Goal: Task Accomplishment & Management: Manage account settings

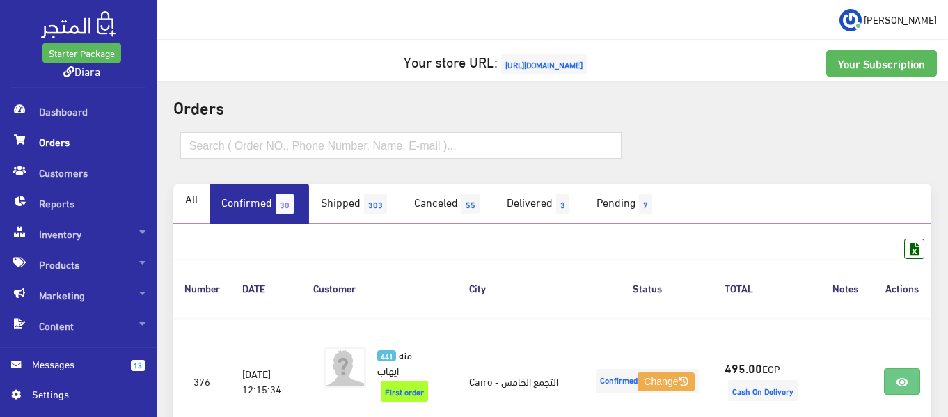
scroll to position [10, 0]
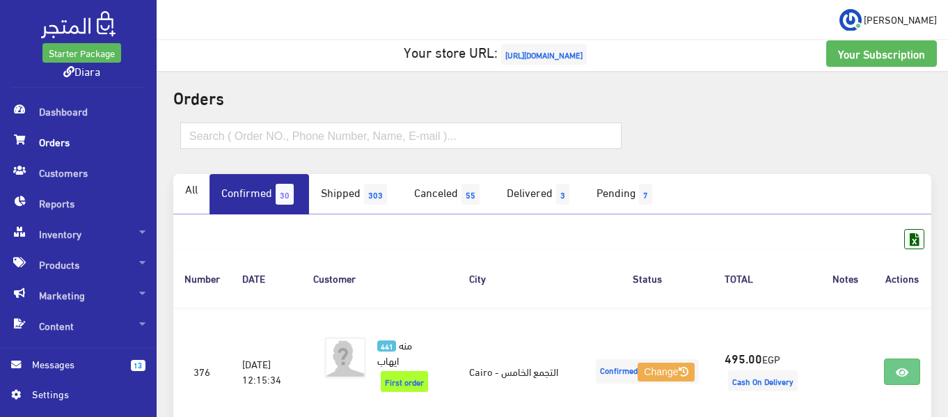
click at [267, 209] on link "Confirmed 30" at bounding box center [260, 194] width 100 height 40
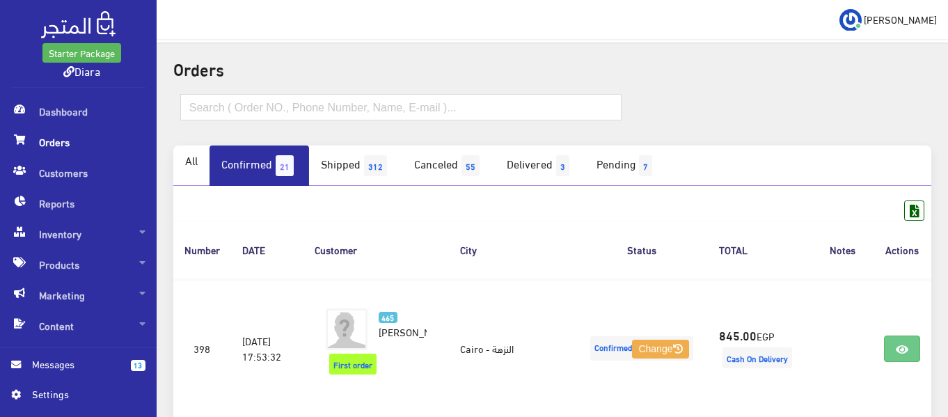
scroll to position [70, 0]
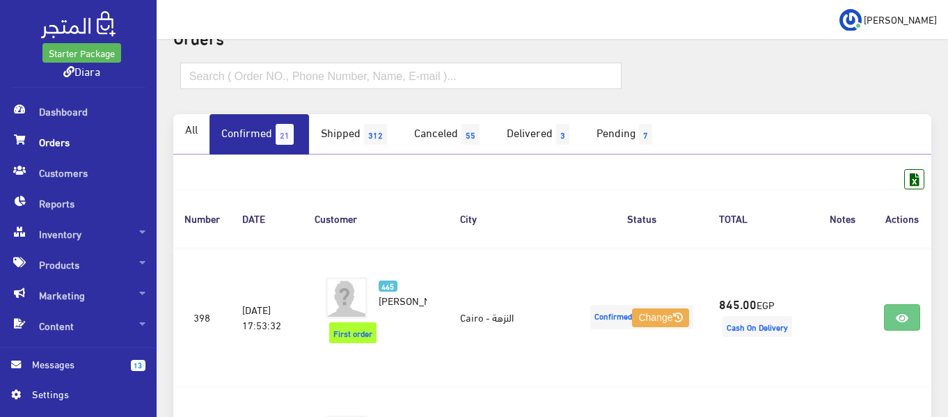
click at [247, 127] on link "Confirmed 21" at bounding box center [260, 134] width 100 height 40
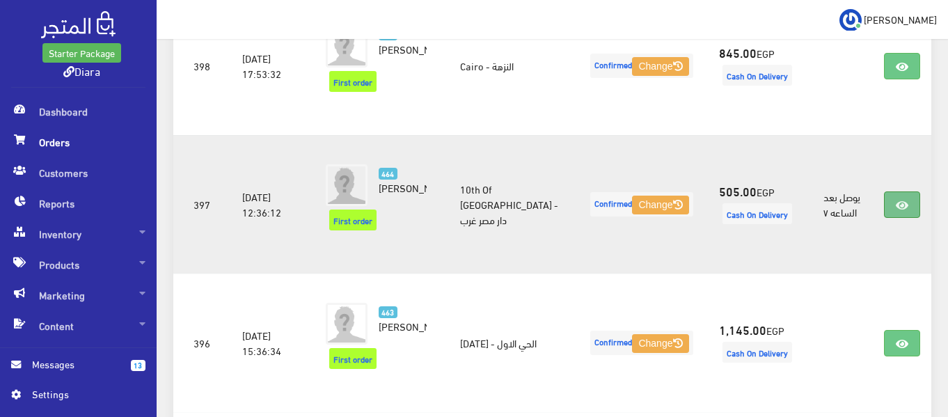
scroll to position [348, 0]
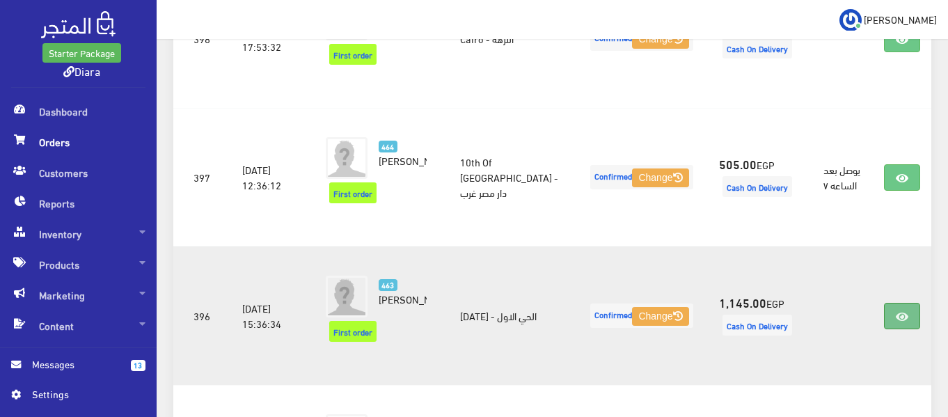
drag, startPoint x: 902, startPoint y: 306, endPoint x: 911, endPoint y: 276, distance: 31.8
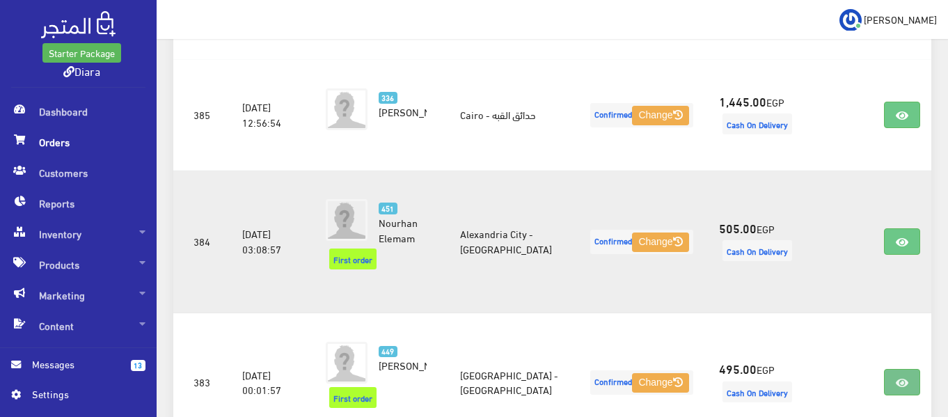
scroll to position [2019, 0]
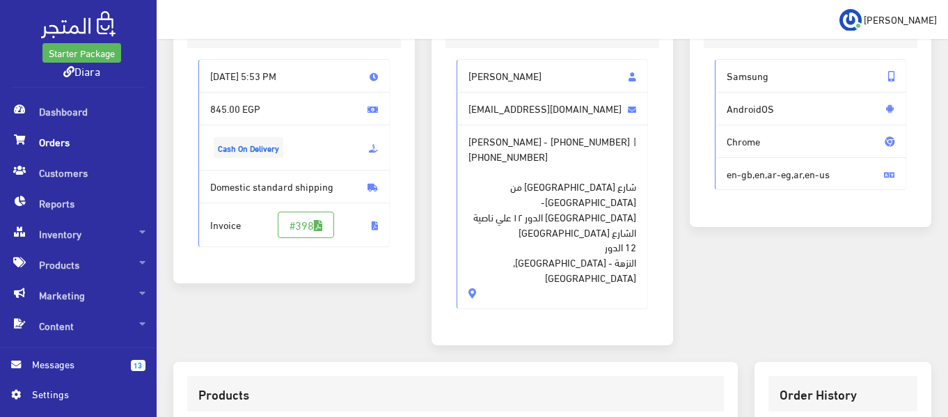
scroll to position [70, 0]
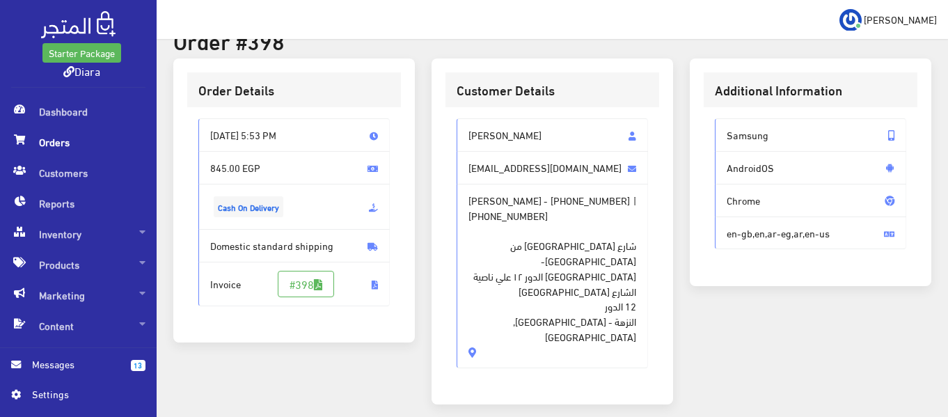
drag, startPoint x: 553, startPoint y: 134, endPoint x: 466, endPoint y: 116, distance: 88.8
click at [466, 116] on div "Nada Mouhamed nadamouhamed999@gmail.com Nada Mouhamed - +201090368249 | +201206…" at bounding box center [553, 248] width 214 height 283
copy span "[PERSON_NAME]"
click at [585, 206] on span "+201090368249" at bounding box center [590, 200] width 79 height 15
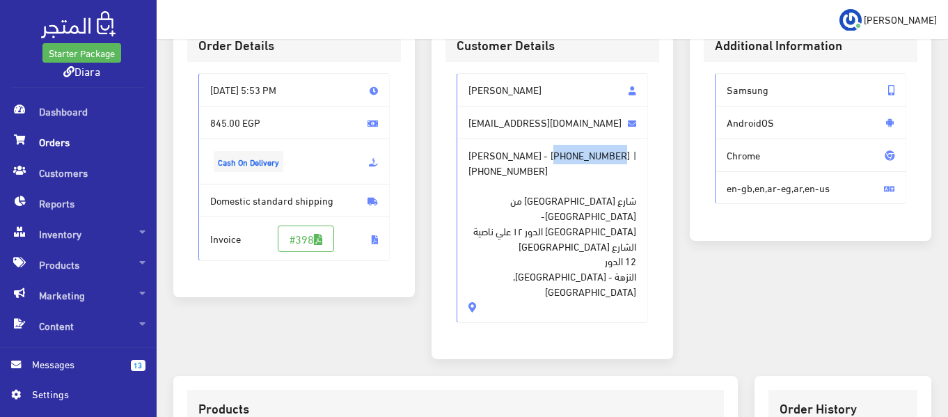
scroll to position [0, 0]
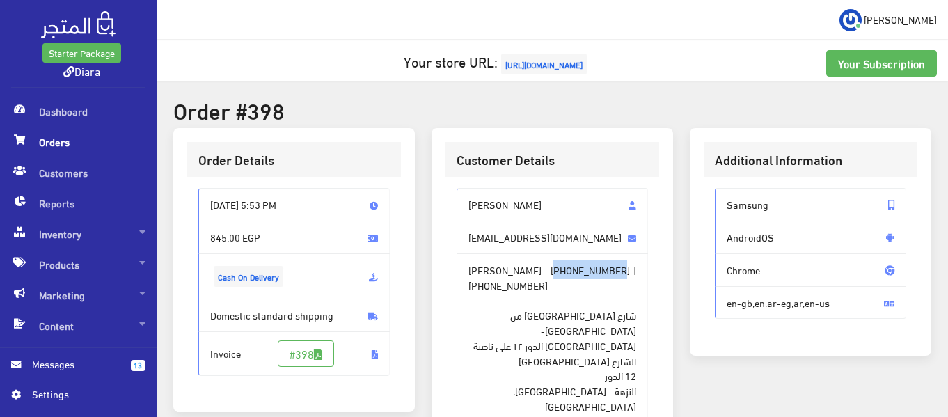
drag, startPoint x: 516, startPoint y: 378, endPoint x: 472, endPoint y: 194, distance: 189.0
click at [472, 194] on div "Nada Mouhamed nadamouhamed999@gmail.com Nada Mouhamed - +201090368249 | +201206…" at bounding box center [552, 313] width 191 height 250
click at [468, 208] on span "Nada Mouhamed" at bounding box center [552, 204] width 191 height 33
drag, startPoint x: 540, startPoint y: 388, endPoint x: 439, endPoint y: 197, distance: 215.8
click at [439, 197] on div "Customer Details Nada Mouhamed nadamouhamed999@gmail.com Nada Mouhamed - +20109…" at bounding box center [553, 301] width 242 height 347
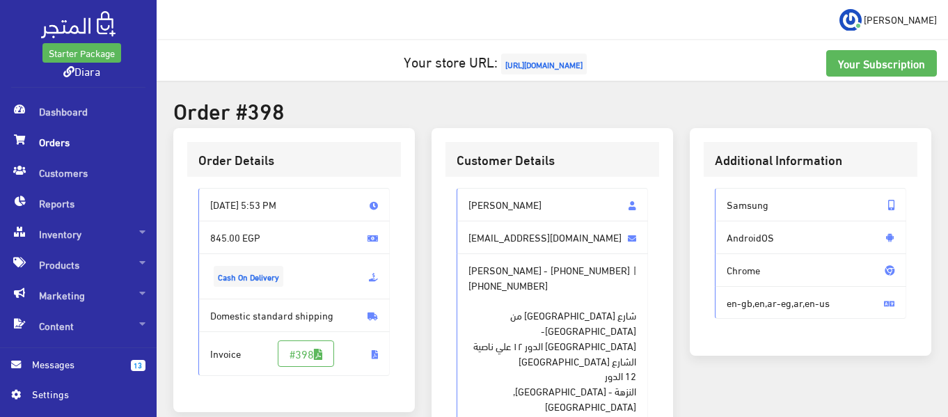
copy div "Nada Mouhamed nadamouhamed999@gmail.com Nada Mouhamed - +201090368249 | +201206…"
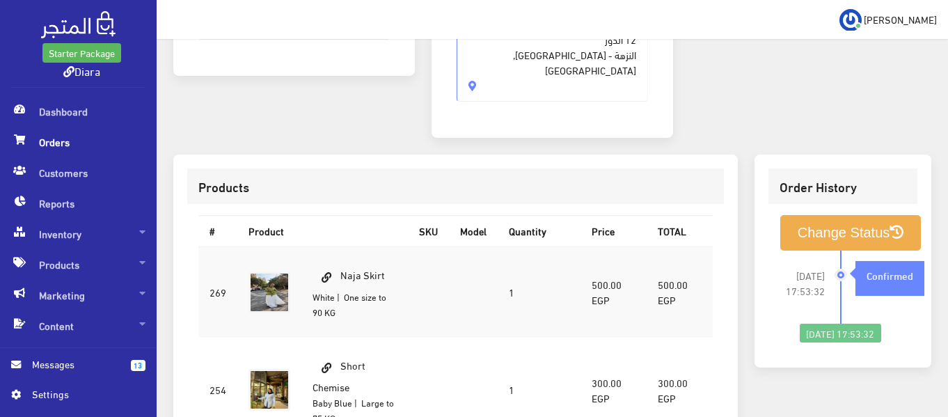
scroll to position [348, 0]
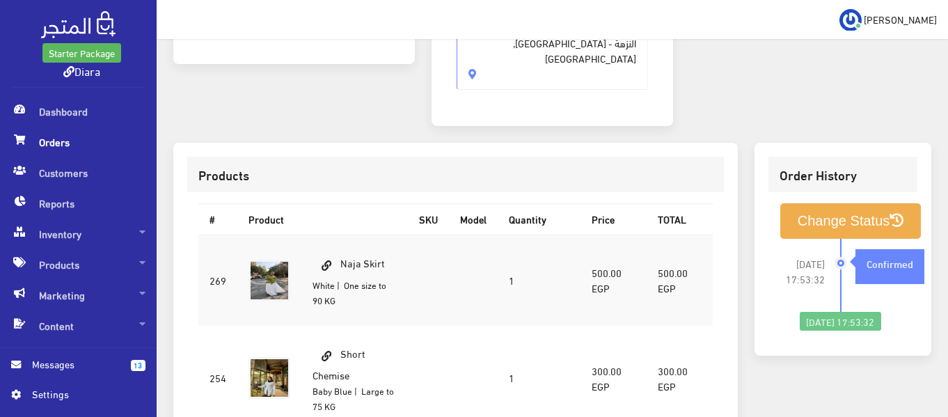
drag, startPoint x: 391, startPoint y: 235, endPoint x: 342, endPoint y: 242, distance: 49.9
click at [342, 242] on td "Naja Skirt White | One size to 90 KG" at bounding box center [354, 280] width 107 height 91
copy td "Naja Skirt"
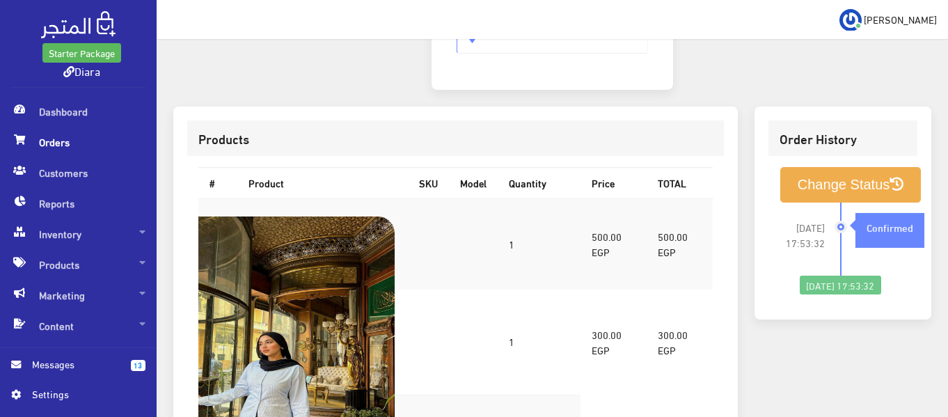
scroll to position [418, 0]
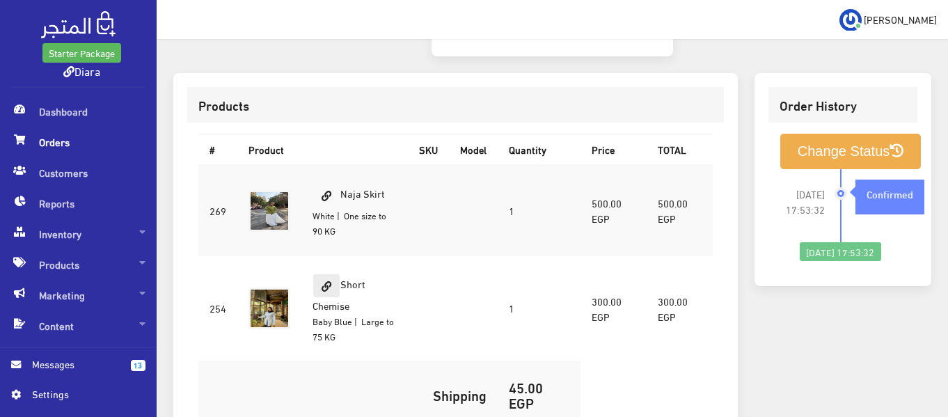
drag, startPoint x: 353, startPoint y: 291, endPoint x: 336, endPoint y: 260, distance: 35.5
click at [336, 260] on td "Short Chemise Baby Blue | Large to 75 KG" at bounding box center [354, 309] width 107 height 106
copy td "Short Chemise Baby Blue"
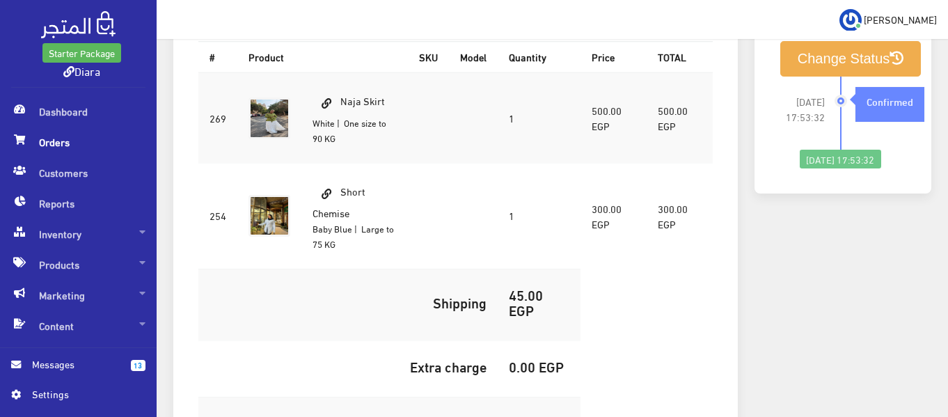
scroll to position [627, 0]
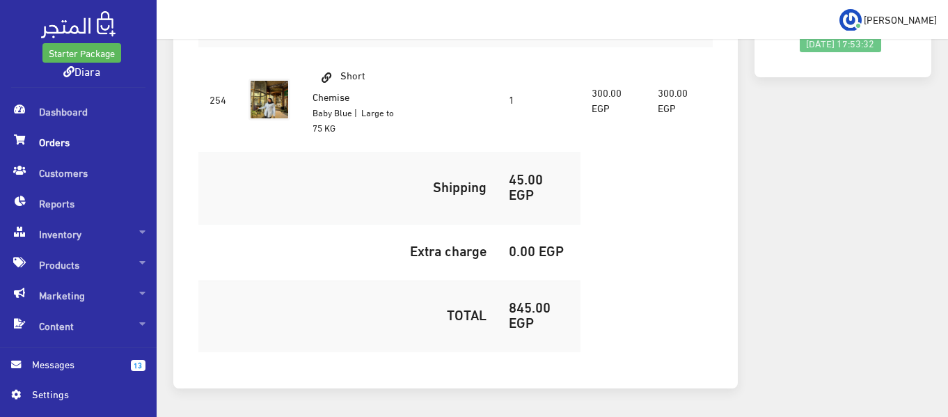
click at [528, 299] on h5 "845.00 EGP" at bounding box center [539, 314] width 61 height 31
copy h5 "845.00"
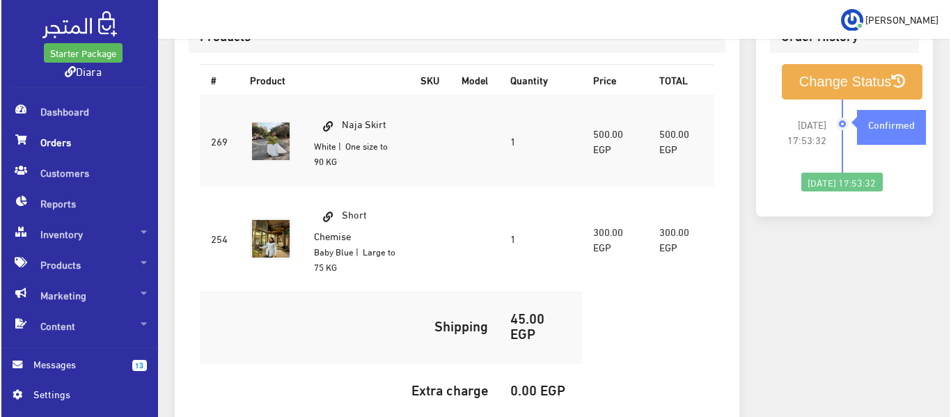
scroll to position [418, 0]
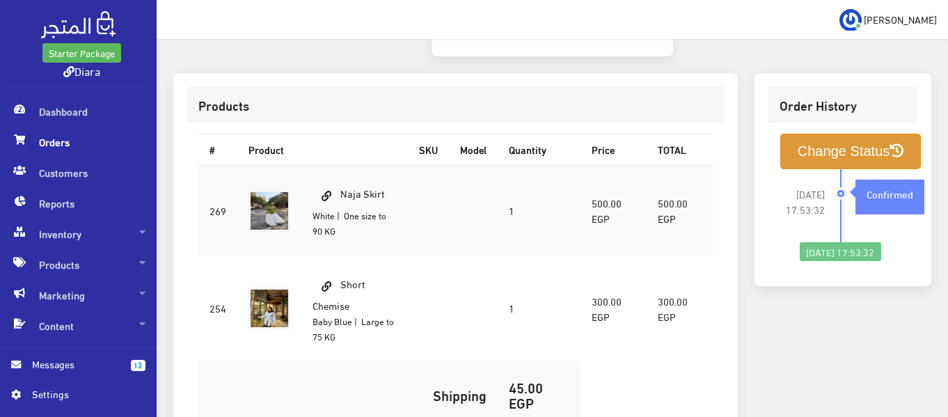
click at [822, 134] on button "Change Status" at bounding box center [850, 152] width 141 height 36
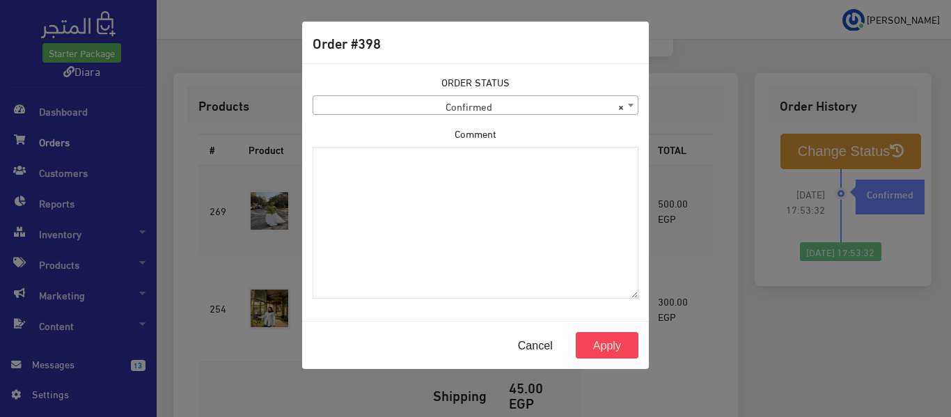
click at [445, 97] on span "× Confirmed" at bounding box center [475, 105] width 324 height 19
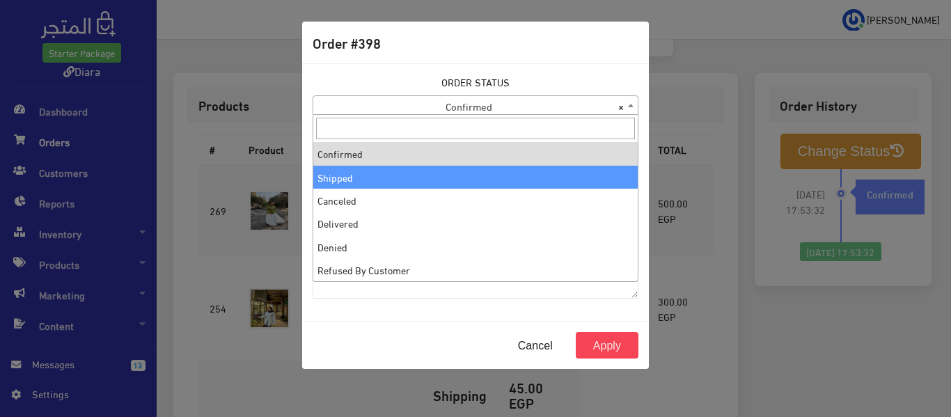
select select "2"
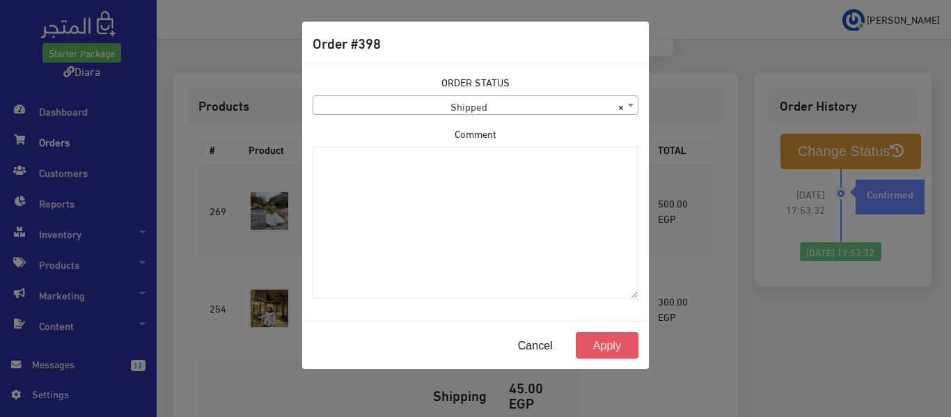
click at [615, 347] on button "Apply" at bounding box center [607, 345] width 63 height 26
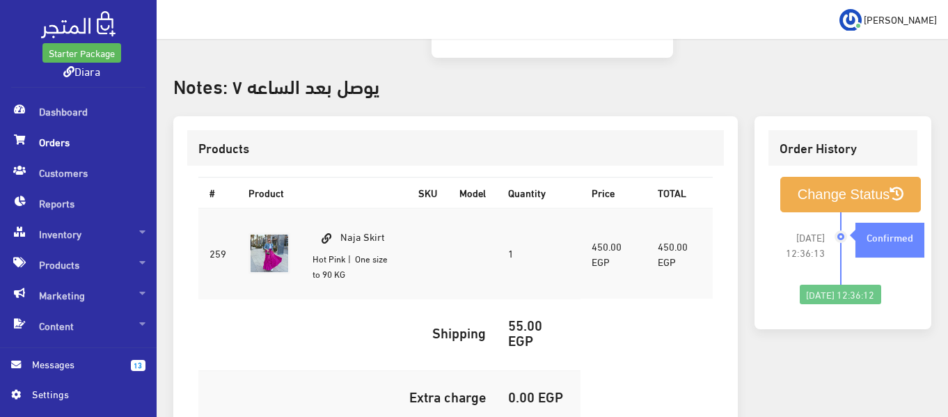
scroll to position [418, 0]
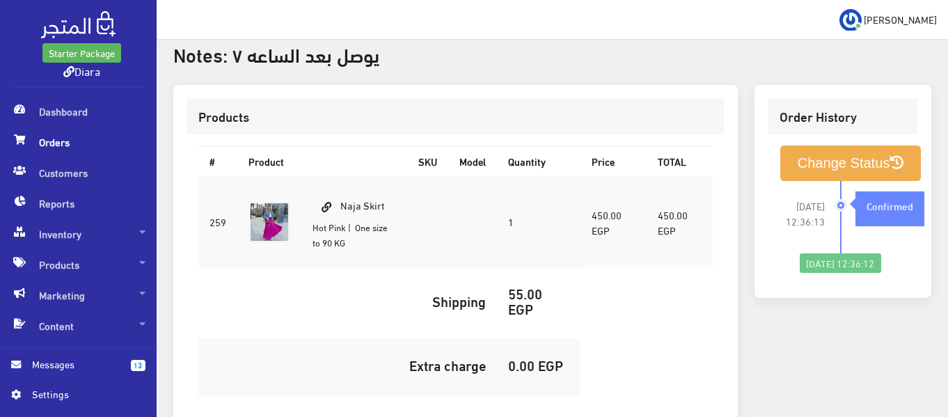
drag, startPoint x: 551, startPoint y: 206, endPoint x: 586, endPoint y: 72, distance: 138.1
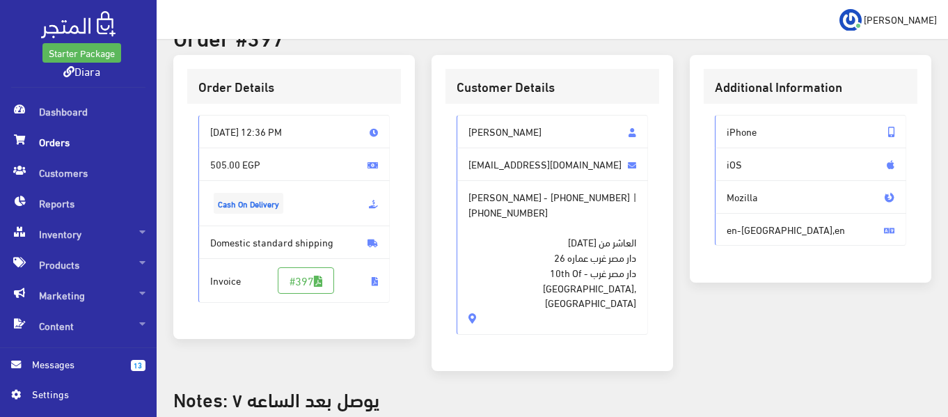
scroll to position [70, 0]
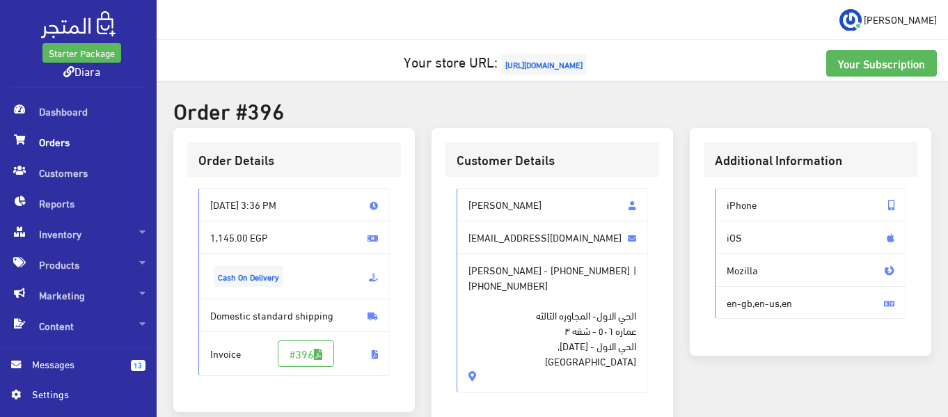
drag, startPoint x: 472, startPoint y: 356, endPoint x: 469, endPoint y: 211, distance: 145.5
click at [469, 211] on div "Merna Abdelsamea mernaabdelsamea49@gmail.com Merna Abdelsamea - +201060182637 |…" at bounding box center [552, 290] width 191 height 205
click at [560, 326] on span "الحي الاول- المجاوره الثالثه عماره ٥٠٦ - شقه ٣ الحي الاول - 6 Of October, Egypt" at bounding box center [553, 330] width 168 height 76
drag, startPoint x: 610, startPoint y: 353, endPoint x: 464, endPoint y: 203, distance: 208.8
click at [464, 203] on div "Merna Abdelsamea mernaabdelsamea49@gmail.com Merna Abdelsamea - +201060182637 |…" at bounding box center [552, 290] width 191 height 205
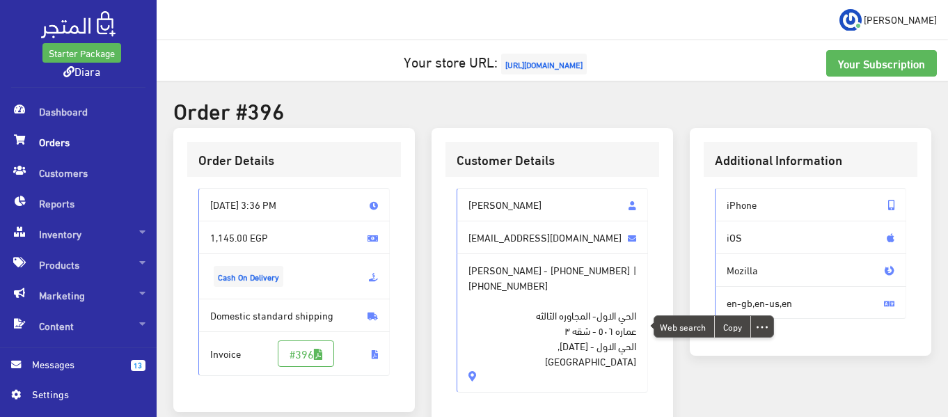
click at [504, 338] on span "الحي الاول- المجاوره الثالثه عماره ٥٠٦ - شقه ٣ الحي الاول - 6 Of October, Egypt" at bounding box center [553, 330] width 168 height 76
drag, startPoint x: 468, startPoint y: 346, endPoint x: 451, endPoint y: 187, distance: 159.6
click at [451, 187] on div "Merna Abdelsamea mernaabdelsamea49@gmail.com Merna Abdelsamea - +201060182637 |…" at bounding box center [553, 296] width 214 height 238
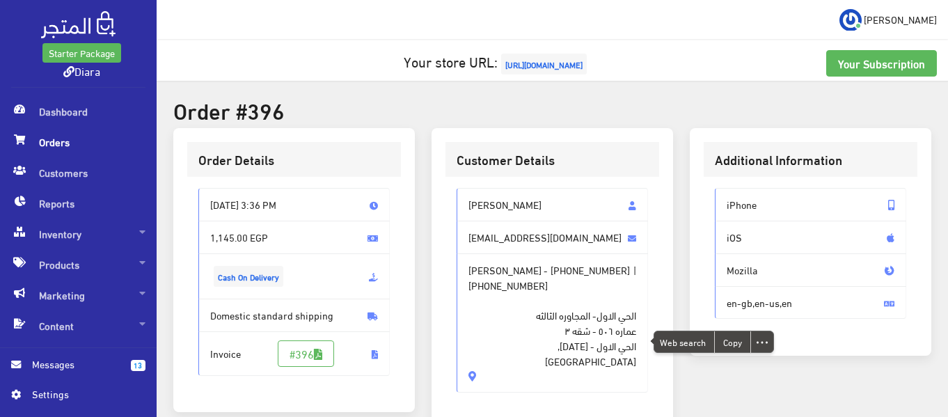
copy div "Merna Abdelsamea mernaabdelsamea49@gmail.com Merna Abdelsamea - +201060182637 |…"
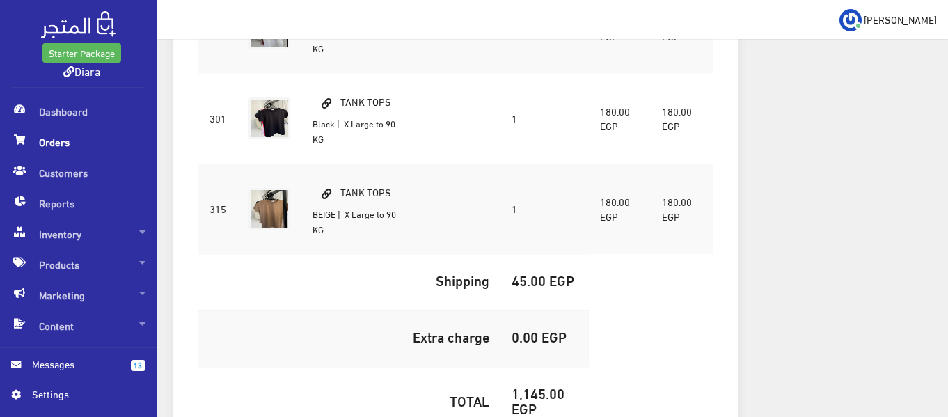
scroll to position [835, 0]
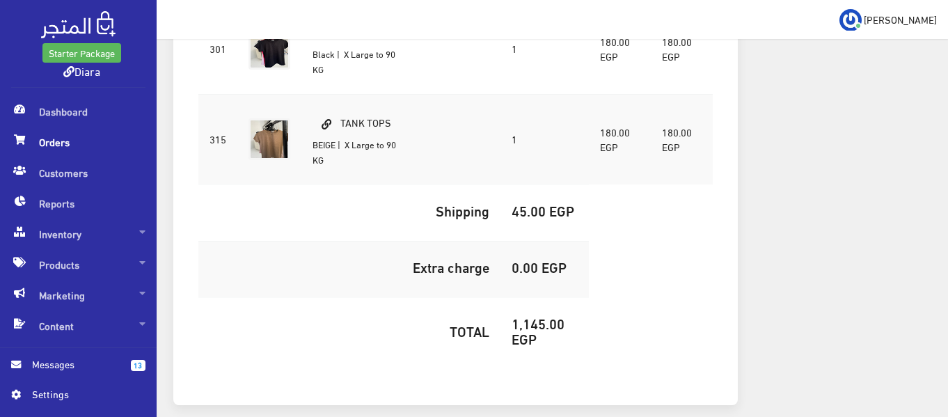
click at [535, 315] on h5 "1,145.00 EGP" at bounding box center [545, 330] width 66 height 31
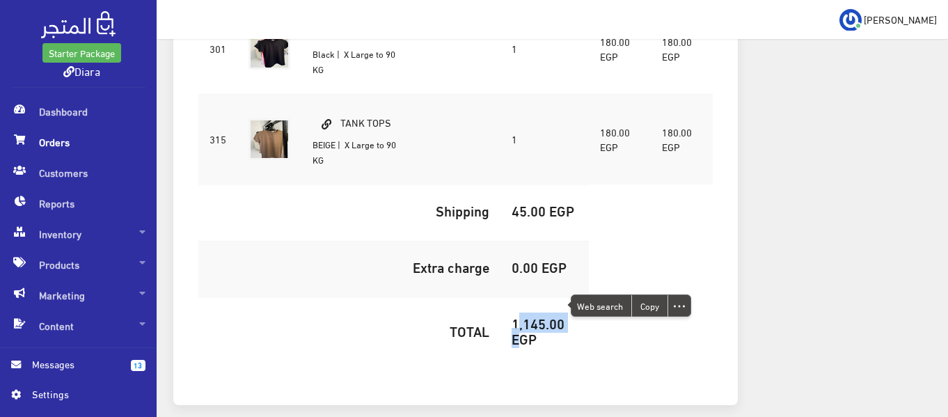
copy h5 "1,145.00"
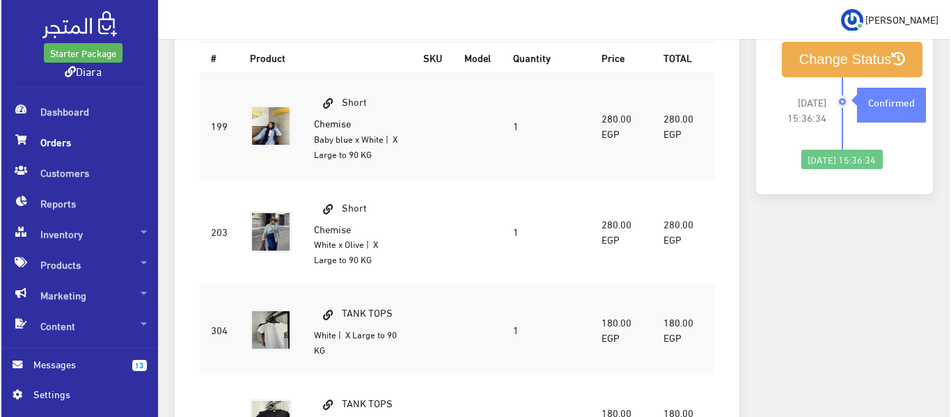
scroll to position [348, 0]
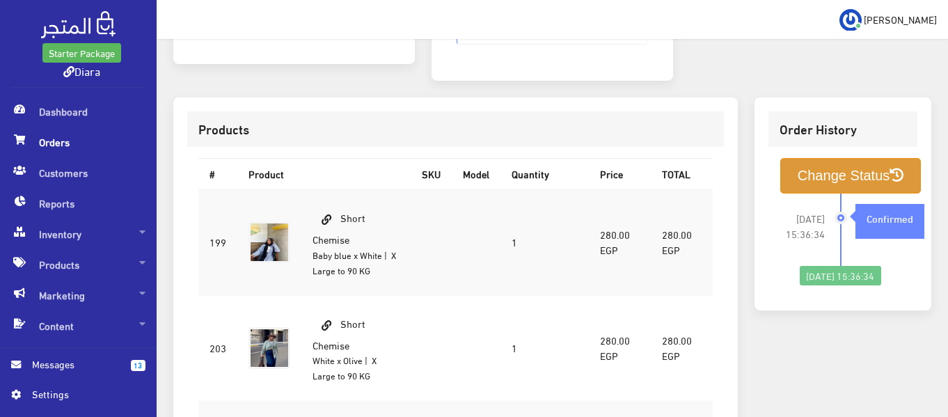
click at [804, 158] on button "Change Status" at bounding box center [850, 176] width 141 height 36
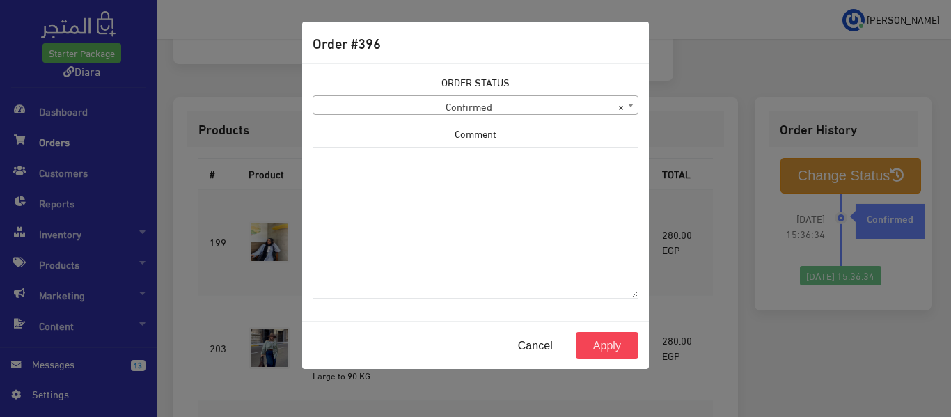
click at [467, 103] on span "× Confirmed" at bounding box center [475, 105] width 324 height 19
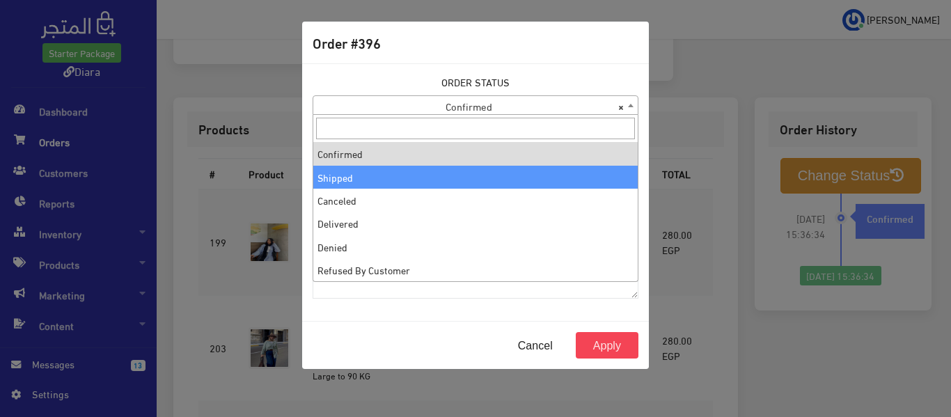
select select "2"
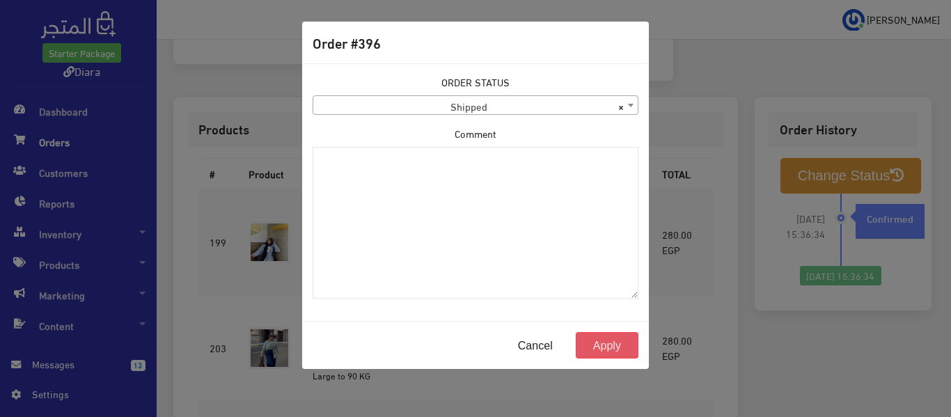
click at [620, 347] on button "Apply" at bounding box center [607, 345] width 63 height 26
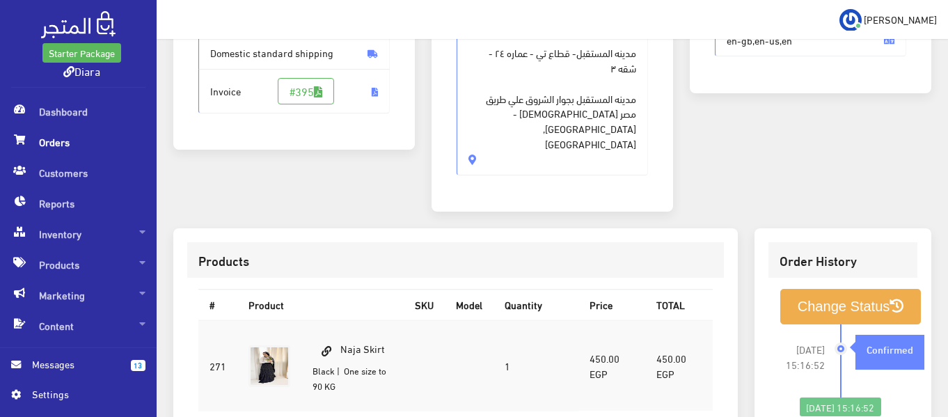
scroll to position [139, 0]
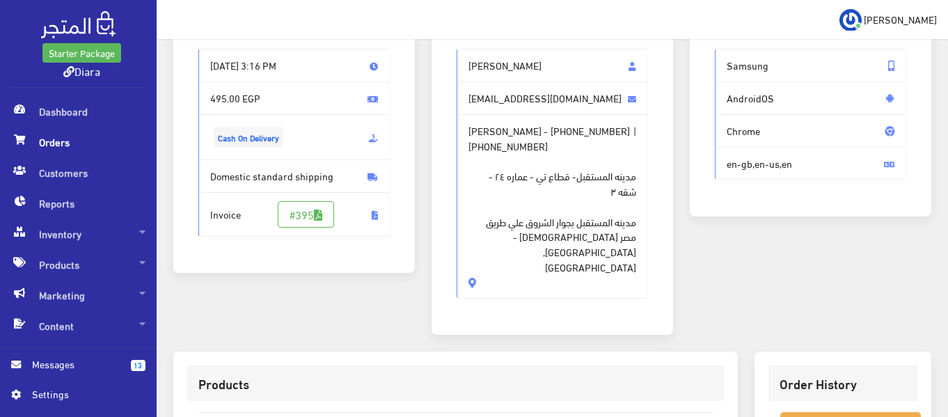
drag, startPoint x: 497, startPoint y: 171, endPoint x: 466, endPoint y: 63, distance: 112.4
click at [466, 63] on div "[PERSON_NAME] [EMAIL_ADDRESS][DOMAIN_NAME] [PERSON_NAME] - [PHONE_NUMBER] | [PH…" at bounding box center [552, 174] width 191 height 250
copy div "[PERSON_NAME] [EMAIL_ADDRESS][DOMAIN_NAME] [PERSON_NAME] - [PHONE_NUMBER] | [PH…"
click at [568, 301] on div "Customer Details [PERSON_NAME] [EMAIL_ADDRESS][DOMAIN_NAME] [PERSON_NAME] - [PH…" at bounding box center [553, 162] width 242 height 347
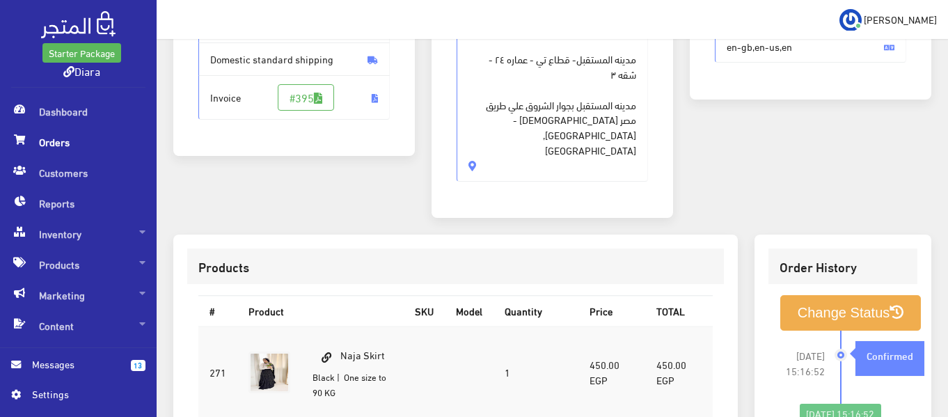
scroll to position [487, 0]
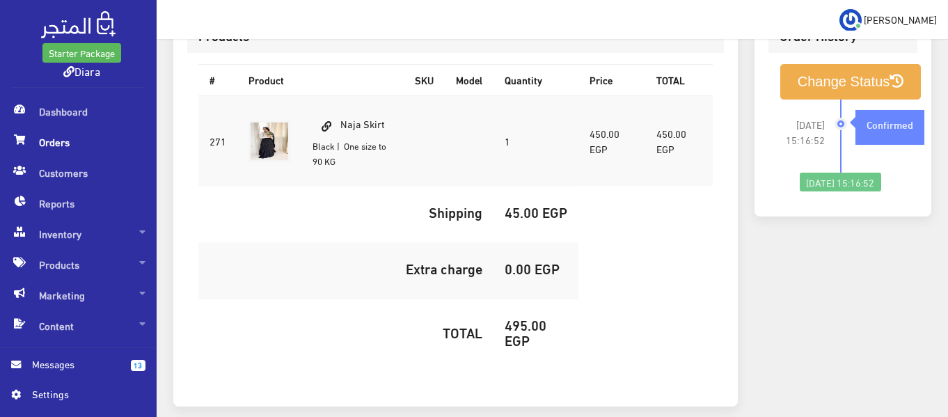
drag, startPoint x: 399, startPoint y: 91, endPoint x: 344, endPoint y: 95, distance: 55.2
click at [344, 95] on td "Naja Skirt Black | One size to 90 KG" at bounding box center [352, 140] width 102 height 91
copy td "Naja Skirt"
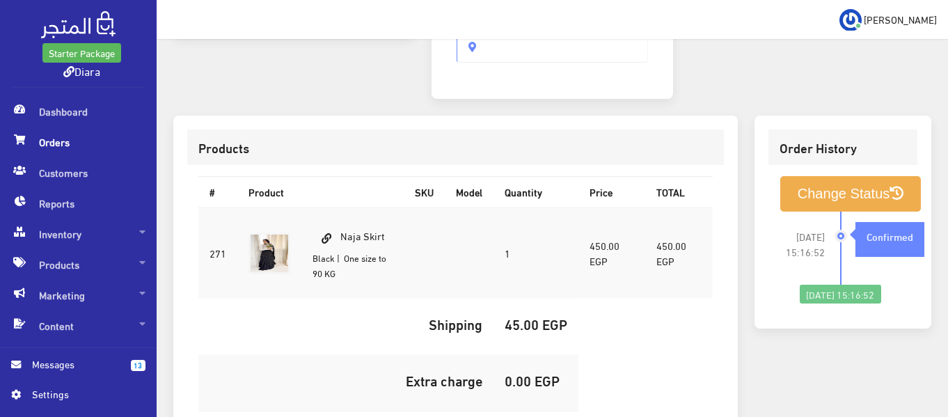
scroll to position [540, 0]
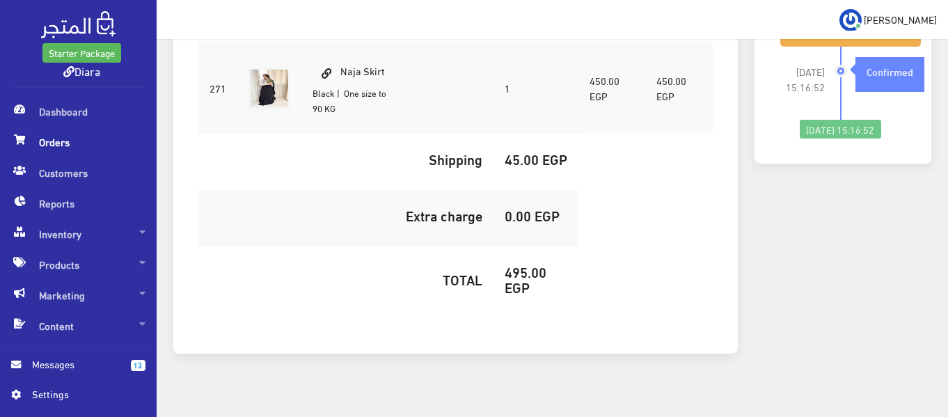
click at [520, 264] on h5 "495.00 EGP" at bounding box center [536, 279] width 63 height 31
copy h5 "495.00"
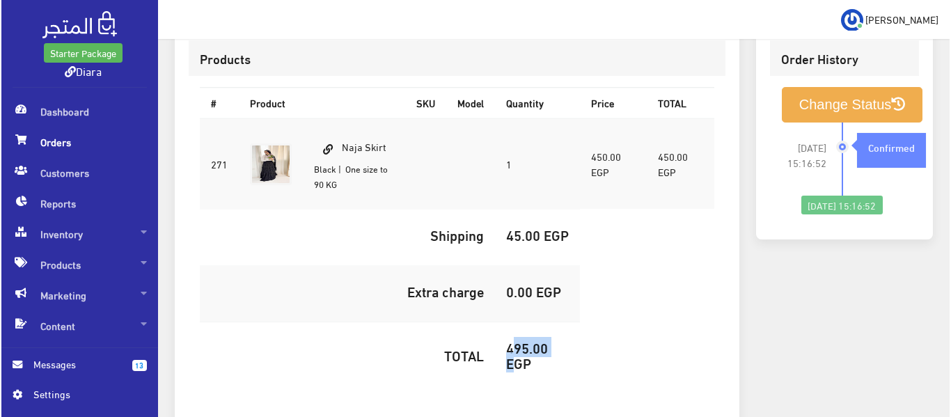
scroll to position [401, 0]
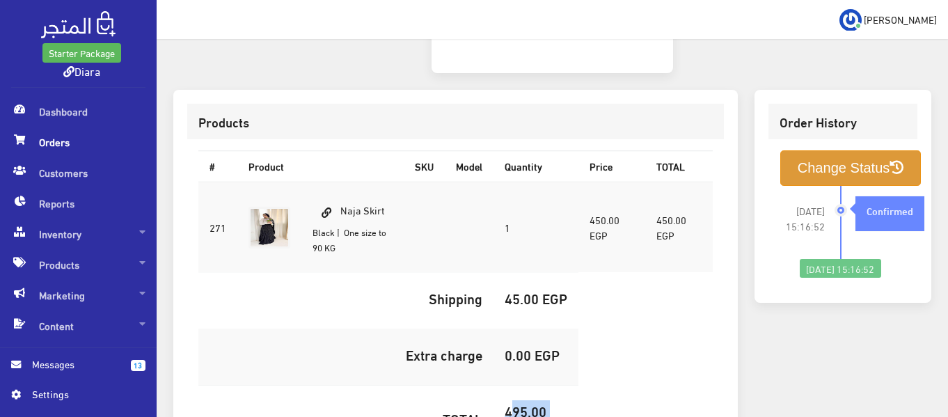
click at [818, 150] on button "Change Status" at bounding box center [850, 168] width 141 height 36
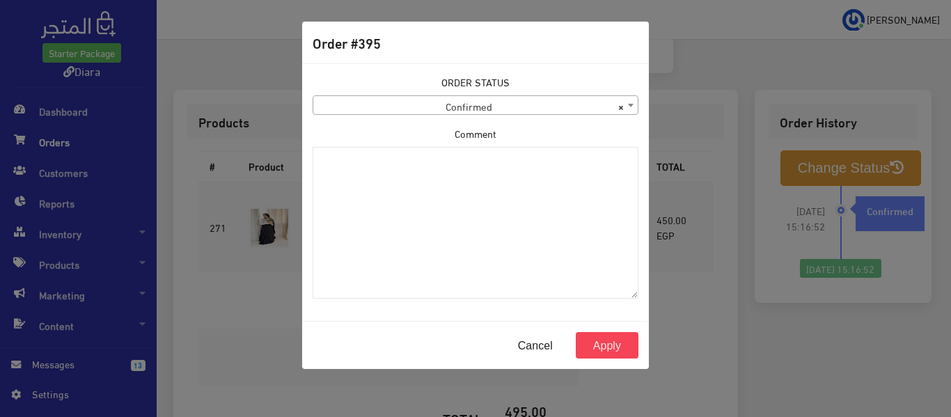
click at [443, 96] on span "× Confirmed" at bounding box center [475, 105] width 324 height 19
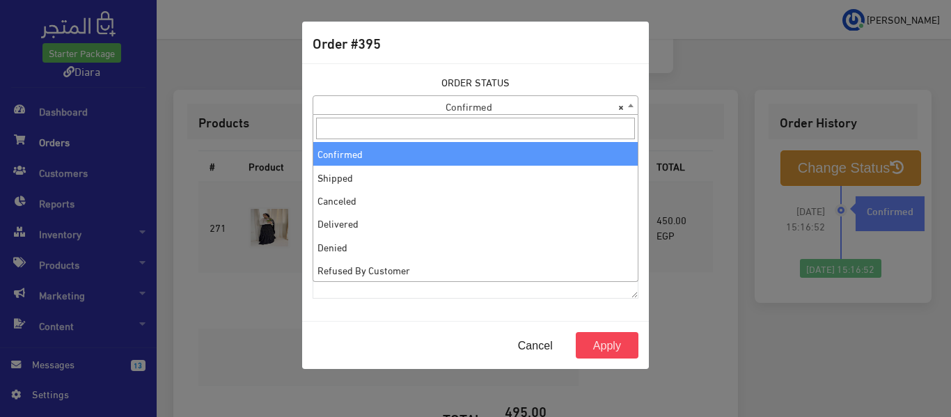
select select "2"
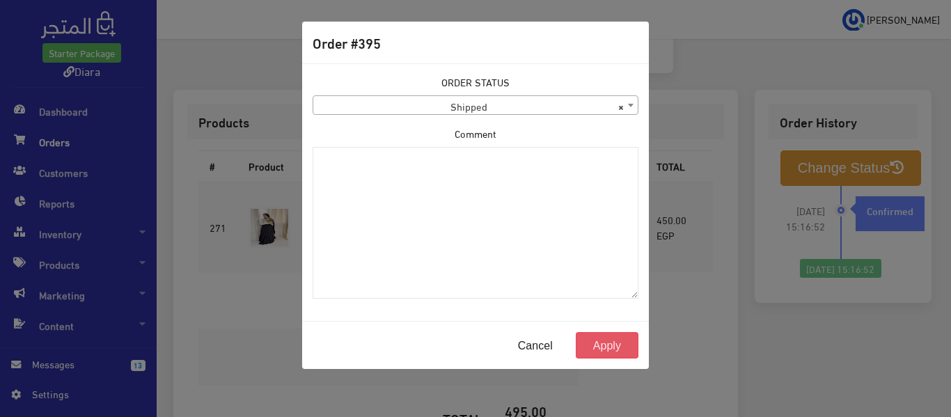
click at [598, 337] on button "Apply" at bounding box center [607, 345] width 63 height 26
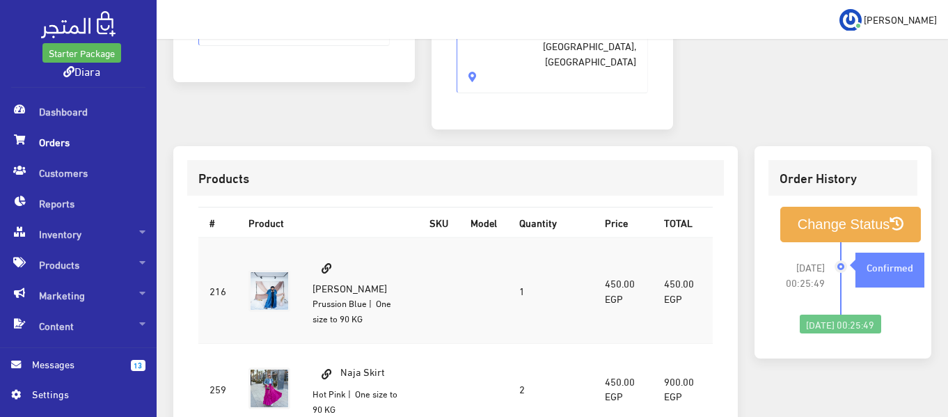
scroll to position [139, 0]
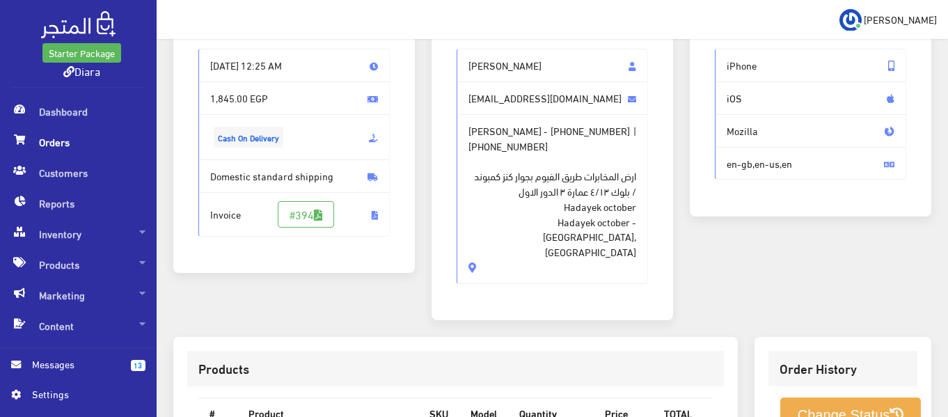
drag, startPoint x: 504, startPoint y: 214, endPoint x: 462, endPoint y: 63, distance: 156.8
click at [462, 63] on div "[PERSON_NAME] [EMAIL_ADDRESS][DOMAIN_NAME] [PERSON_NAME] - [PHONE_NUMBER] | [PH…" at bounding box center [552, 166] width 191 height 235
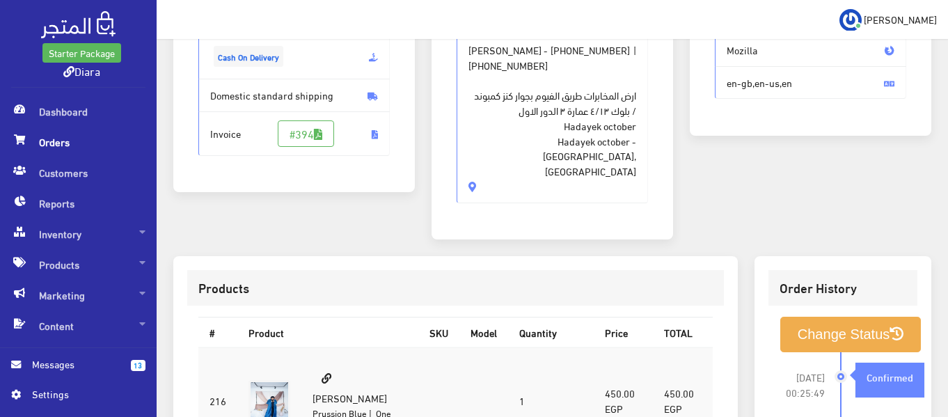
scroll to position [0, 0]
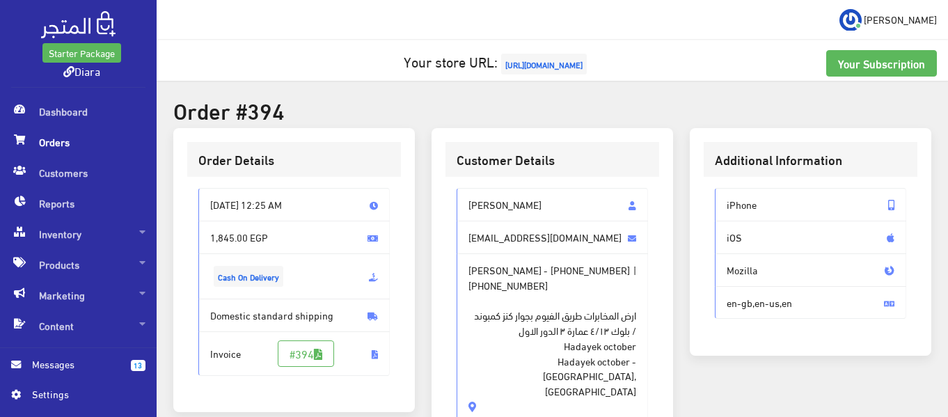
click at [584, 356] on span "ارض المخابرات طريق الفيوم بجوار كنز كمبوند / بلوك ٤/١٣ عمارة ٣ الدور الاول [GEO…" at bounding box center [553, 345] width 168 height 106
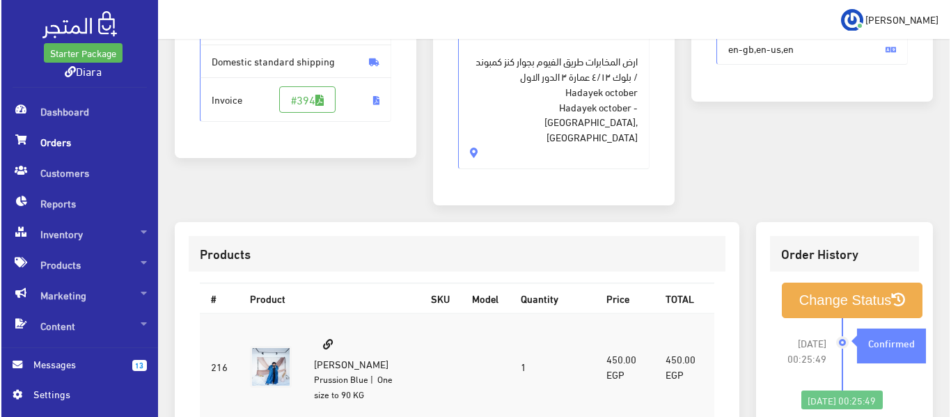
scroll to position [278, 0]
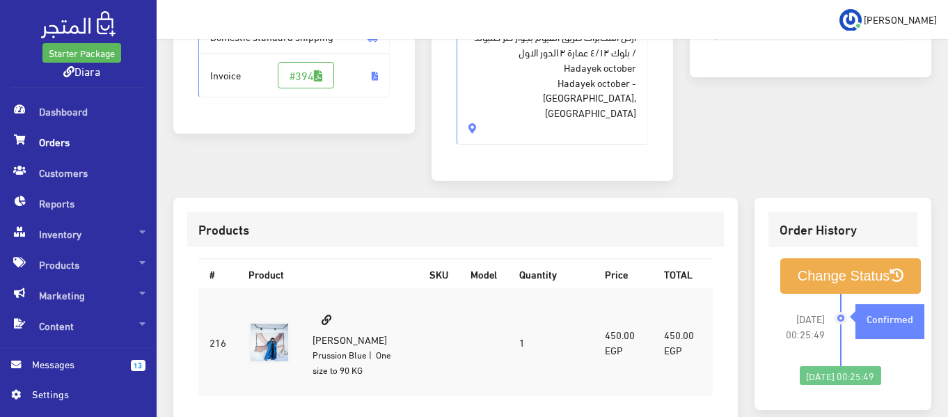
click at [813, 247] on div "Change Status 2025-08-19 00:25:49 Confirmed" at bounding box center [843, 322] width 149 height 150
click at [811, 258] on button "Change Status" at bounding box center [850, 276] width 141 height 36
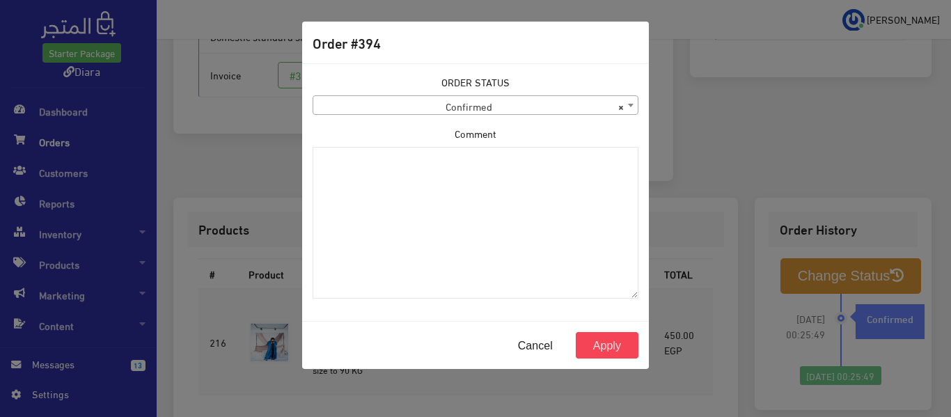
click at [515, 127] on div "Comment" at bounding box center [476, 212] width 326 height 173
click at [518, 117] on div "ORDER STATUS Confirmed Shipped Canceled Delivered Denied Refused By Customer Pe…" at bounding box center [475, 191] width 343 height 235
click at [523, 109] on span "× Confirmed" at bounding box center [475, 105] width 324 height 19
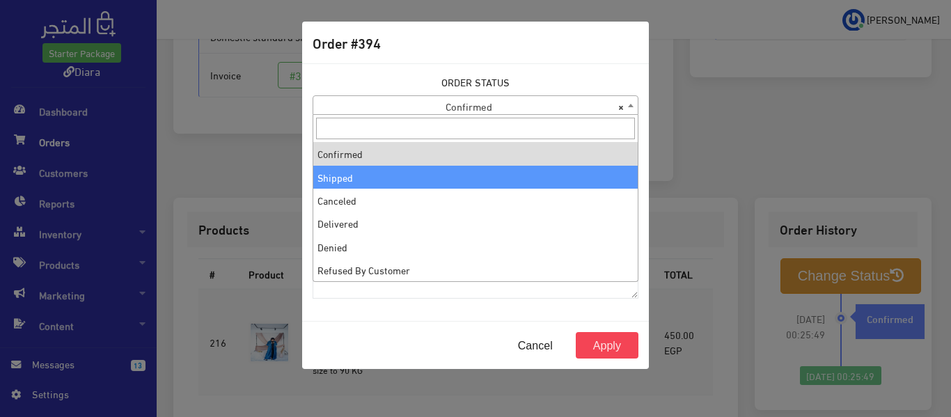
select select "2"
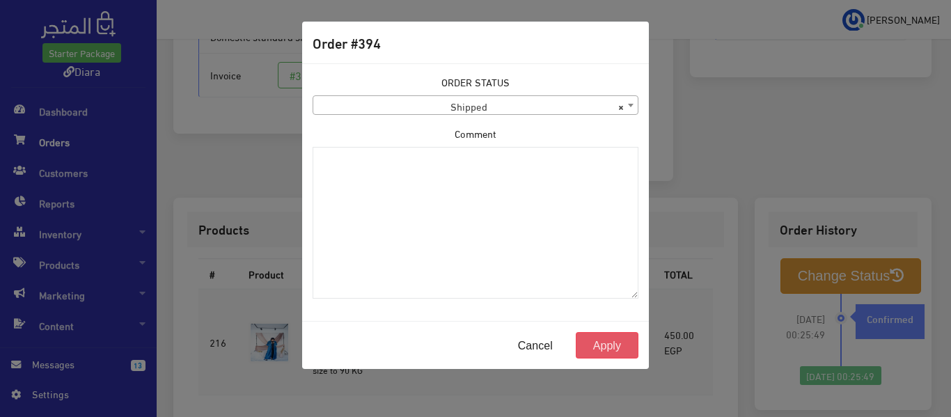
click at [611, 349] on button "Apply" at bounding box center [607, 345] width 63 height 26
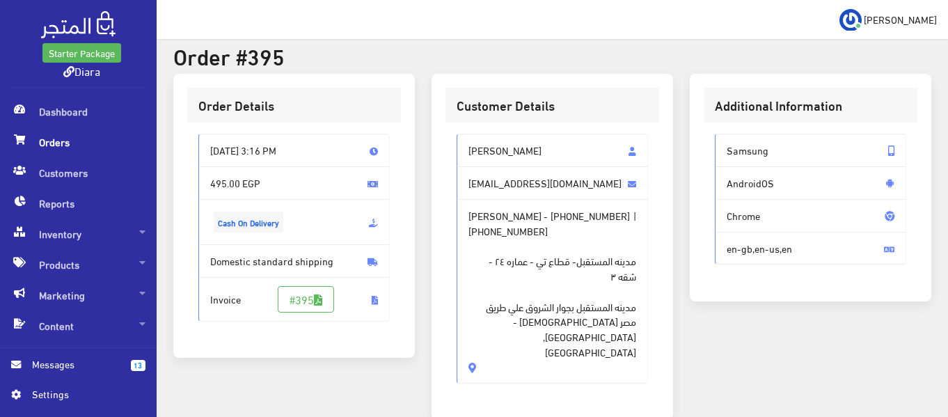
scroll to position [53, 0]
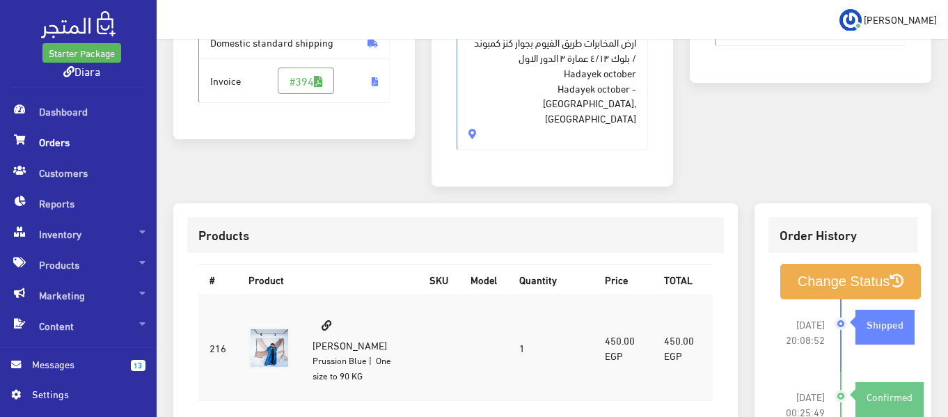
scroll to position [278, 0]
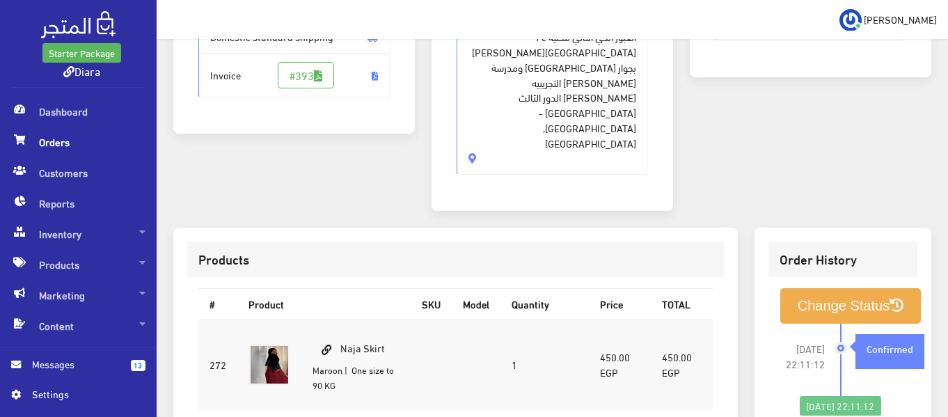
scroll to position [209, 0]
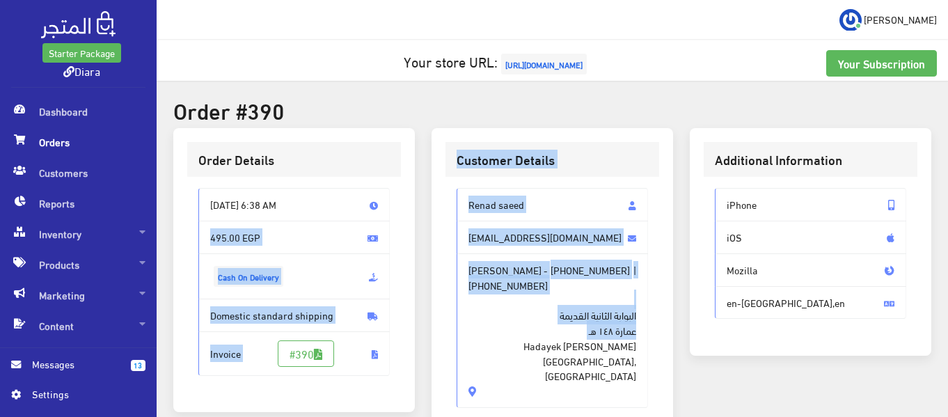
drag, startPoint x: 602, startPoint y: 346, endPoint x: 515, endPoint y: 284, distance: 107.4
click at [418, 216] on div "Order Details Sun, Aug 17, 2025 6:38 AM 495.00 EGP Cash On Delivery Invoice" at bounding box center [552, 294] width 775 height 333
click at [515, 285] on span "+201100660544" at bounding box center [508, 285] width 79 height 15
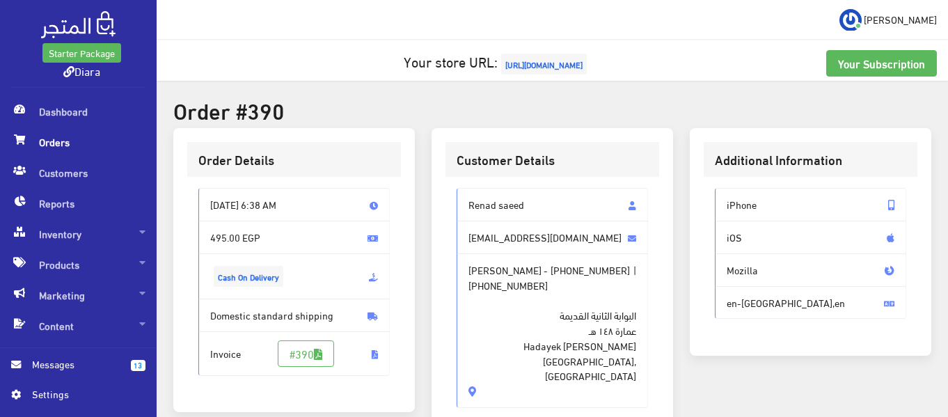
drag, startPoint x: 462, startPoint y: 346, endPoint x: 468, endPoint y: 196, distance: 149.8
click at [468, 196] on div "Renad saeed rienadelshrief@gmail.com Renad saeed - +201153918921 | +20110066054…" at bounding box center [552, 297] width 191 height 219
copy div "Renad saeed rienadelshrief@gmail.com Renad saeed - +201153918921 | +20110066054…"
click at [442, 341] on div "Customer Details Renad saeed rienadelshrief@gmail.com Renad saeed - +2011539189…" at bounding box center [553, 286] width 242 height 316
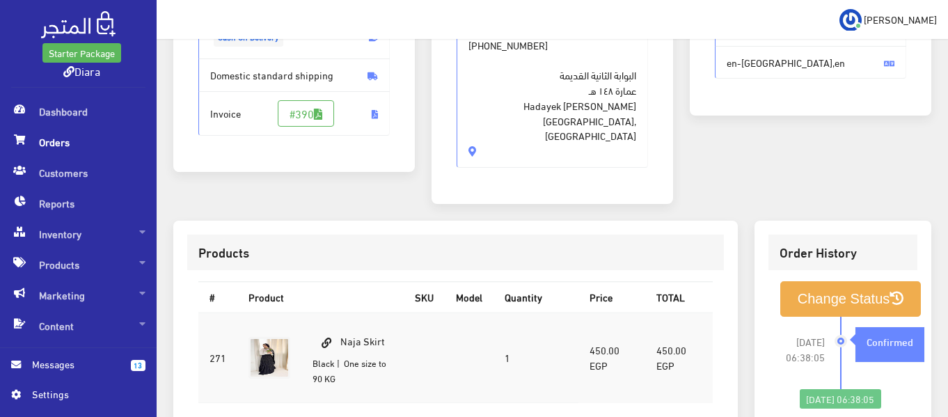
scroll to position [209, 0]
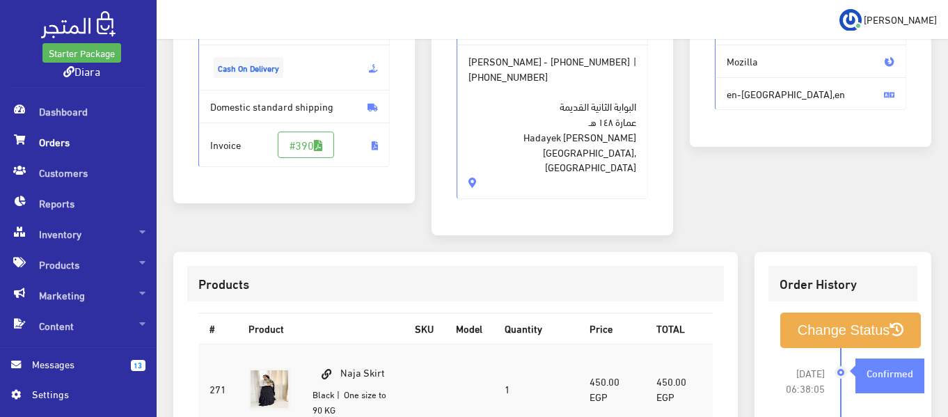
click at [444, 214] on div "Customer Details Renad saeed rienadelshrief@gmail.com Renad saeed - +2011539189…" at bounding box center [552, 85] width 258 height 333
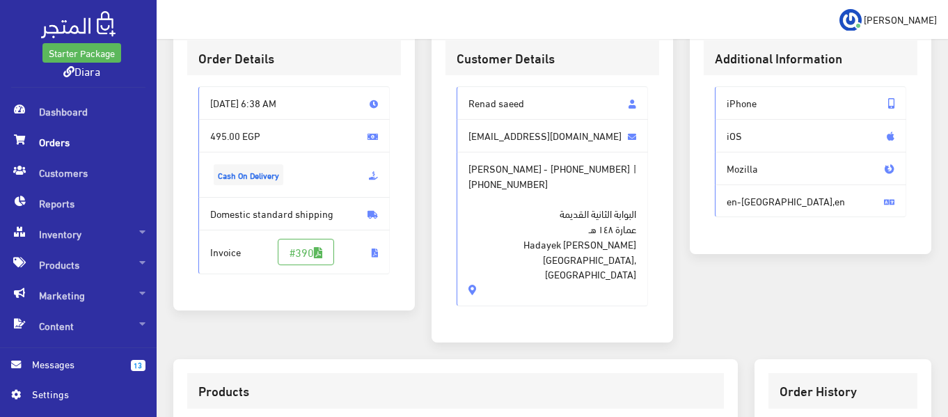
scroll to position [70, 0]
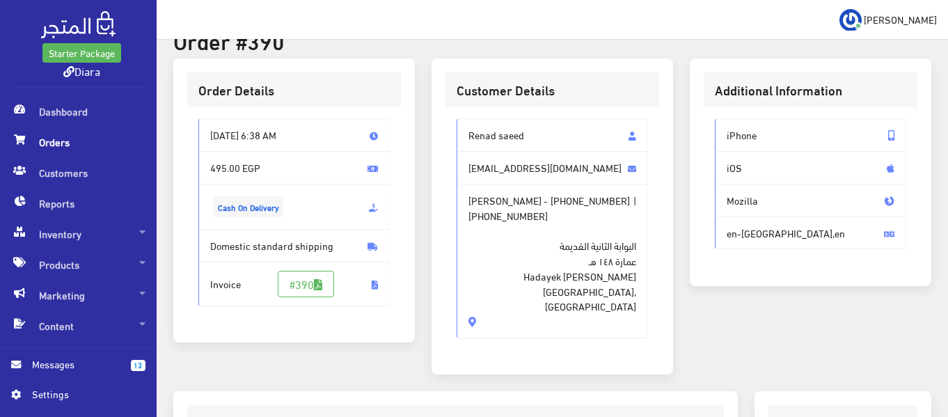
drag, startPoint x: 469, startPoint y: 281, endPoint x: 468, endPoint y: 127, distance: 154.6
click at [468, 127] on div "Renad saeed rienadelshrief@gmail.com Renad saeed - +201153918921 | +20110066054…" at bounding box center [552, 227] width 191 height 219
copy div "Renad saeed rienadelshrief@gmail.com Renad saeed - +201153918921 | +20110066054…"
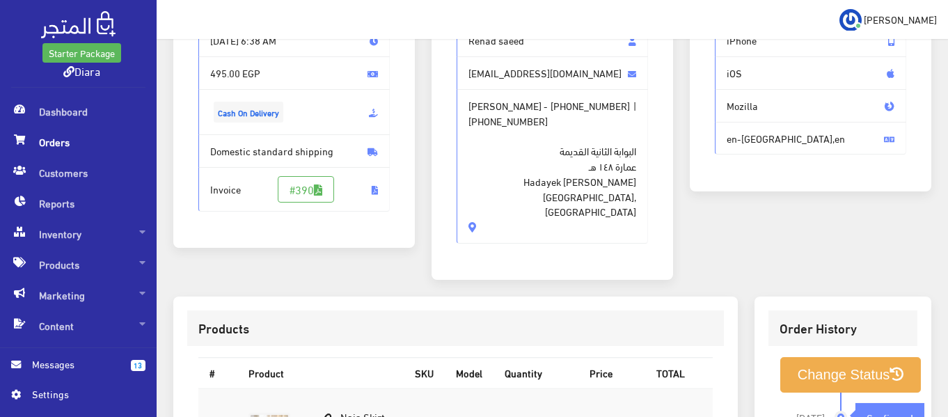
scroll to position [348, 0]
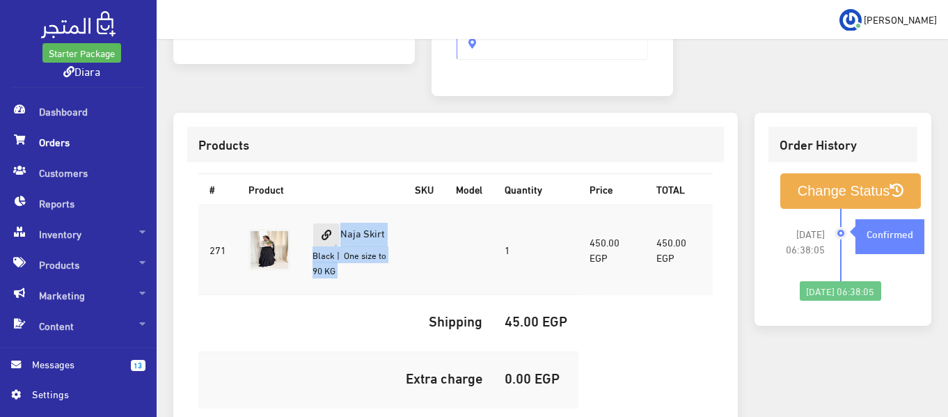
drag, startPoint x: 402, startPoint y: 201, endPoint x: 338, endPoint y: 207, distance: 64.4
click at [338, 207] on tr "271 Naja Skirt Black 1 450.00 EGP" at bounding box center [455, 250] width 515 height 91
click at [338, 223] on link at bounding box center [327, 235] width 28 height 24
drag, startPoint x: 430, startPoint y: 263, endPoint x: 430, endPoint y: 242, distance: 21.6
click at [431, 295] on td "Shipping" at bounding box center [345, 323] width 295 height 56
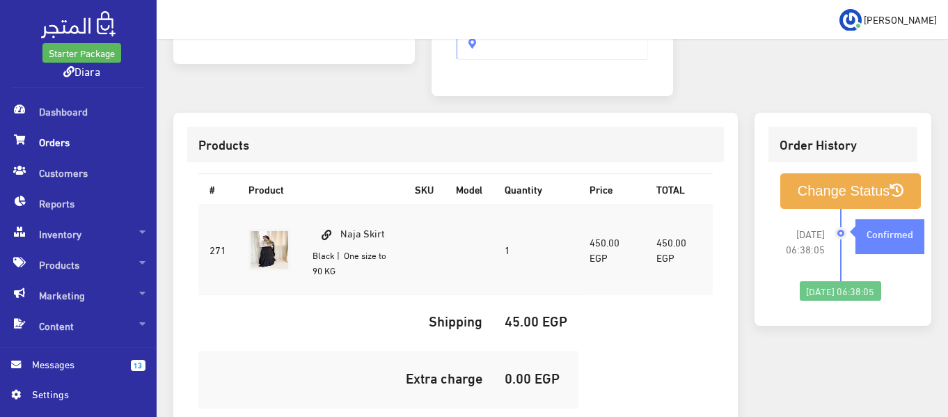
drag, startPoint x: 418, startPoint y: 210, endPoint x: 372, endPoint y: 199, distance: 47.8
click at [372, 205] on tr "271 Naja Skirt Black 1 450.00 EGP" at bounding box center [455, 250] width 515 height 91
click at [426, 205] on td at bounding box center [424, 250] width 41 height 91
drag, startPoint x: 368, startPoint y: 202, endPoint x: 345, endPoint y: 203, distance: 23.7
click at [345, 205] on td "Naja Skirt Black | One size to 90 KG" at bounding box center [352, 250] width 102 height 91
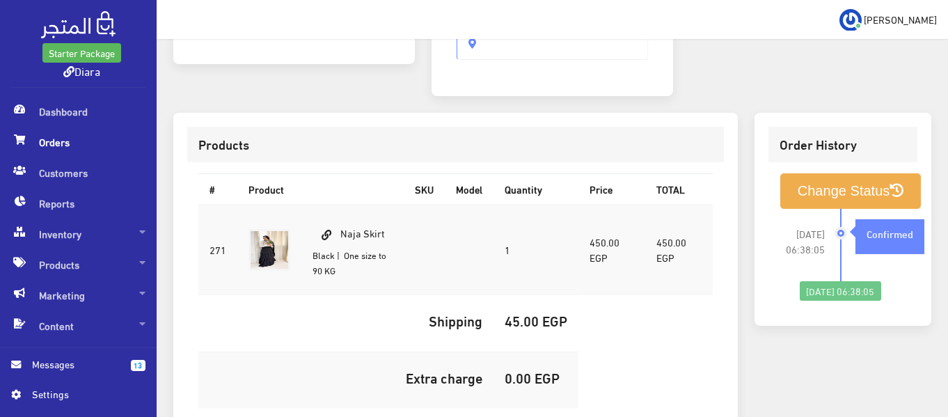
copy td "Naja Skirt"
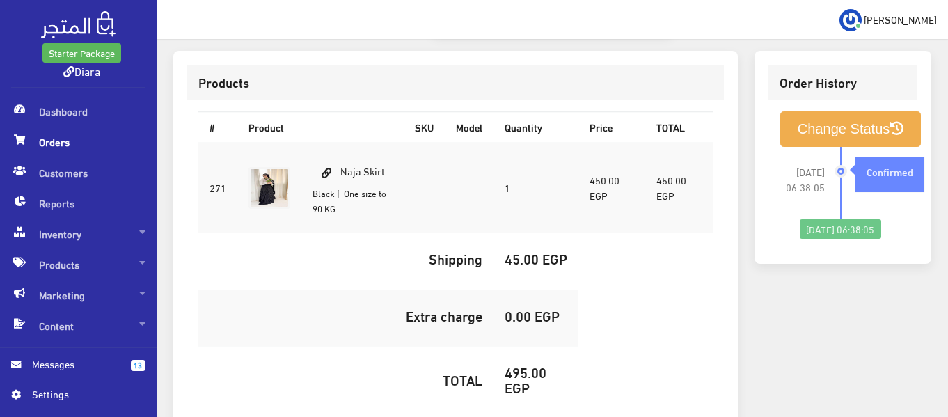
scroll to position [487, 0]
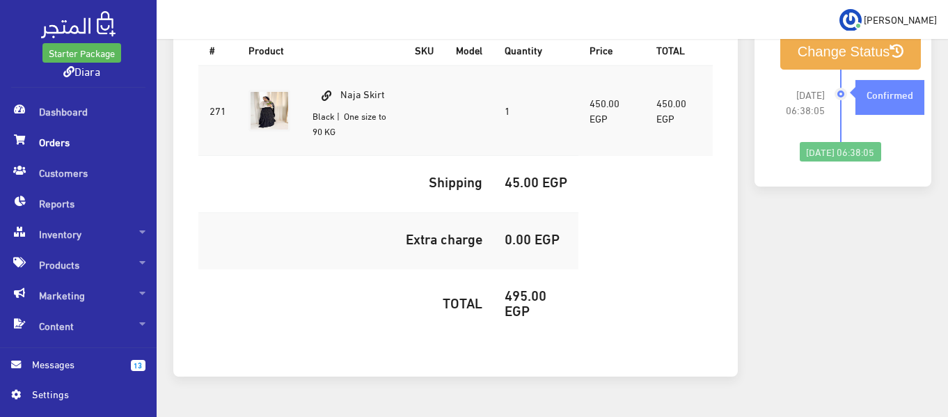
click at [518, 269] on td "495.00 EGP" at bounding box center [536, 305] width 85 height 72
copy h5 "495.00"
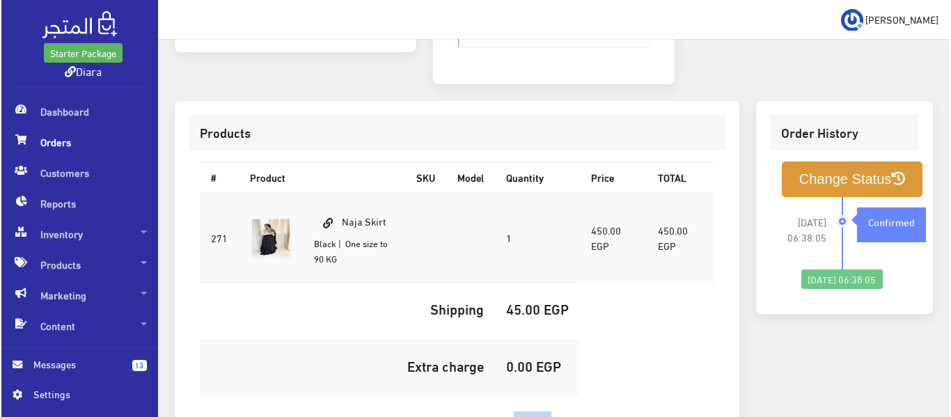
scroll to position [348, 0]
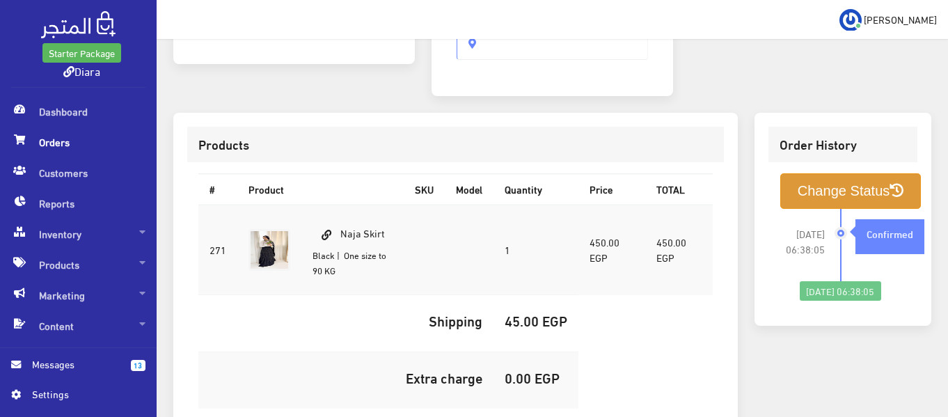
click at [794, 173] on button "Change Status" at bounding box center [850, 191] width 141 height 36
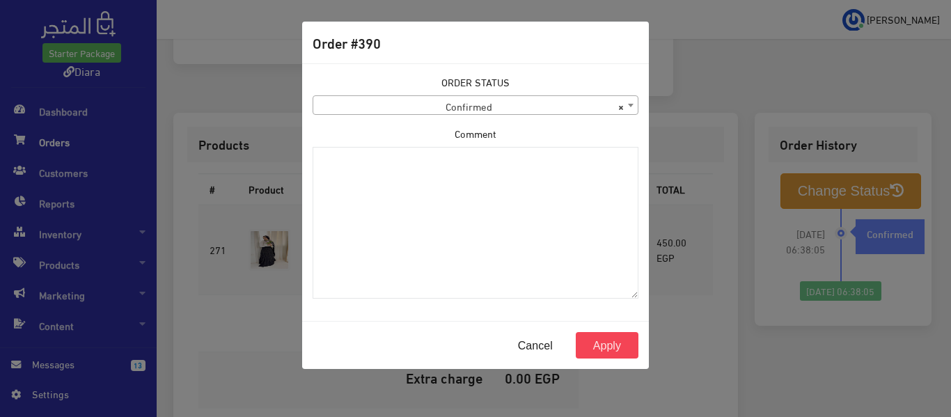
click at [357, 102] on span "× Confirmed" at bounding box center [475, 105] width 324 height 19
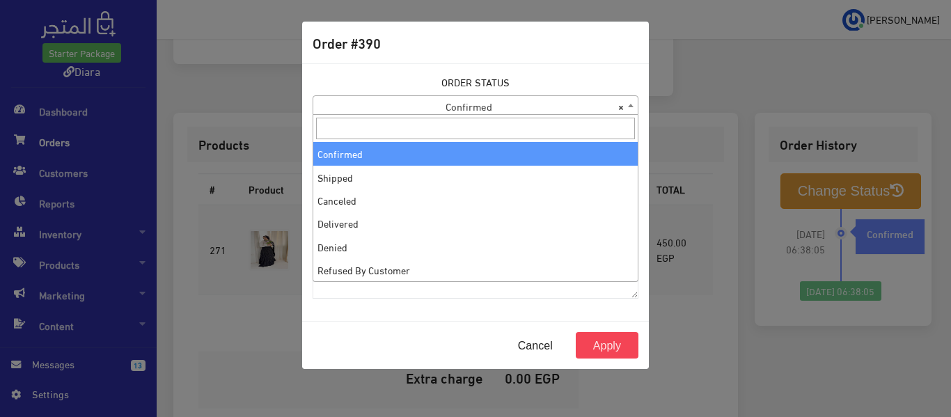
select select "2"
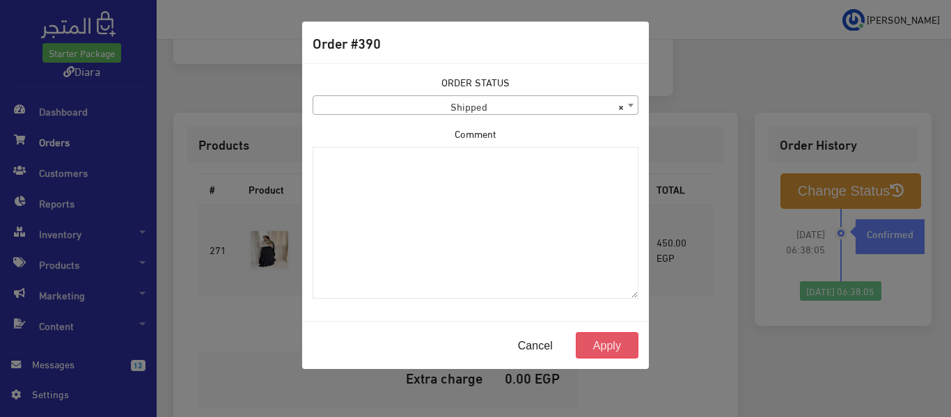
click at [618, 343] on button "Apply" at bounding box center [607, 345] width 63 height 26
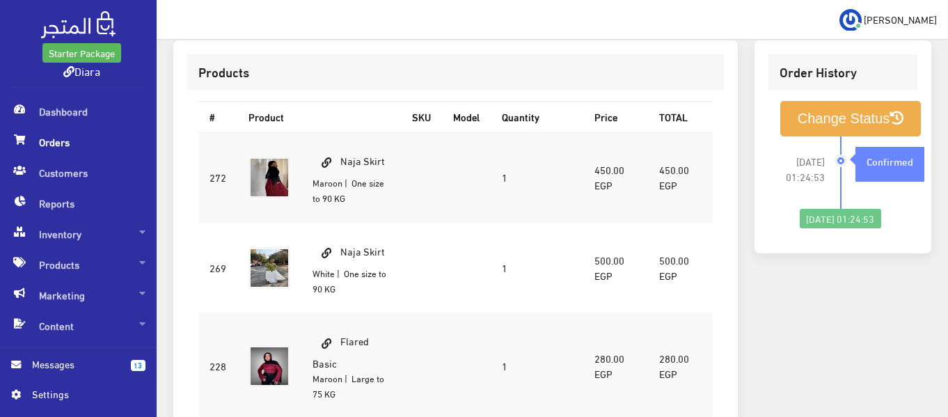
scroll to position [487, 0]
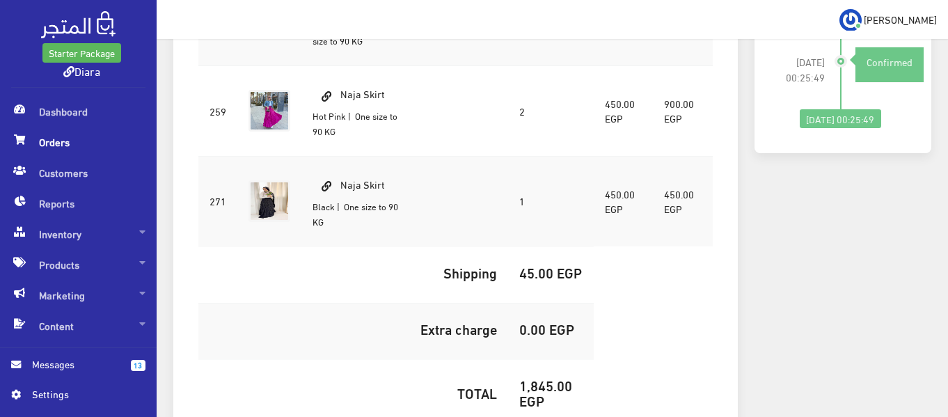
scroll to position [696, 0]
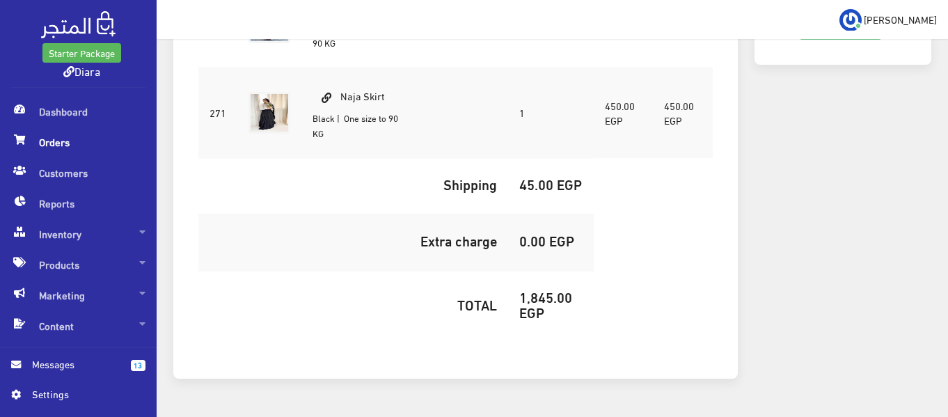
click at [534, 271] on td "1,845.00 EGP" at bounding box center [551, 307] width 86 height 72
click at [530, 289] on h5 "1,845.00 EGP" at bounding box center [550, 304] width 63 height 31
click at [529, 289] on h5 "1,845.00 EGP" at bounding box center [550, 304] width 63 height 31
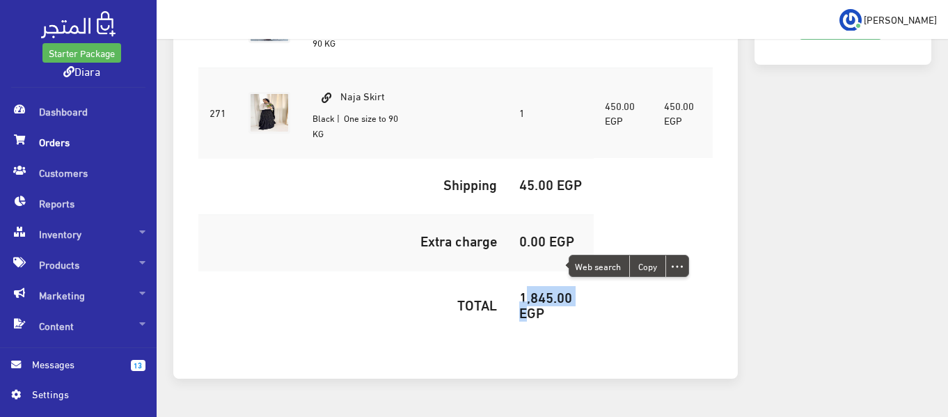
copy h5 "1,845.00"
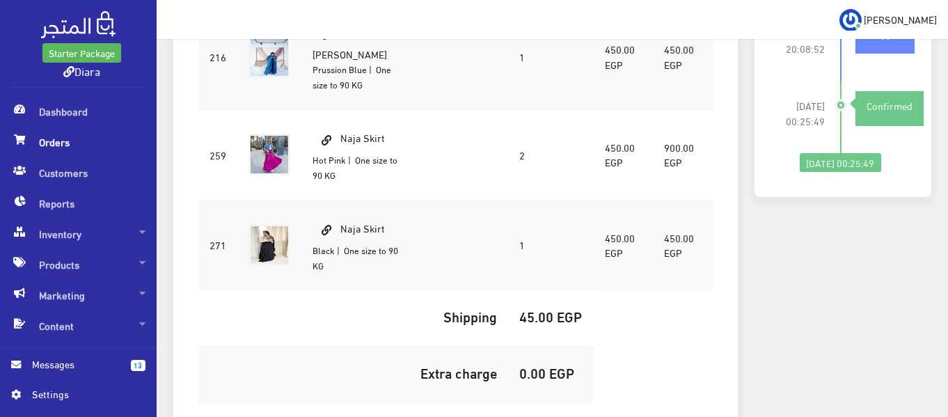
scroll to position [348, 0]
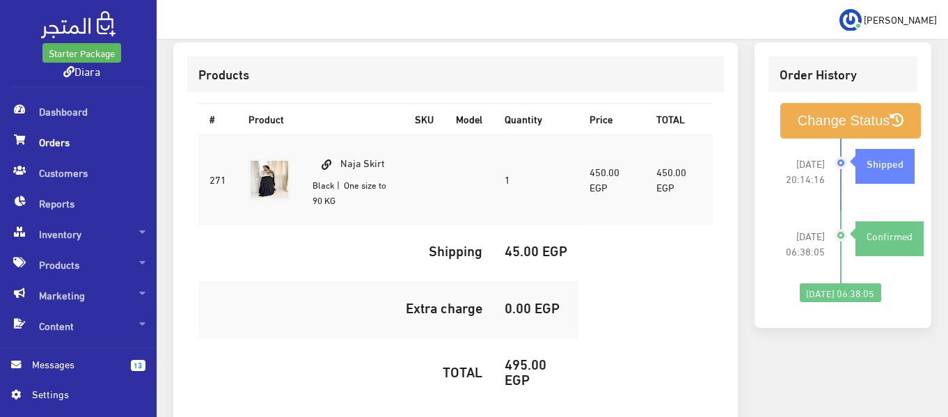
scroll to position [418, 0]
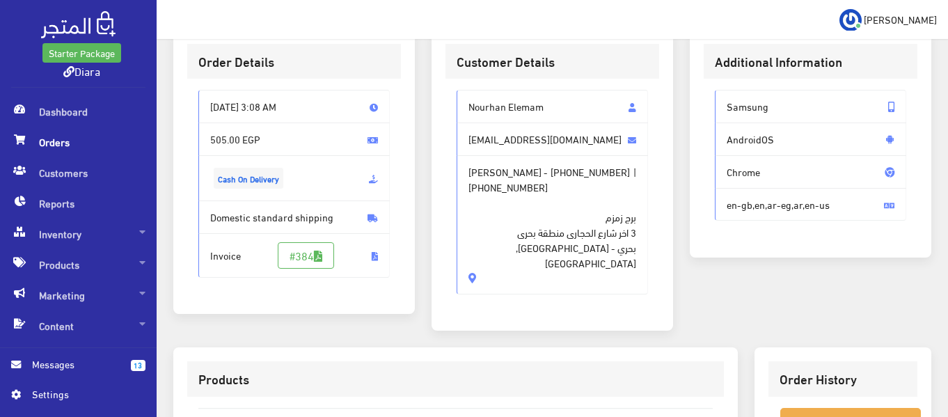
scroll to position [70, 0]
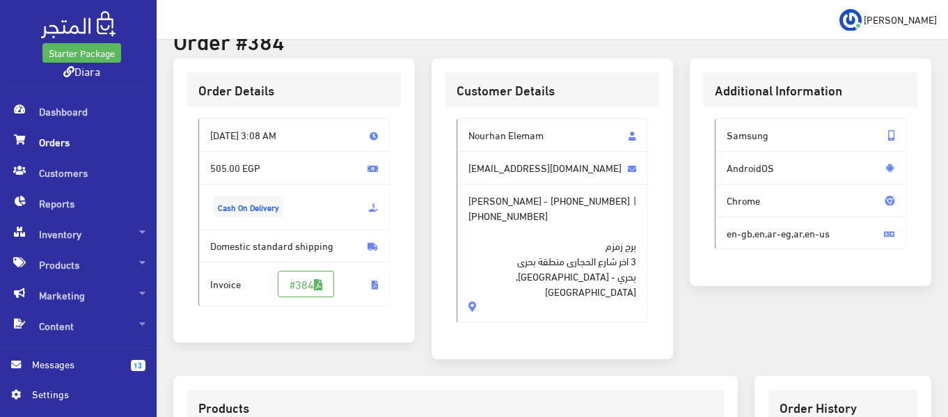
drag, startPoint x: 468, startPoint y: 283, endPoint x: 469, endPoint y: 121, distance: 162.2
click at [469, 121] on div "Nourhan Elemam [EMAIL_ADDRESS][DOMAIN_NAME] Nourhan Elemam - [PHONE_NUMBER] | […" at bounding box center [552, 220] width 191 height 205
copy div "Nourhan Elemam [EMAIL_ADDRESS][DOMAIN_NAME] Nourhan Elemam - [PHONE_NUMBER] | […"
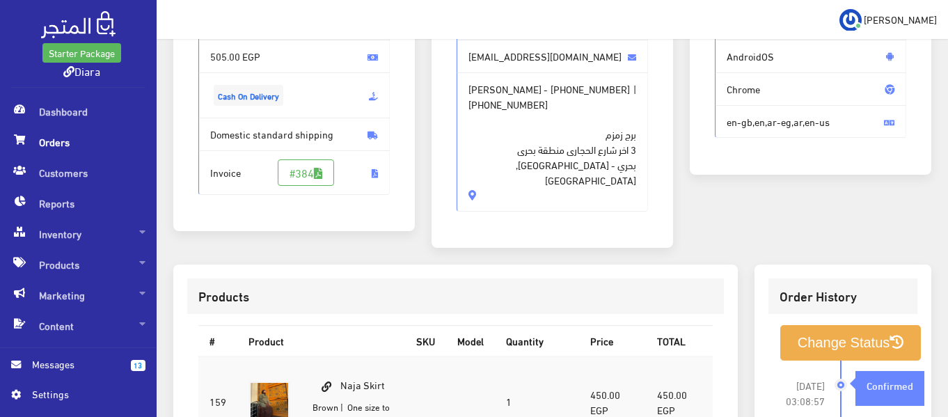
scroll to position [278, 0]
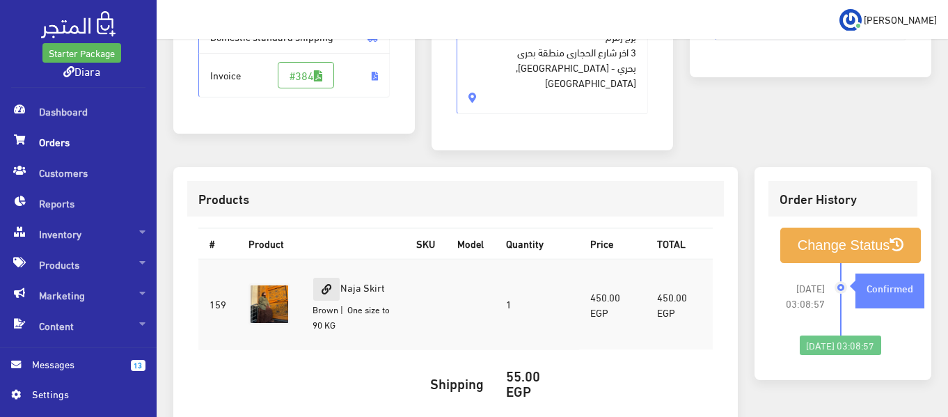
drag, startPoint x: 395, startPoint y: 269, endPoint x: 339, endPoint y: 276, distance: 56.1
click at [339, 276] on td "Naja Skirt Brown | One size to 90 KG" at bounding box center [353, 304] width 104 height 91
copy td "Naja Skirt"
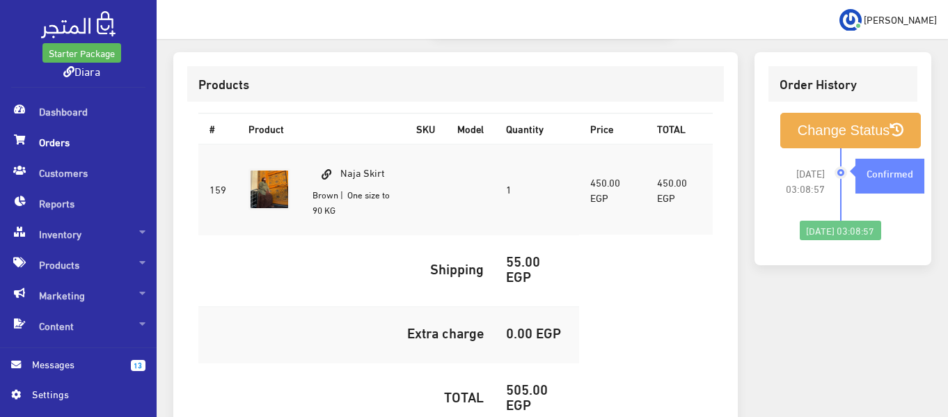
scroll to position [418, 0]
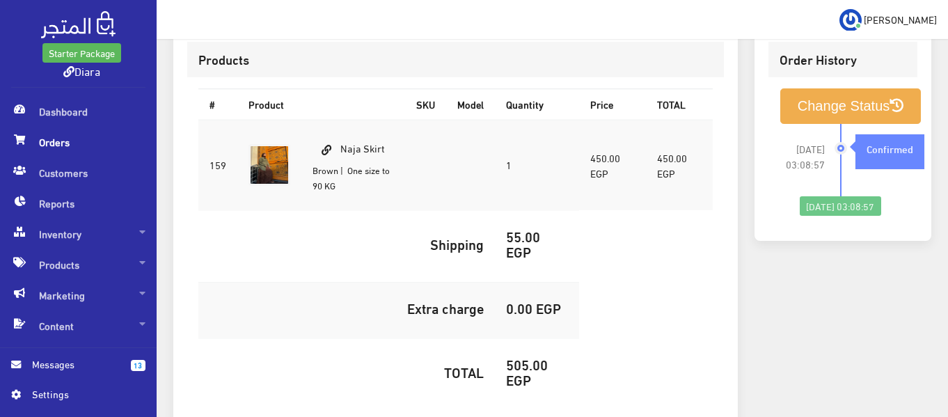
click at [526, 356] on h5 "505.00 EGP" at bounding box center [537, 371] width 62 height 31
copy h5 "505.00"
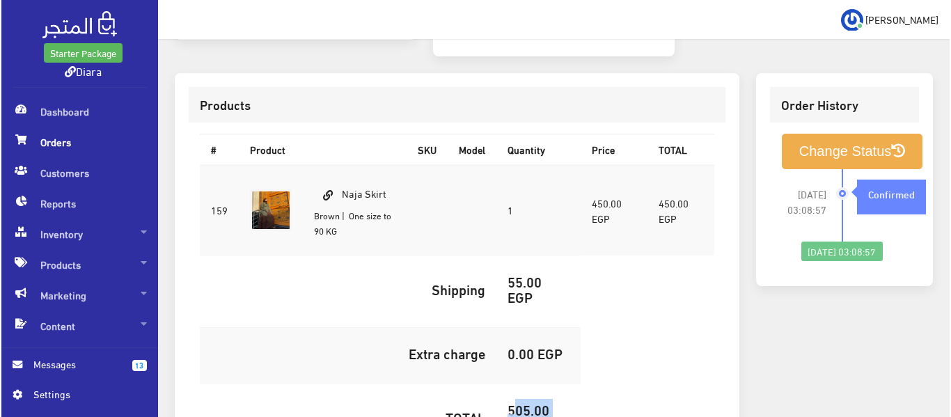
scroll to position [139, 0]
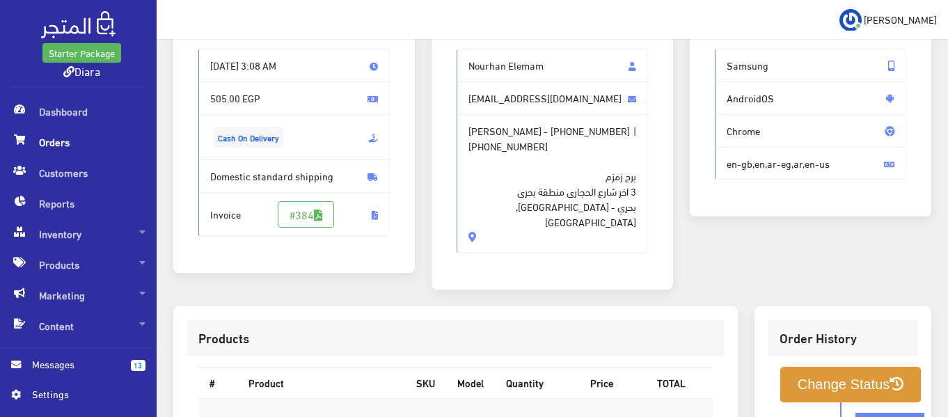
click at [839, 367] on button "Change Status" at bounding box center [850, 385] width 141 height 36
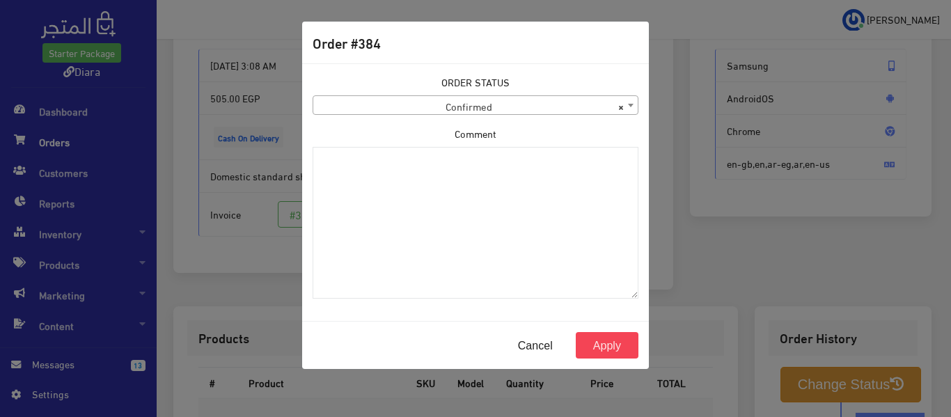
click at [498, 91] on div "ORDER STATUS Confirmed Shipped Canceled Delivered Denied Refused By Customer Pe…" at bounding box center [476, 94] width 326 height 40
click at [496, 100] on span "× Confirmed" at bounding box center [475, 105] width 324 height 19
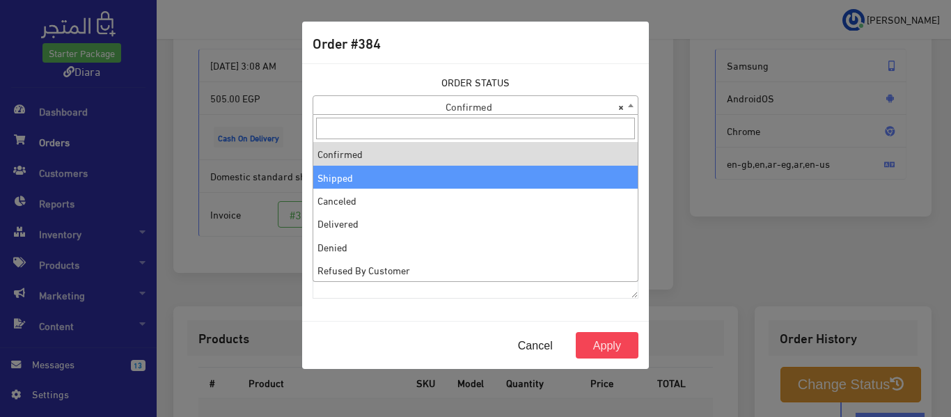
select select "2"
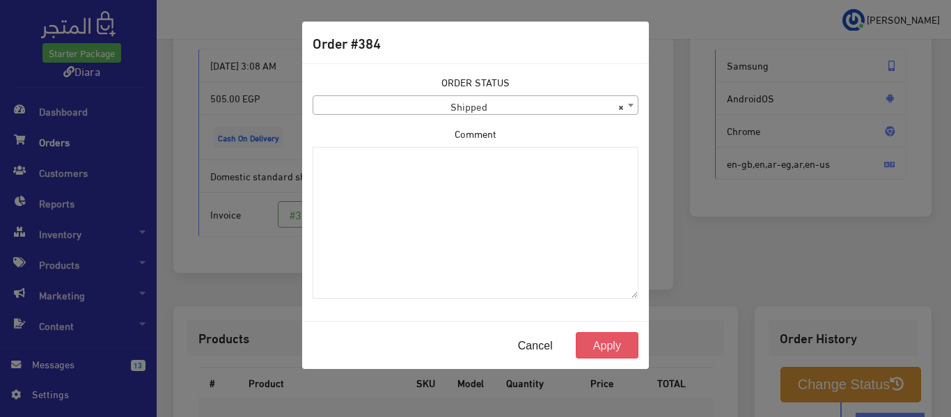
click at [610, 339] on button "Apply" at bounding box center [607, 345] width 63 height 26
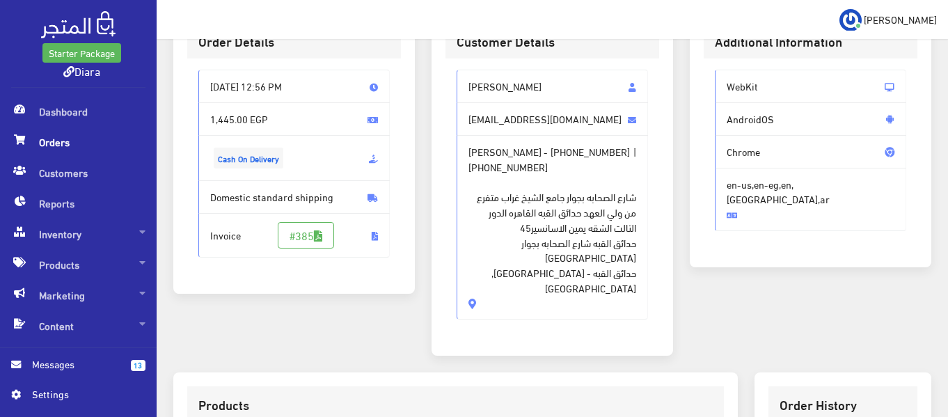
scroll to position [94, 0]
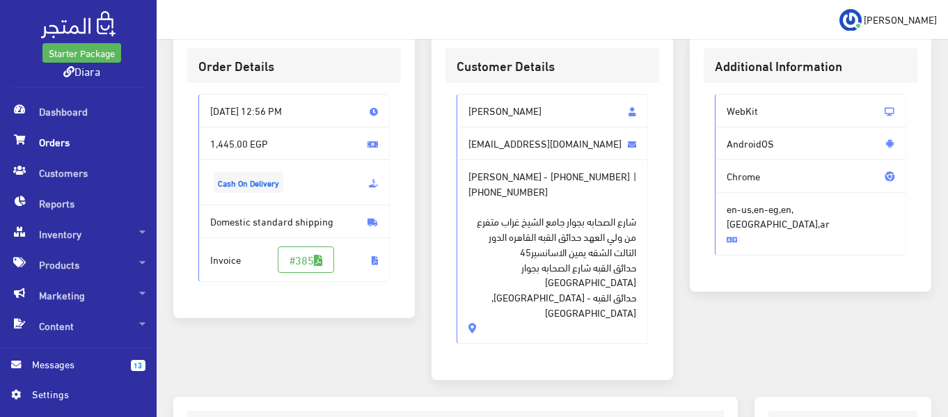
drag, startPoint x: 518, startPoint y: 297, endPoint x: 457, endPoint y: 98, distance: 208.3
click at [457, 98] on div "[PERSON_NAME] [EMAIL_ADDRESS][DOMAIN_NAME] [PERSON_NAME] - [PHONE_NUMBER] | [PH…" at bounding box center [552, 219] width 191 height 250
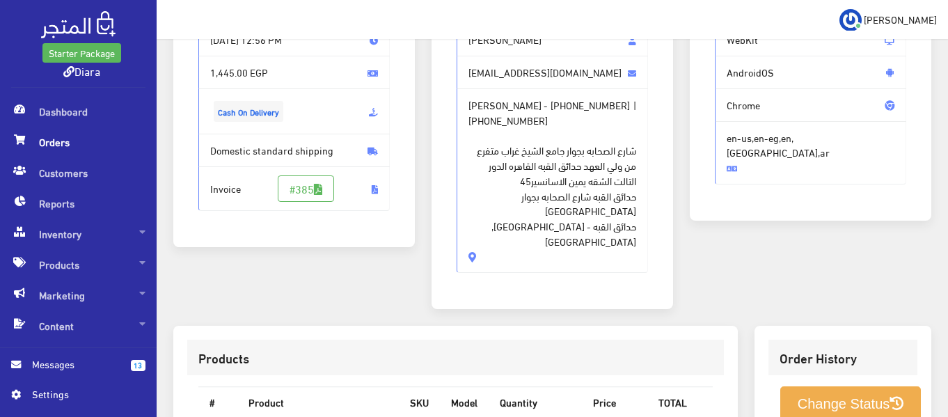
scroll to position [512, 0]
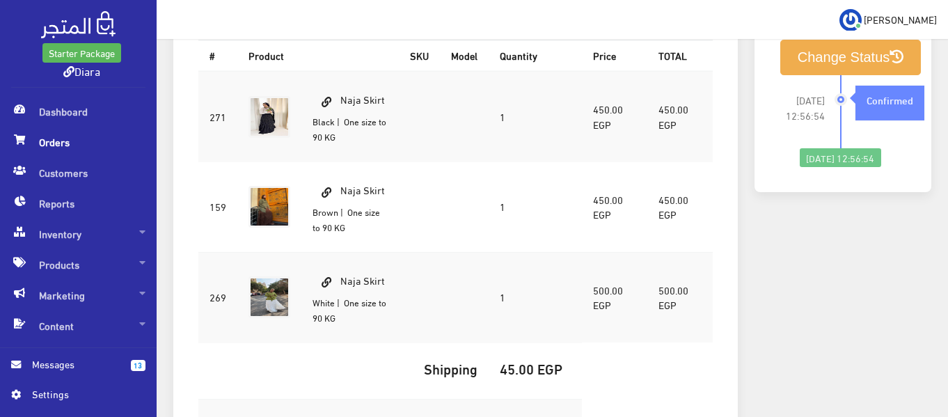
drag, startPoint x: 353, startPoint y: 170, endPoint x: 342, endPoint y: 170, distance: 11.1
click at [342, 170] on td "Naja Skirt Brown | One size to 90 KG" at bounding box center [349, 207] width 97 height 91
copy td "Naja Skirt"
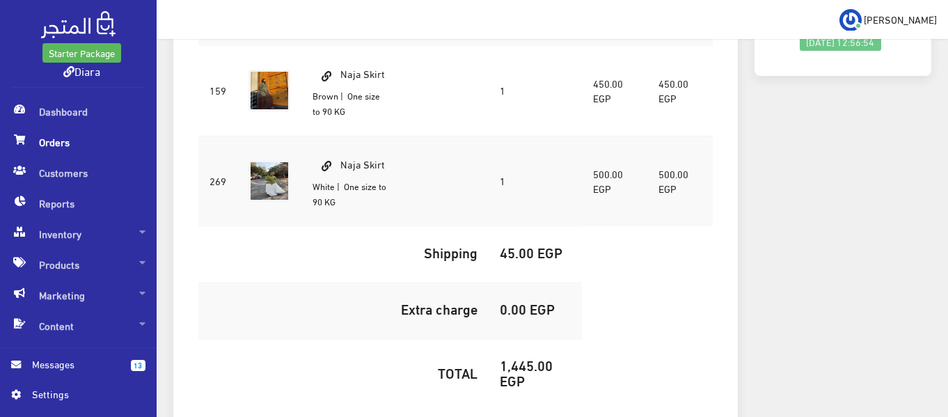
scroll to position [721, 0]
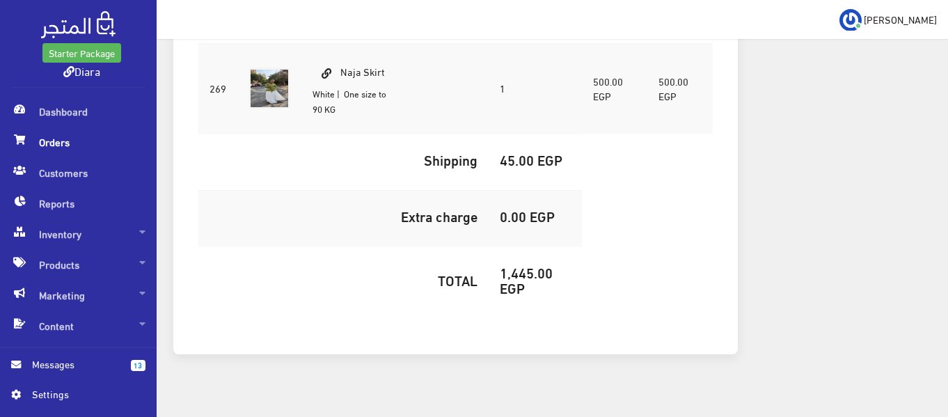
click at [506, 265] on h5 "1,445.00 EGP" at bounding box center [535, 280] width 71 height 31
click at [505, 265] on h5 "1,445.00 EGP" at bounding box center [535, 280] width 71 height 31
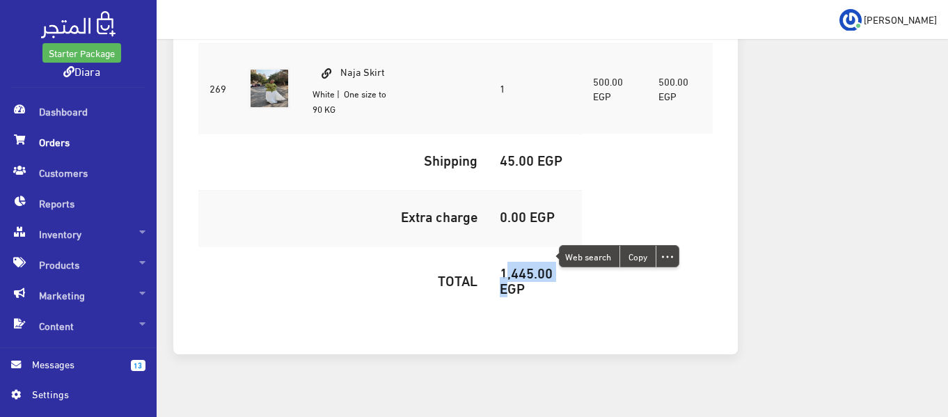
copy h5 "1,445.00"
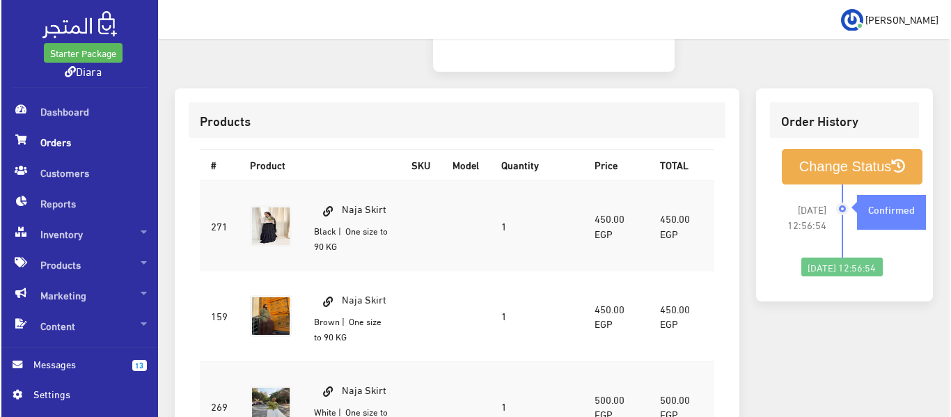
scroll to position [303, 0]
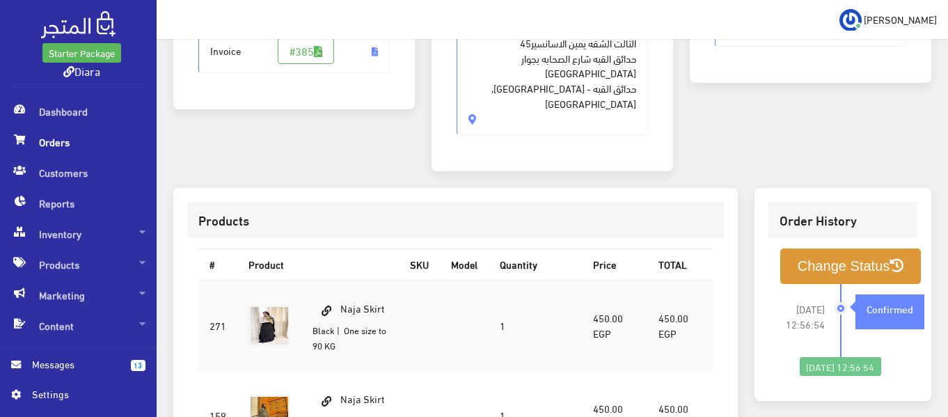
click at [814, 265] on button "Change Status" at bounding box center [850, 267] width 141 height 36
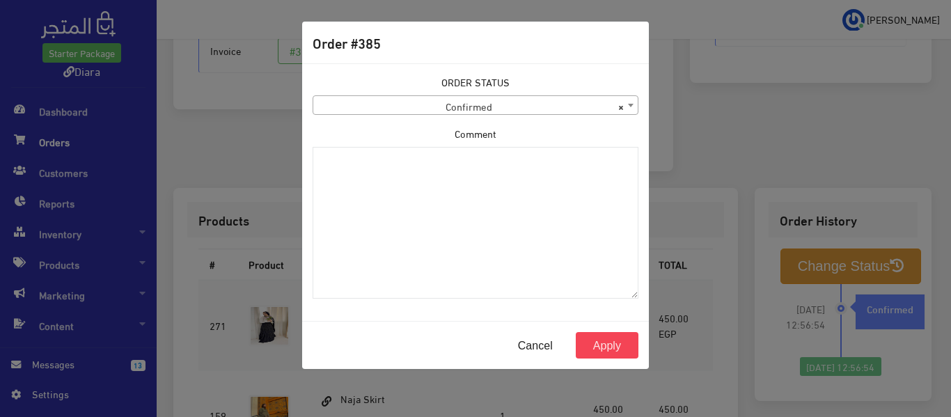
click at [368, 103] on span "× Confirmed" at bounding box center [475, 105] width 324 height 19
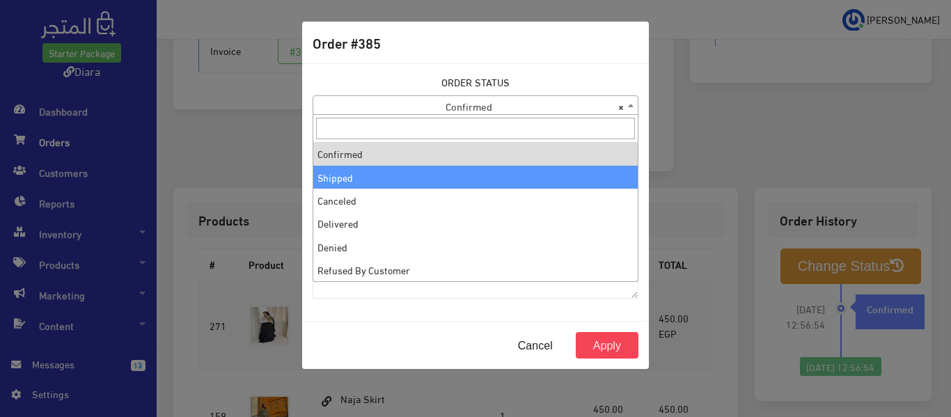
select select "2"
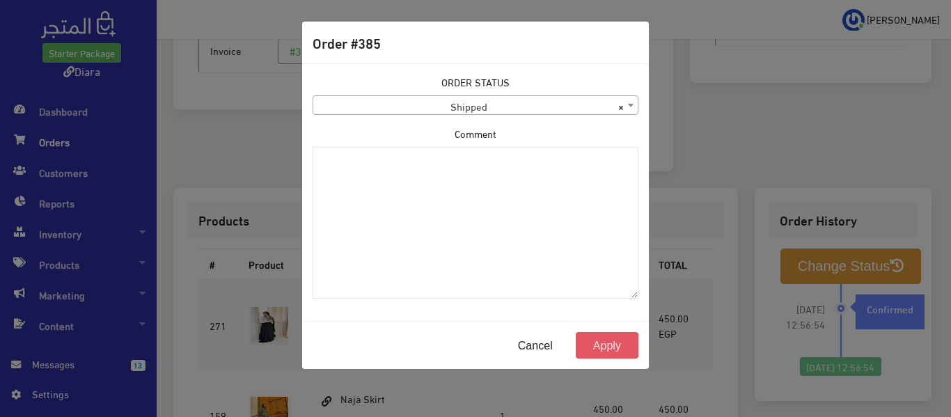
click at [602, 337] on button "Apply" at bounding box center [607, 345] width 63 height 26
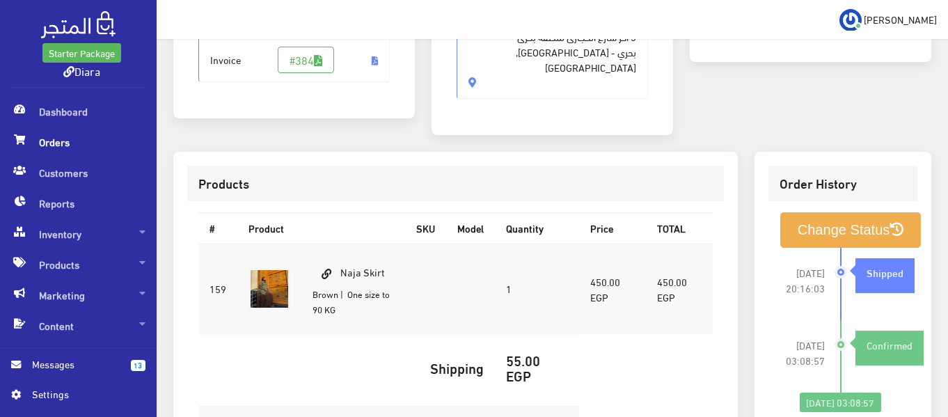
scroll to position [348, 0]
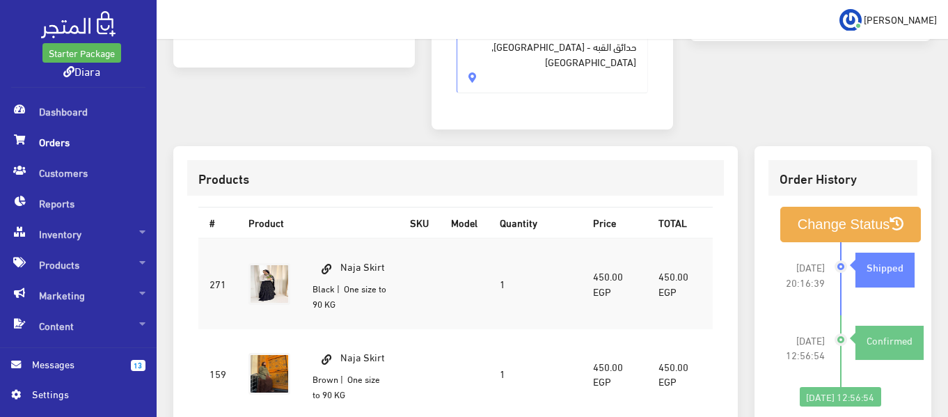
scroll to position [348, 0]
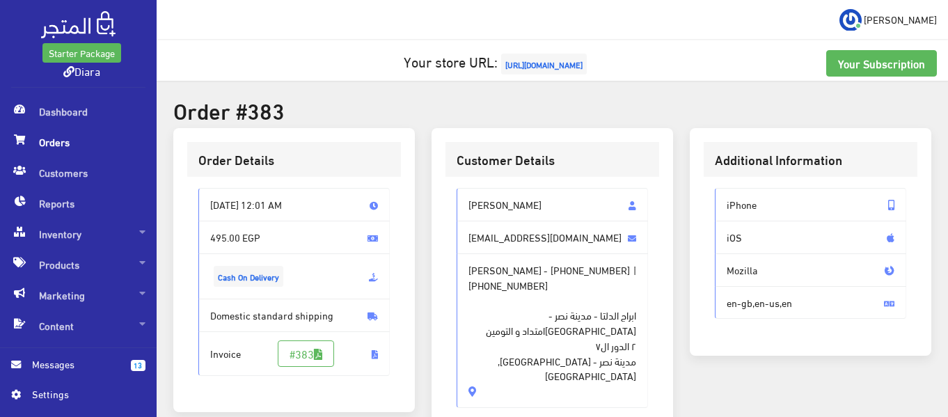
drag, startPoint x: 535, startPoint y: 366, endPoint x: 463, endPoint y: 197, distance: 183.8
click at [463, 197] on div "[PERSON_NAME] [EMAIL_ADDRESS][DOMAIN_NAME] [PERSON_NAME] - [PHONE_NUMBER] | [PH…" at bounding box center [552, 297] width 191 height 219
copy div "Haneen Mamdouh [EMAIL_ADDRESS][DOMAIN_NAME] [PERSON_NAME] - [PHONE_NUMBER] | [P…"
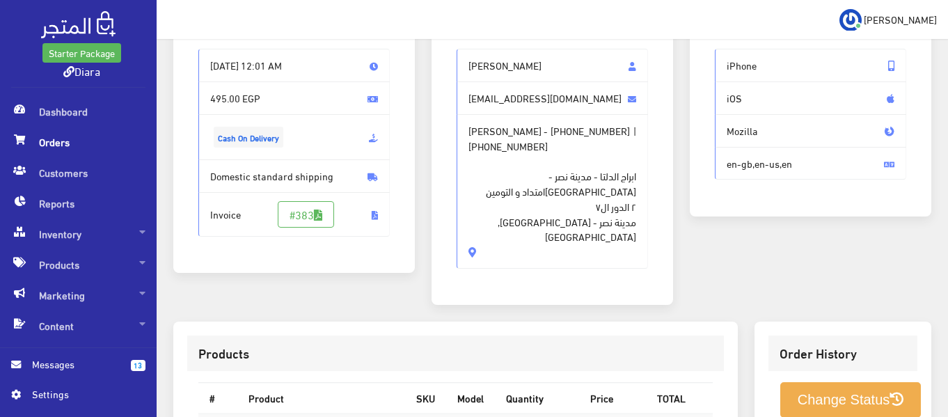
scroll to position [278, 0]
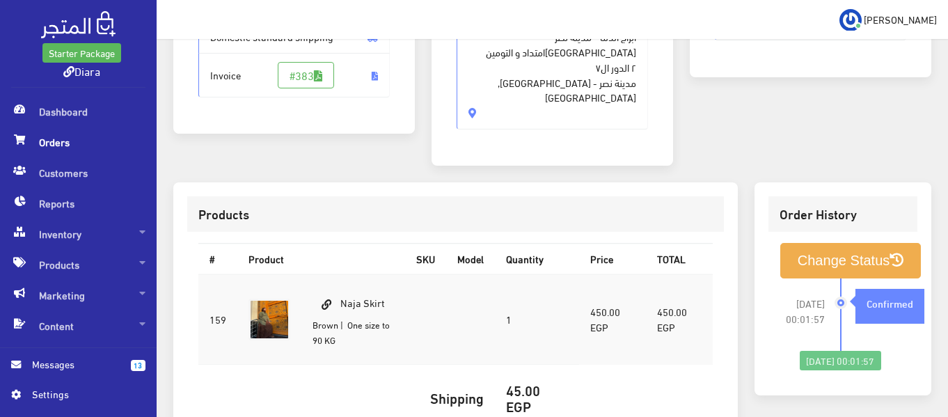
drag, startPoint x: 373, startPoint y: 288, endPoint x: 340, endPoint y: 292, distance: 33.1
click at [340, 292] on td "Naja Skirt Brown | One size to 90 KG" at bounding box center [353, 319] width 104 height 91
copy td "Naja Skirt"
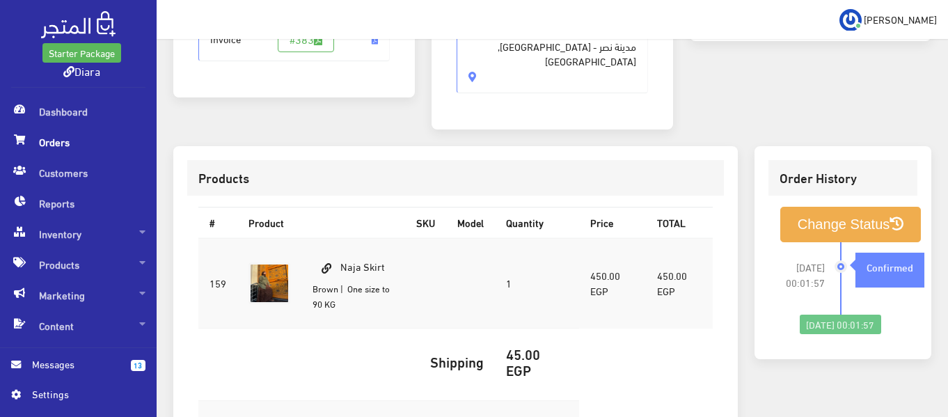
scroll to position [525, 0]
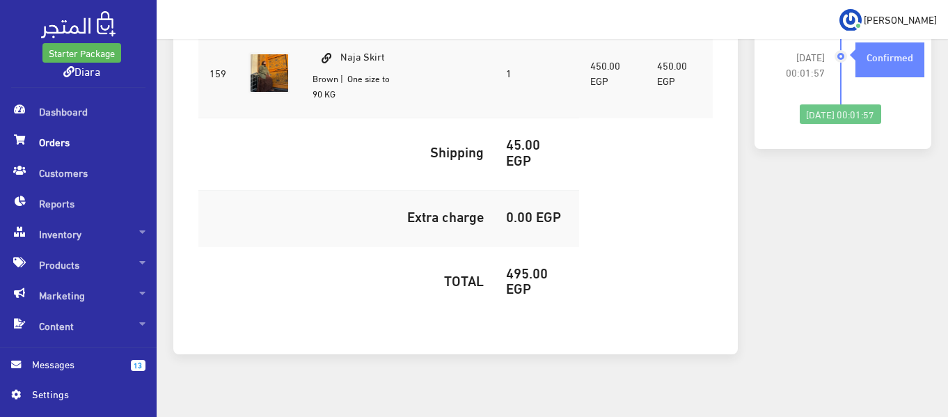
click at [526, 265] on h5 "495.00 EGP" at bounding box center [537, 280] width 62 height 31
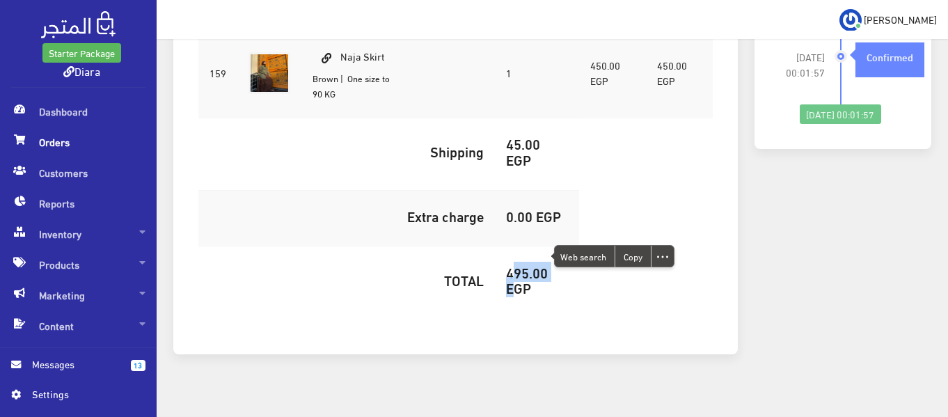
copy h5 "495.00"
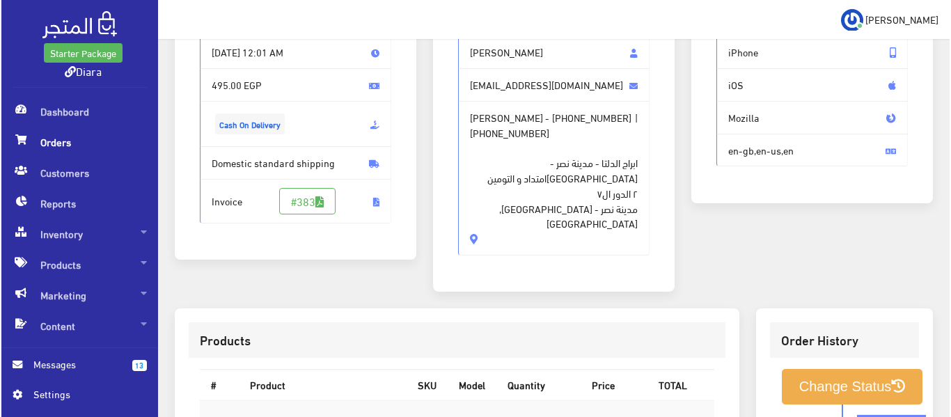
scroll to position [246, 0]
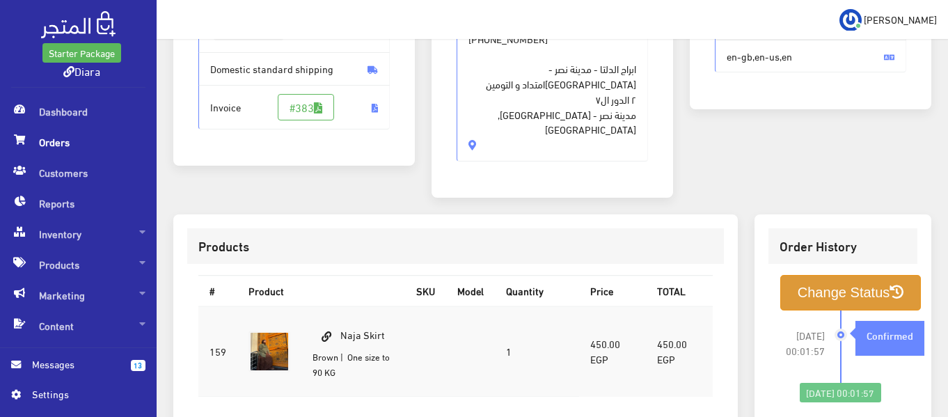
click at [800, 276] on button "Change Status" at bounding box center [850, 293] width 141 height 36
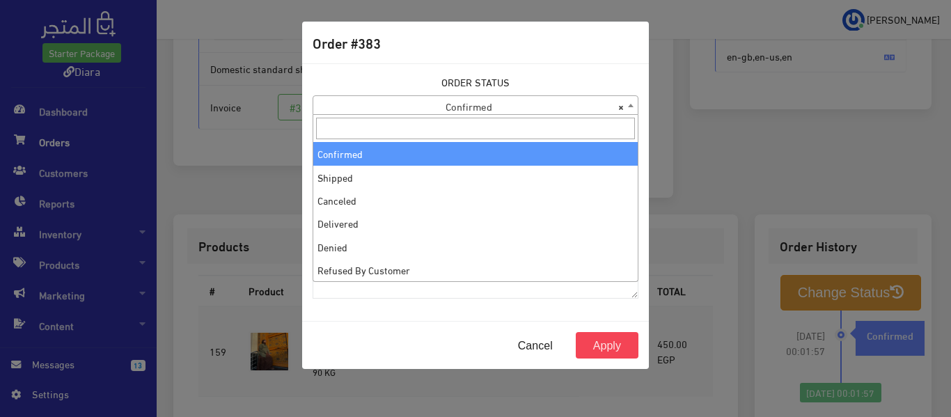
click at [469, 100] on span "× Confirmed" at bounding box center [475, 105] width 324 height 19
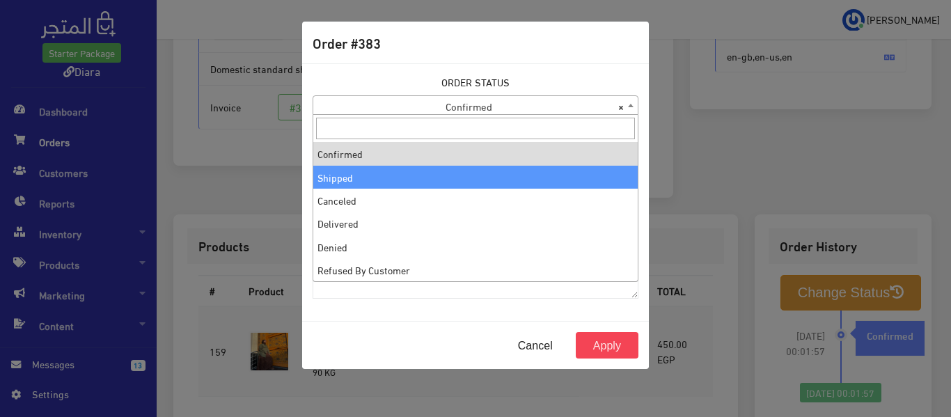
select select "2"
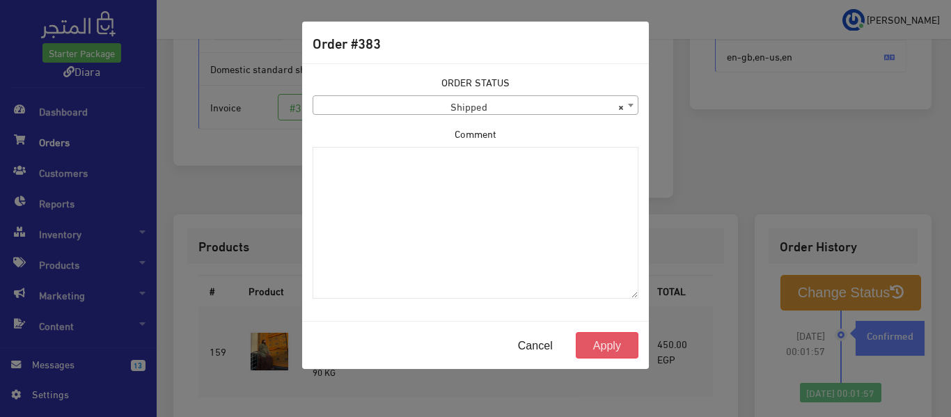
click at [616, 341] on button "Apply" at bounding box center [607, 345] width 63 height 26
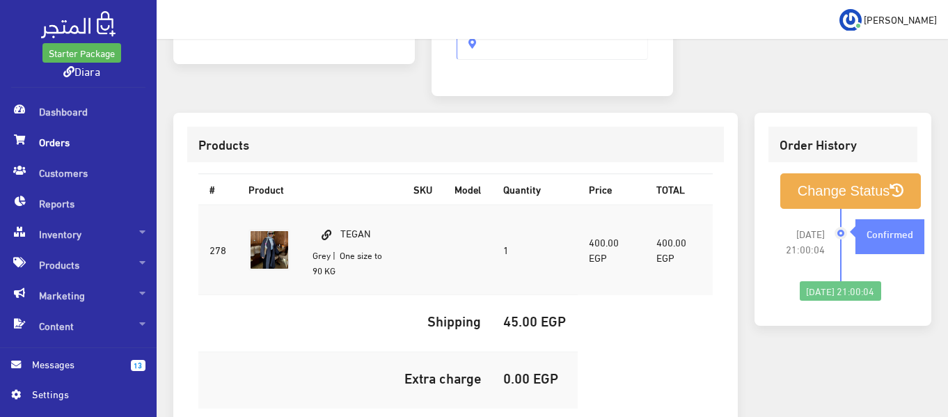
scroll to position [70, 0]
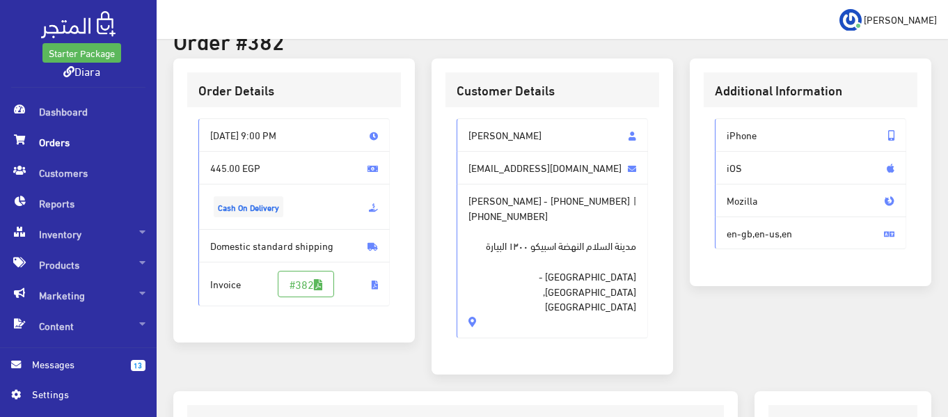
drag, startPoint x: 501, startPoint y: 274, endPoint x: 462, endPoint y: 137, distance: 142.6
click at [462, 137] on div "Habiba Halim habibahalim44@gmail.com Habiba Halim - +201121703111 | +2010052451…" at bounding box center [552, 227] width 191 height 219
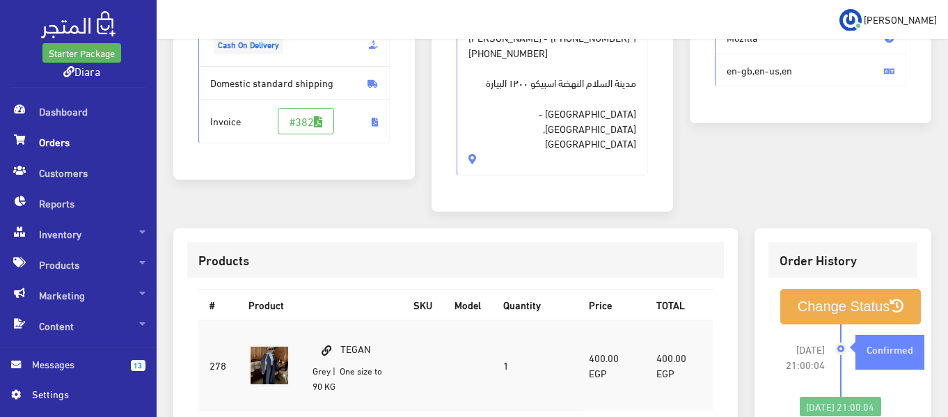
scroll to position [348, 0]
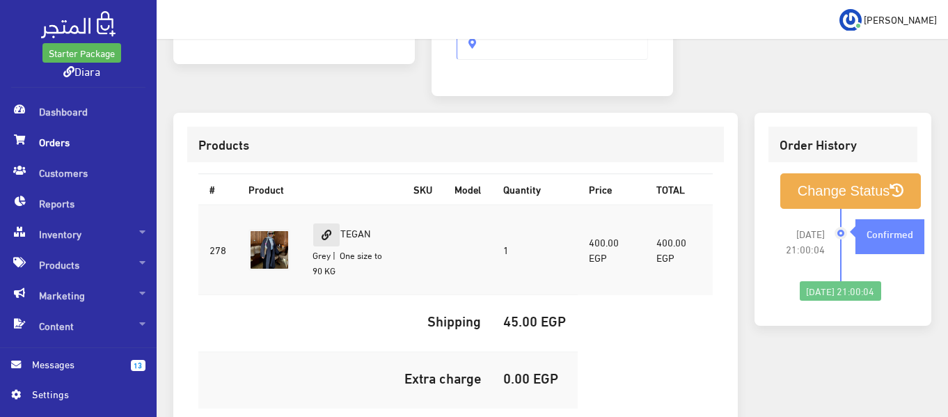
drag, startPoint x: 384, startPoint y: 195, endPoint x: 330, endPoint y: 198, distance: 54.4
click at [330, 205] on td "TEGAN Grey | One size to 90 KG" at bounding box center [351, 250] width 101 height 91
copy td "TEGAN"
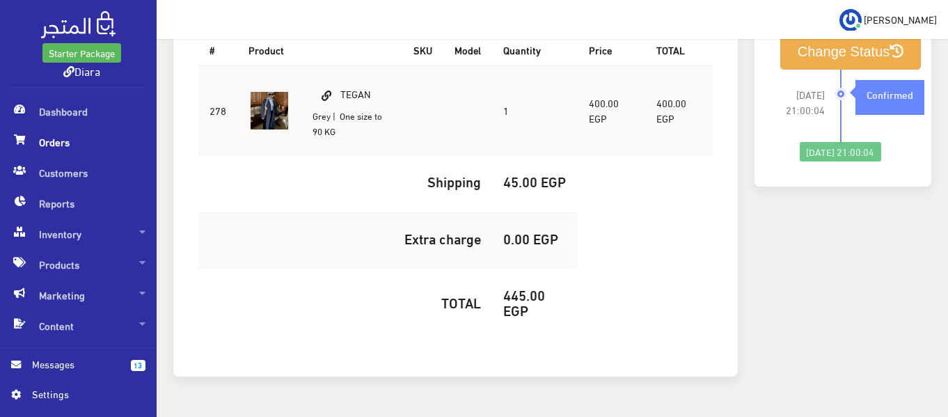
scroll to position [492, 0]
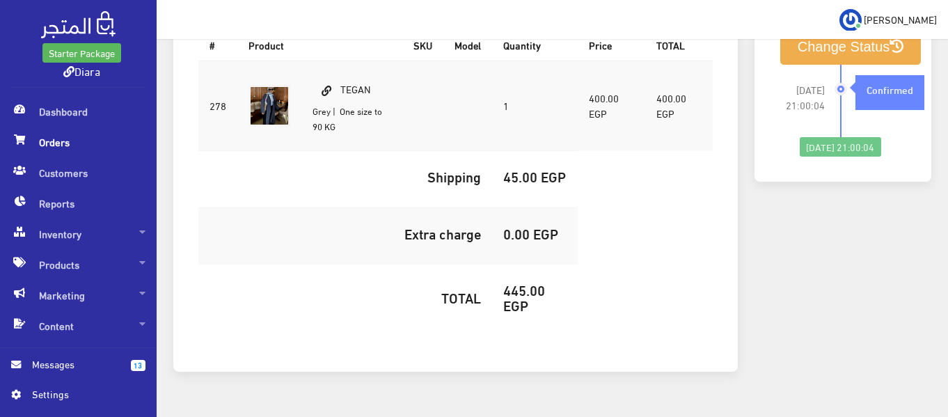
click at [542, 282] on h5 "445.00 EGP" at bounding box center [534, 297] width 63 height 31
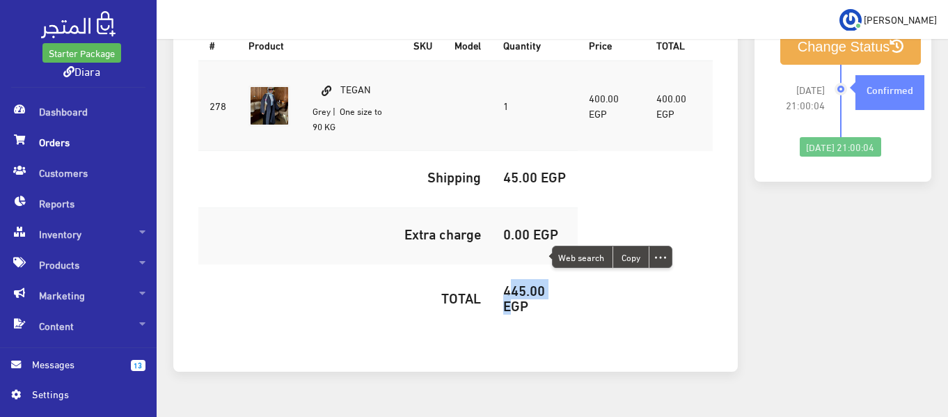
copy h5 "445.00"
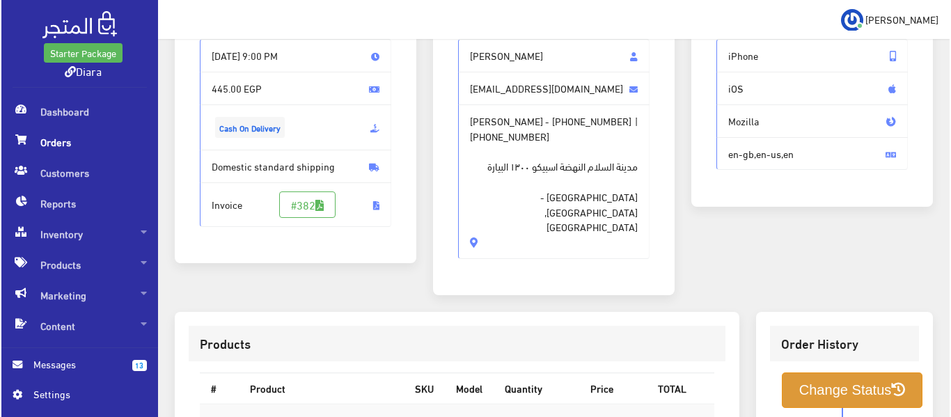
scroll to position [144, 0]
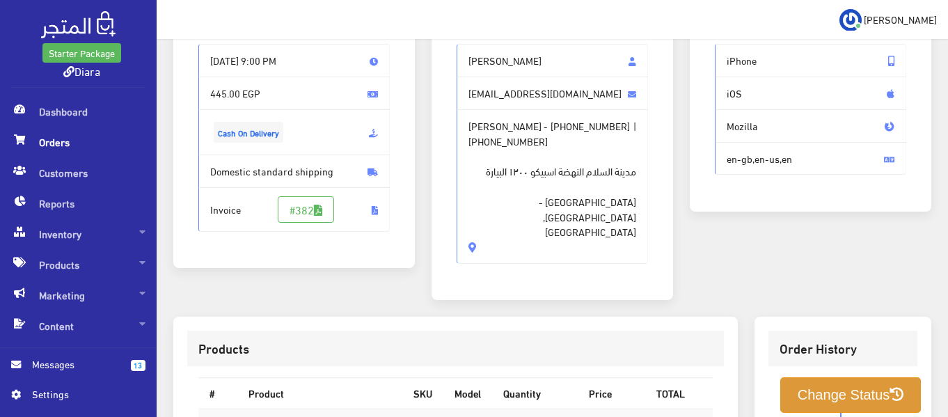
click at [824, 377] on button "Change Status" at bounding box center [850, 395] width 141 height 36
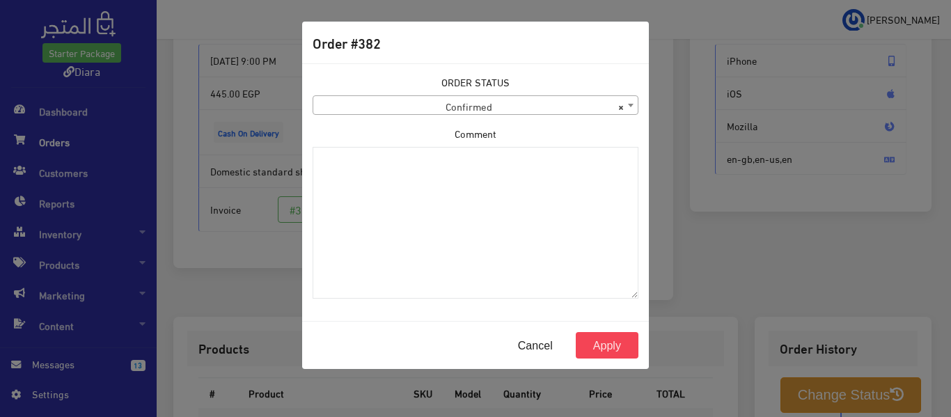
click at [387, 109] on span "× Confirmed" at bounding box center [475, 105] width 324 height 19
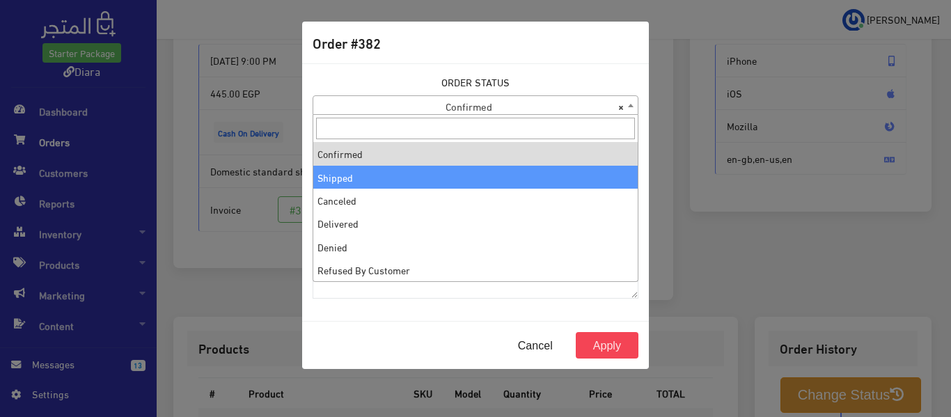
select select "2"
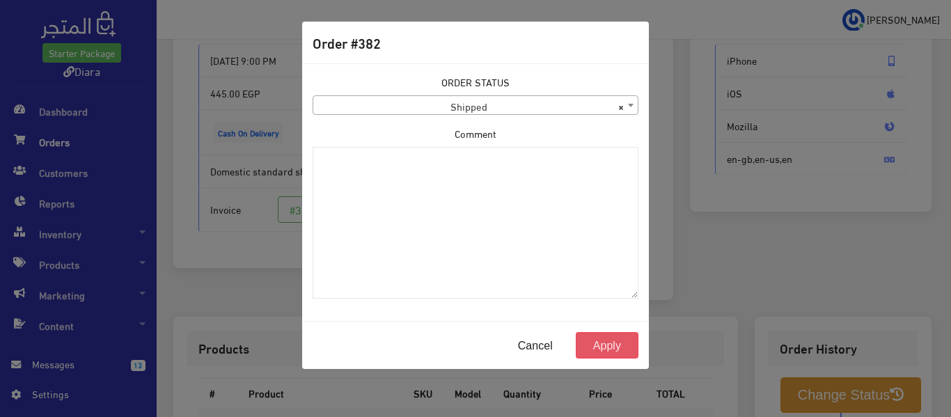
click at [606, 350] on button "Apply" at bounding box center [607, 345] width 63 height 26
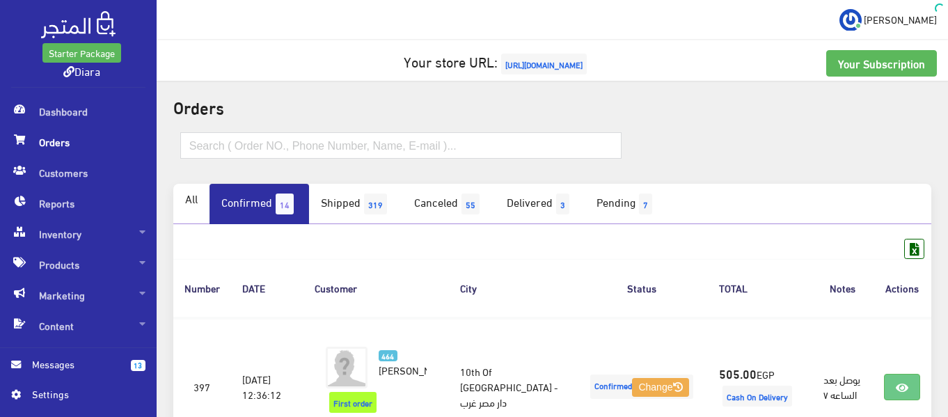
scroll to position [1860, 0]
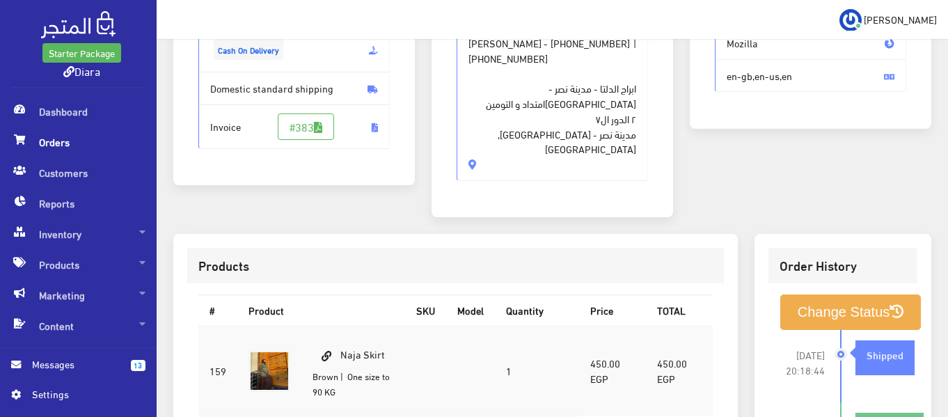
scroll to position [348, 0]
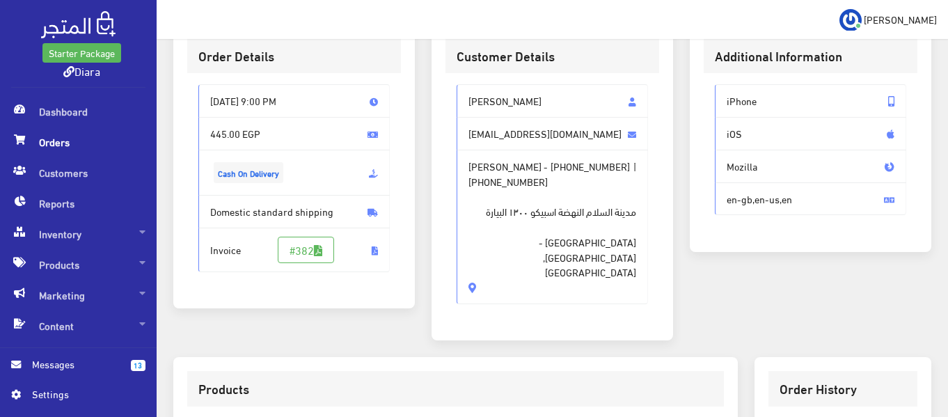
scroll to position [278, 0]
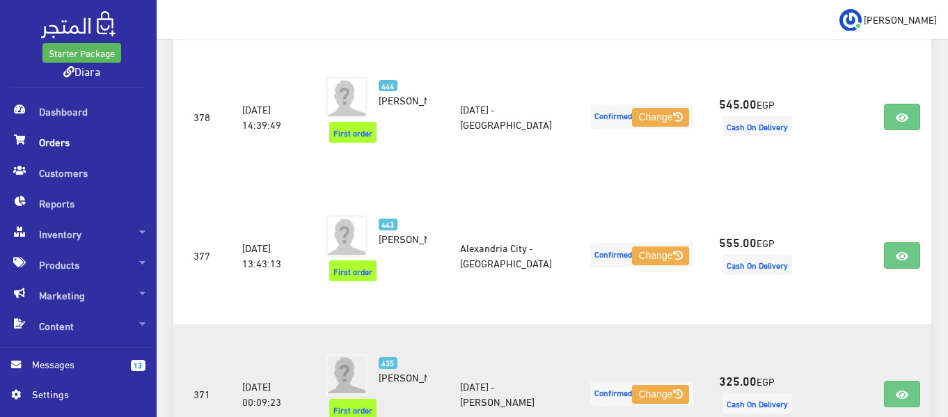
scroll to position [1590, 0]
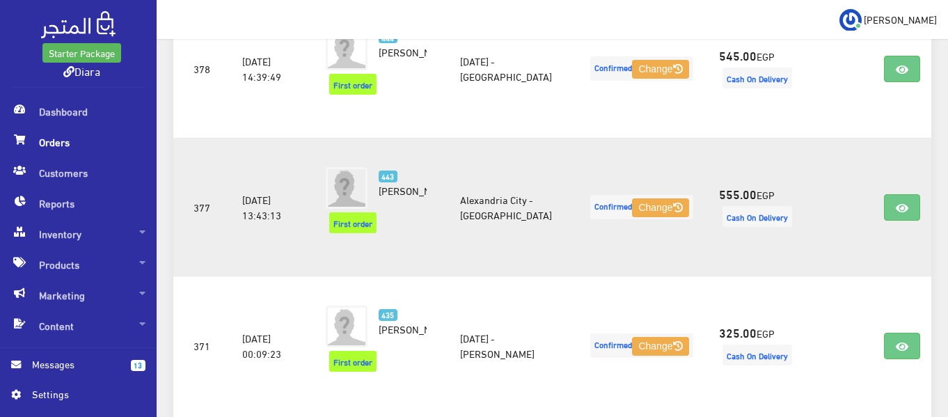
drag, startPoint x: 900, startPoint y: 244, endPoint x: 834, endPoint y: 82, distance: 174.5
click at [834, 138] on td at bounding box center [843, 207] width 61 height 139
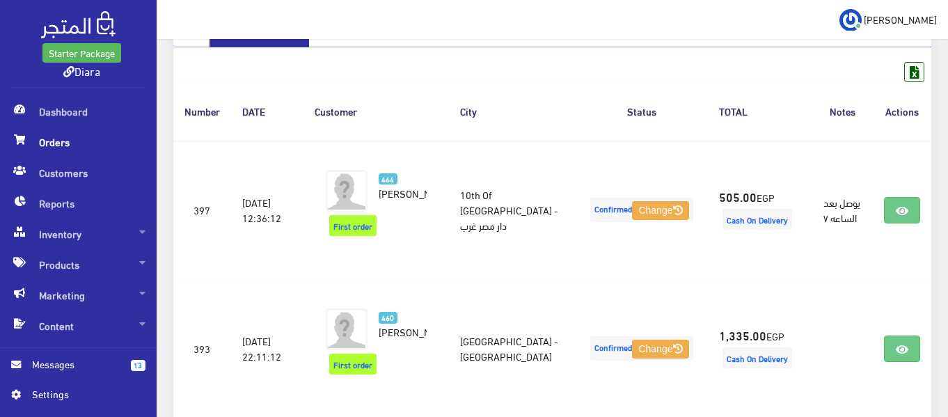
scroll to position [0, 0]
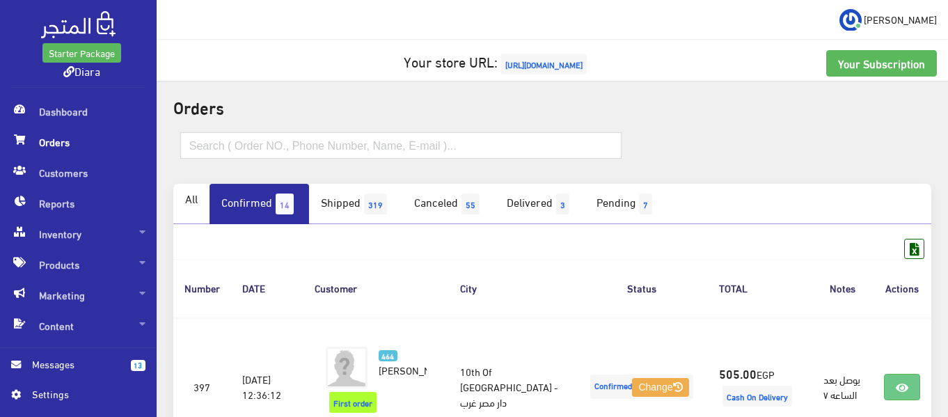
click at [288, 200] on span "14" at bounding box center [285, 204] width 18 height 21
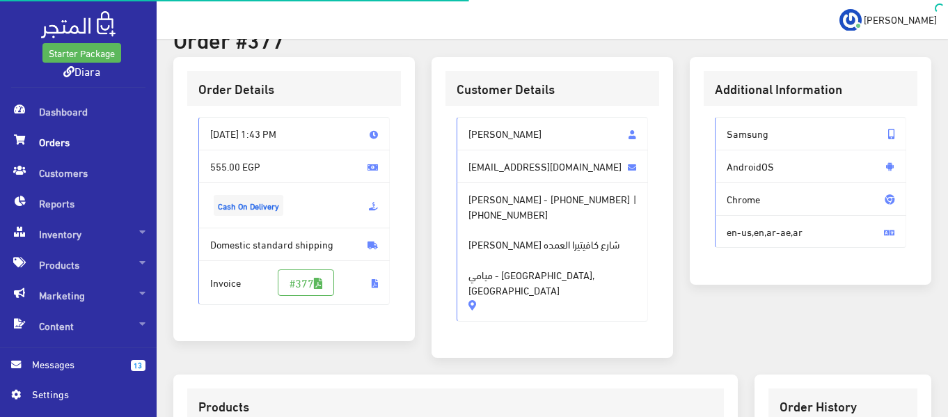
scroll to position [70, 0]
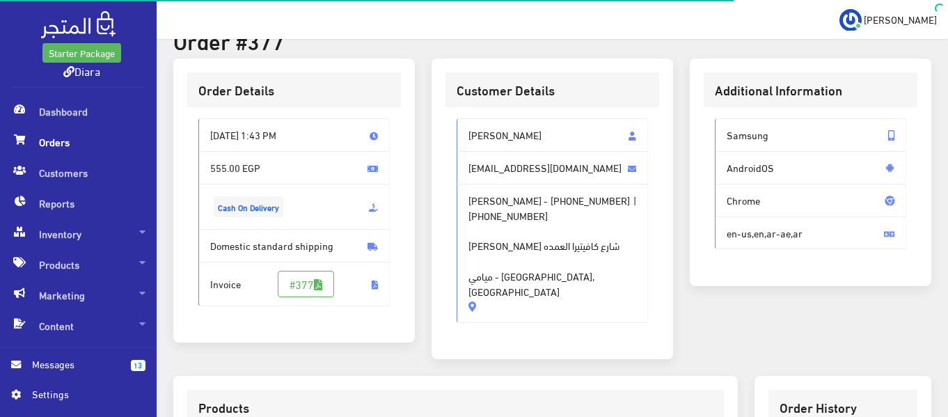
drag, startPoint x: 494, startPoint y: 283, endPoint x: 462, endPoint y: 123, distance: 162.6
click at [462, 123] on div "[PERSON_NAME] [EMAIL_ADDRESS][DOMAIN_NAME] Zahwa [PERSON_NAME] - [PHONE_NUMBER]…" at bounding box center [552, 220] width 191 height 205
click at [485, 139] on span "[PERSON_NAME]" at bounding box center [552, 134] width 191 height 33
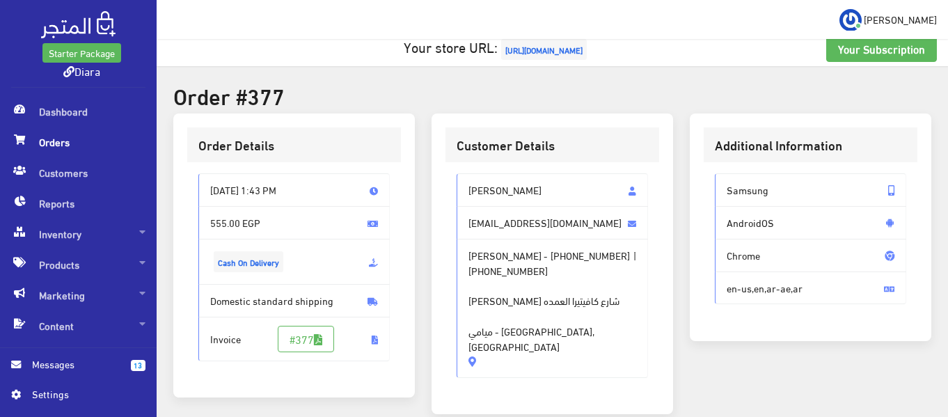
scroll to position [0, 0]
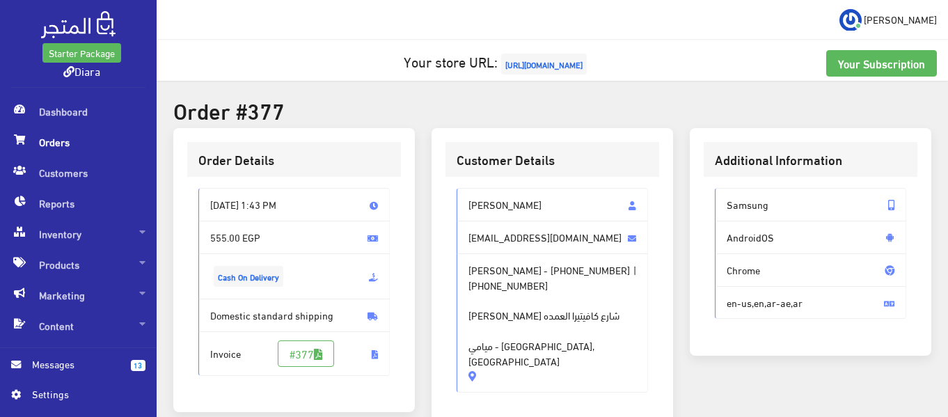
drag, startPoint x: 478, startPoint y: 233, endPoint x: 465, endPoint y: 194, distance: 41.2
click at [465, 194] on div "[PERSON_NAME] [EMAIL_ADDRESS][DOMAIN_NAME] Zahwa [PERSON_NAME] - [PHONE_NUMBER]…" at bounding box center [552, 290] width 191 height 205
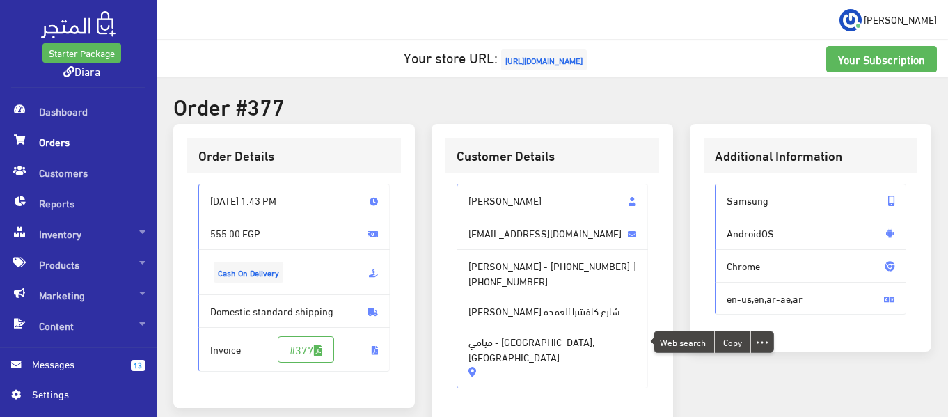
scroll to position [418, 0]
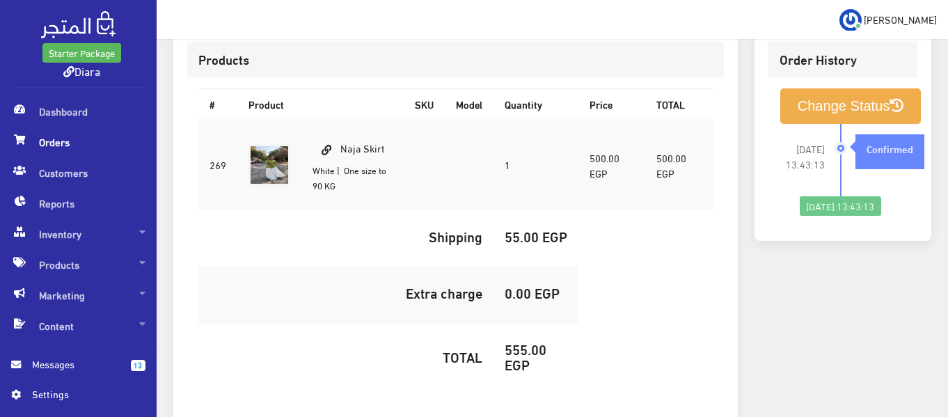
click at [348, 120] on td "Naja Skirt White | One size to 90 KG" at bounding box center [352, 165] width 102 height 91
click at [385, 127] on span "Web search" at bounding box center [401, 130] width 60 height 21
drag, startPoint x: 391, startPoint y: 131, endPoint x: 340, endPoint y: 134, distance: 50.9
click at [340, 134] on td "Naja Skirt White | One size to 90 KG" at bounding box center [352, 165] width 102 height 91
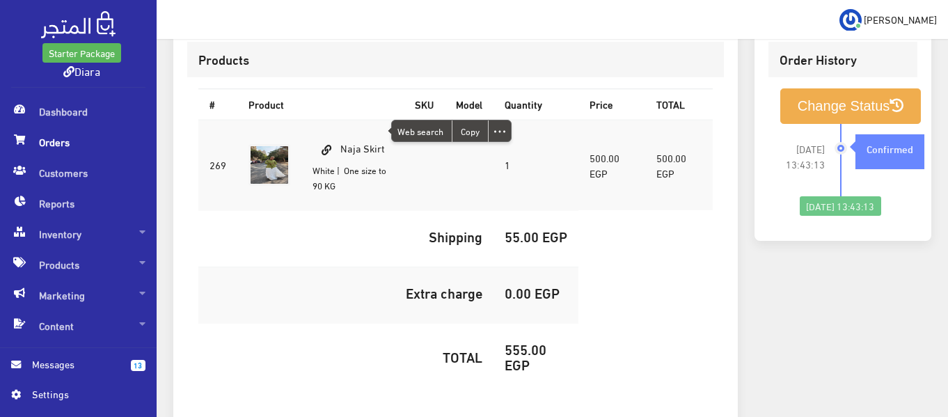
copy td "Naja Skirt"
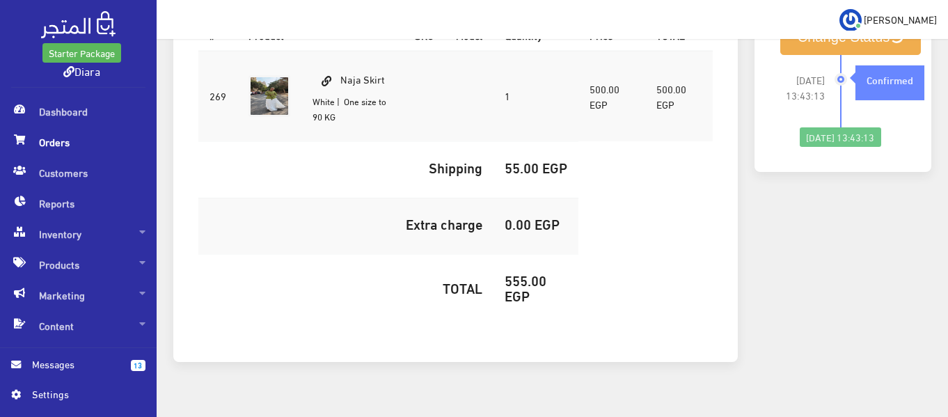
scroll to position [487, 0]
click at [533, 277] on h5 "555.00 EGP" at bounding box center [536, 287] width 63 height 31
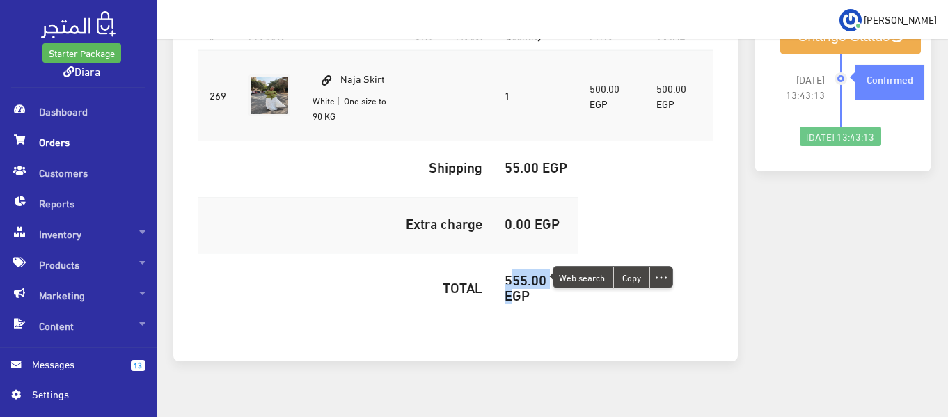
copy h5 "555.00"
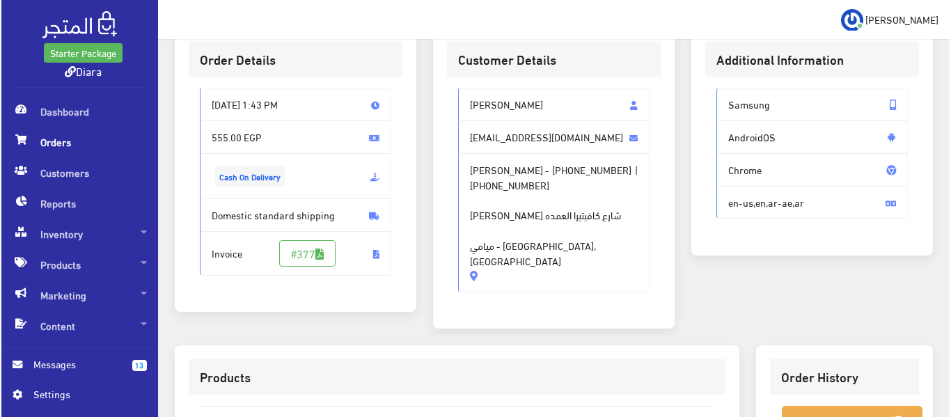
scroll to position [278, 0]
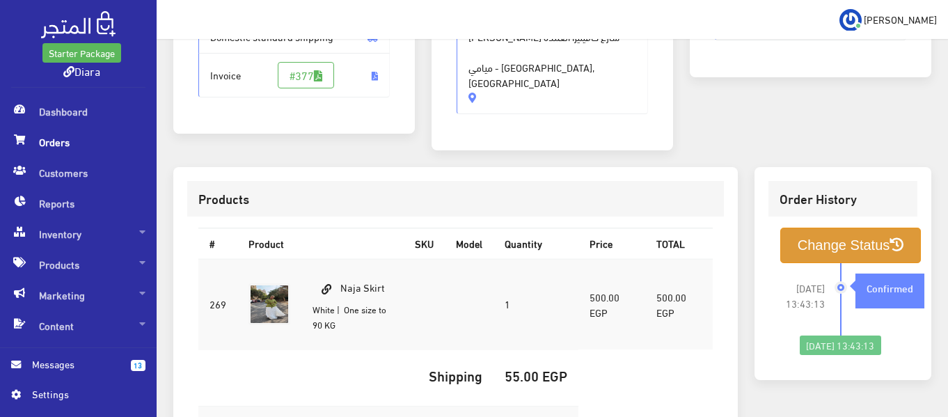
click at [802, 228] on button "Change Status" at bounding box center [850, 246] width 141 height 36
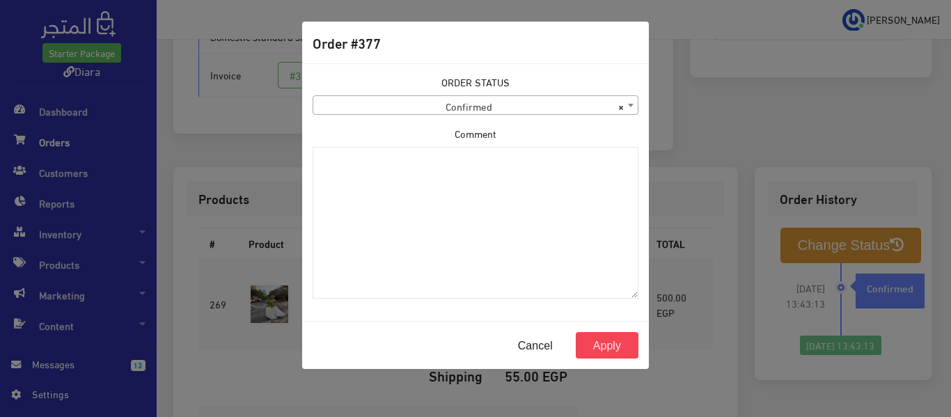
click at [493, 127] on label "Comment" at bounding box center [476, 133] width 42 height 15
click at [493, 147] on textarea "Comment" at bounding box center [476, 223] width 326 height 152
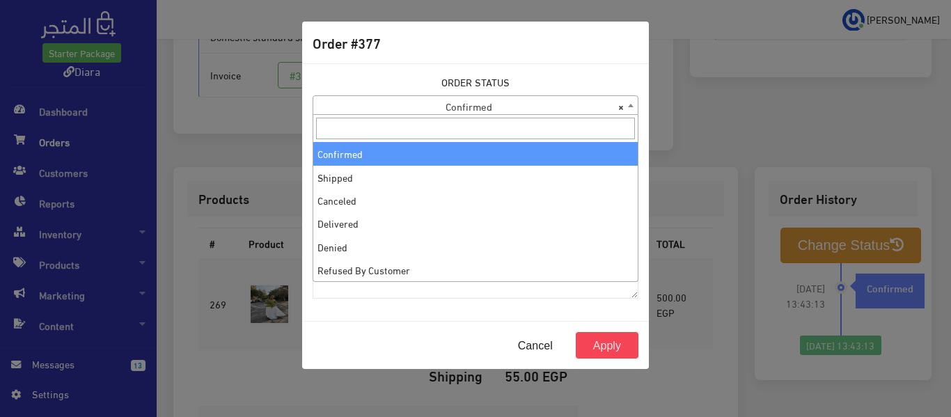
click at [493, 113] on span "× Confirmed" at bounding box center [475, 105] width 324 height 19
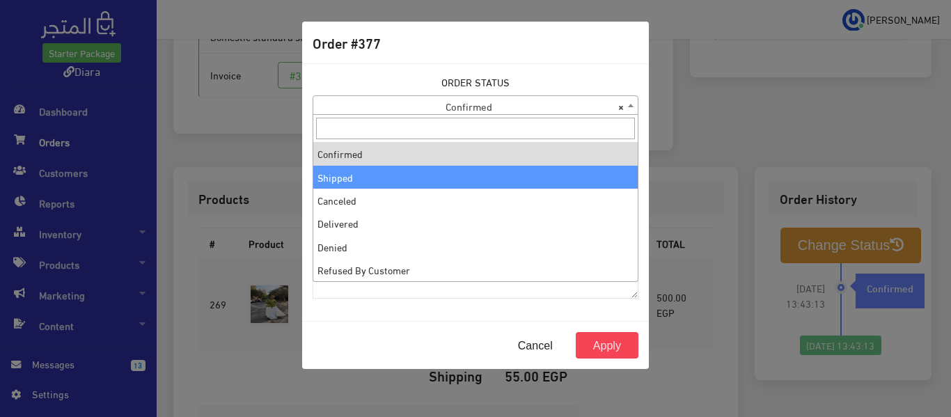
select select "2"
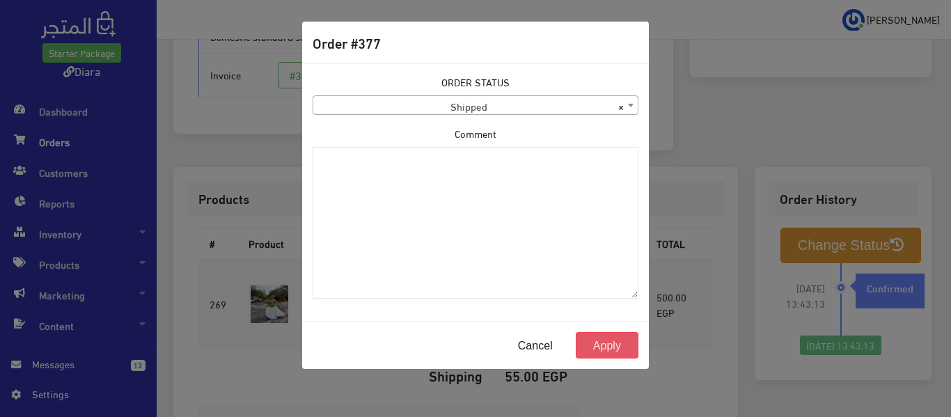
click at [618, 348] on button "Apply" at bounding box center [607, 345] width 63 height 26
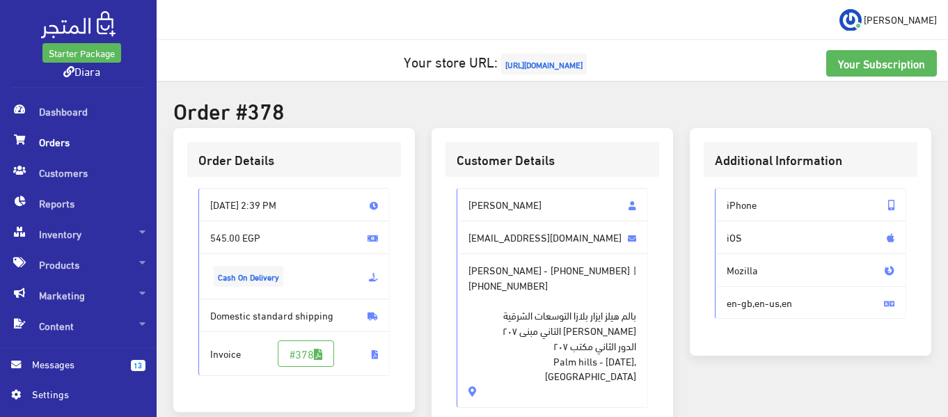
drag, startPoint x: 500, startPoint y: 361, endPoint x: 463, endPoint y: 185, distance: 180.0
click at [463, 185] on div "Nouran Samy nur.alam.2020@outlook.com Nouran Samy - +201013515751 | +2010135157…" at bounding box center [553, 303] width 214 height 253
copy div "Nouran Samy nur.alam.2020@outlook.com Nouran Samy - +201013515751 | +2010135157…"
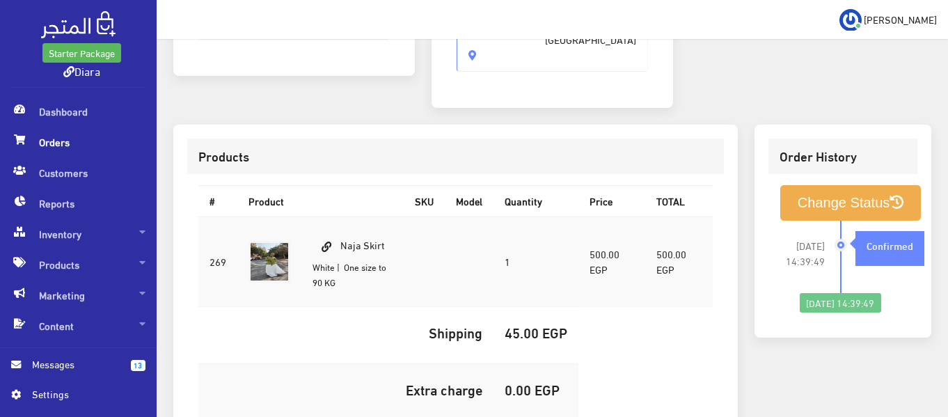
scroll to position [348, 0]
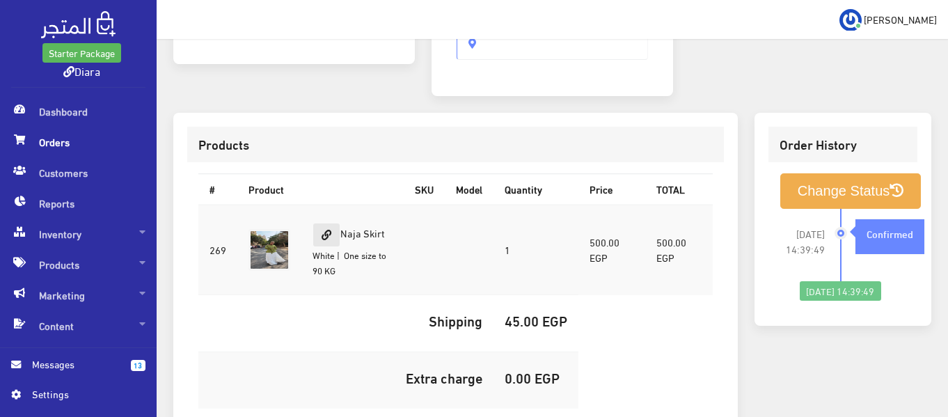
drag, startPoint x: 382, startPoint y: 216, endPoint x: 333, endPoint y: 221, distance: 49.1
click at [333, 221] on td "Naja Skirt White | One size to 90 KG" at bounding box center [352, 250] width 102 height 91
copy td "Naja Skirt"
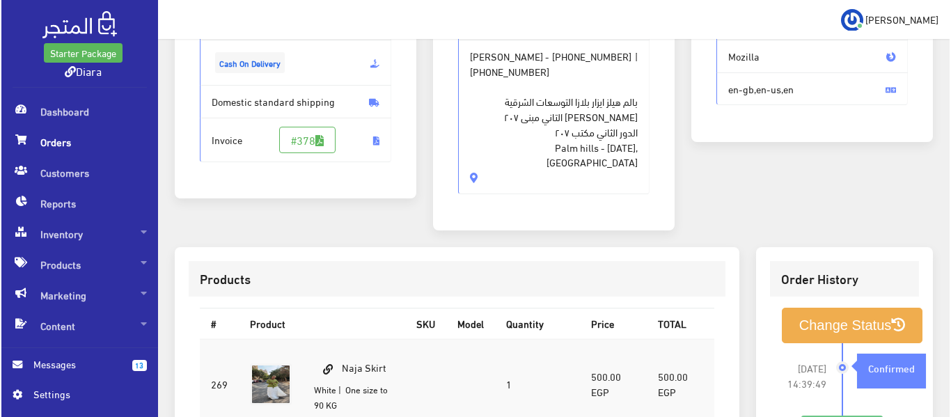
scroll to position [418, 0]
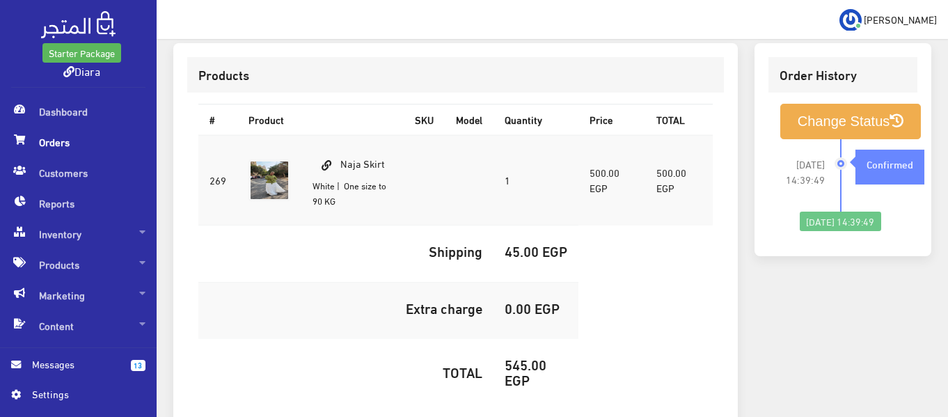
click at [515, 353] on td "545.00 EGP" at bounding box center [536, 374] width 85 height 72
copy h5 "545.00"
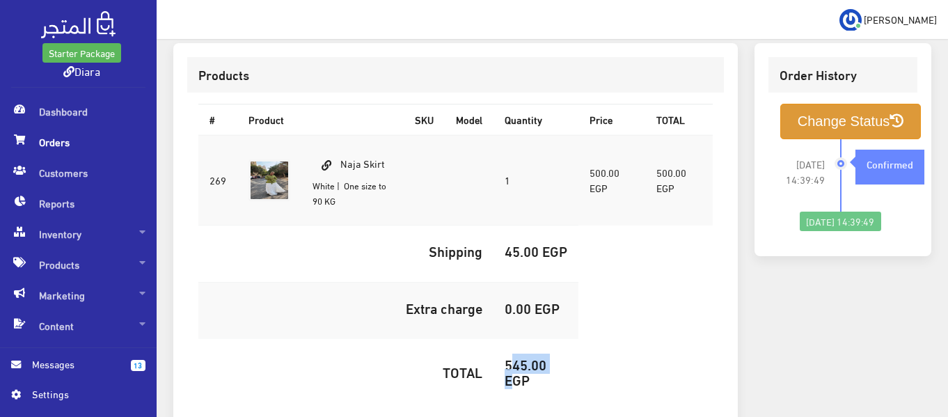
click at [818, 110] on button "Change Status" at bounding box center [850, 122] width 141 height 36
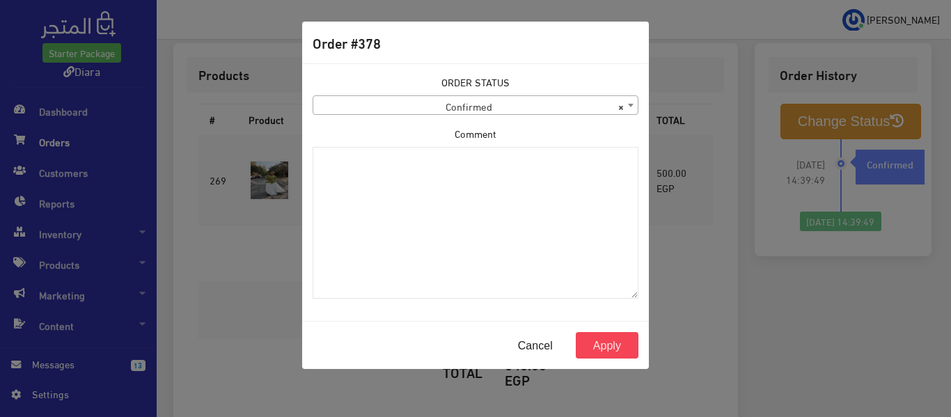
click at [499, 105] on span "× Confirmed" at bounding box center [475, 105] width 324 height 19
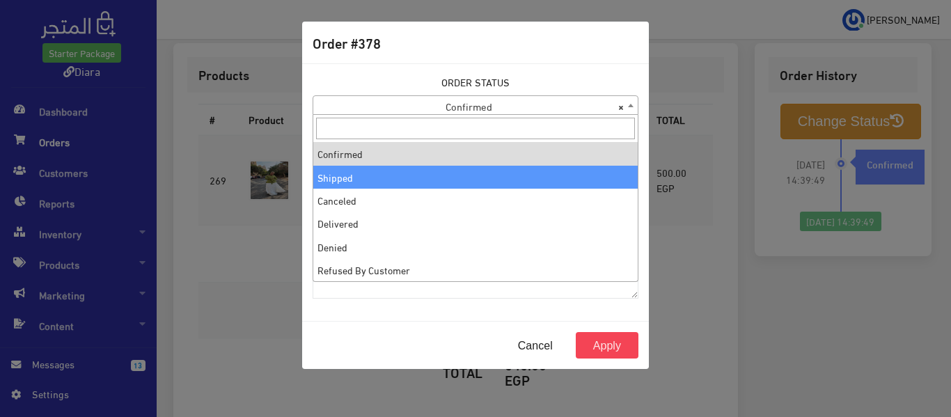
select select "2"
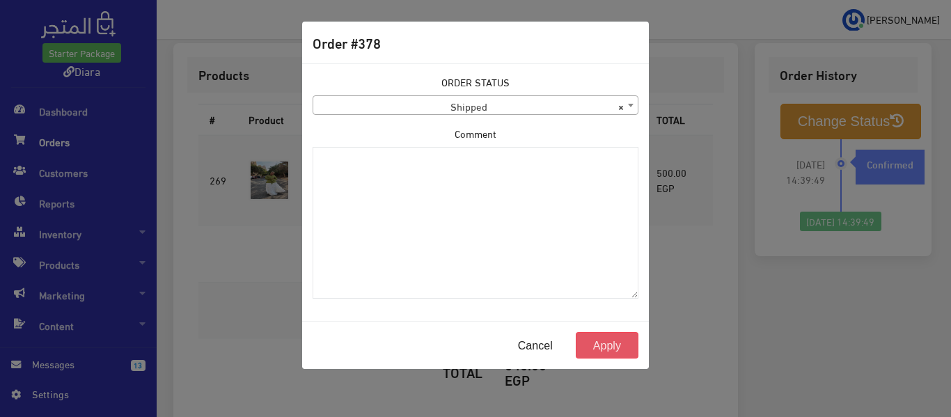
click at [588, 344] on button "Apply" at bounding box center [607, 345] width 63 height 26
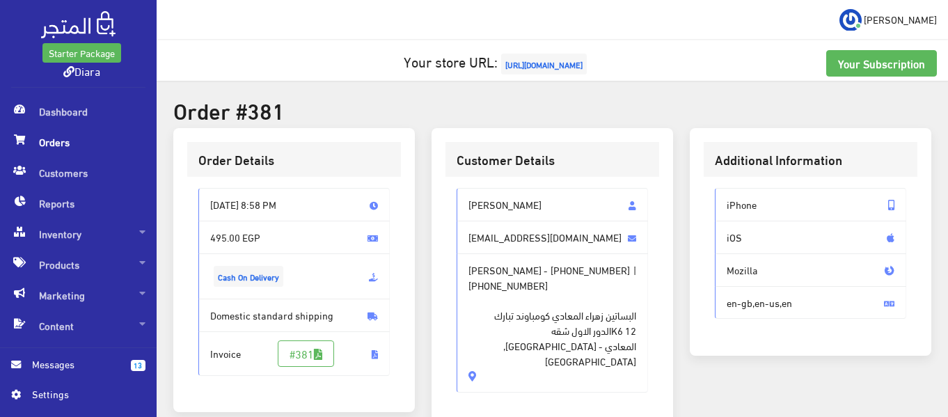
drag, startPoint x: 521, startPoint y: 349, endPoint x: 459, endPoint y: 203, distance: 158.4
click at [459, 203] on div "Rawda Mohamed rm6043035@gmail.com Rawda Mohamed - +201091881274 | +201091881274…" at bounding box center [552, 290] width 191 height 205
copy div "Rawda Mohamed rm6043035@gmail.com Rawda Mohamed - +201091881274 | +201091881274…"
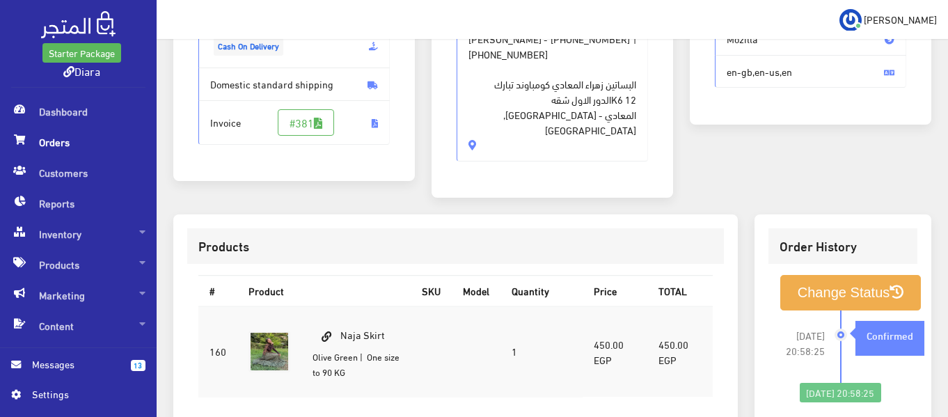
scroll to position [278, 0]
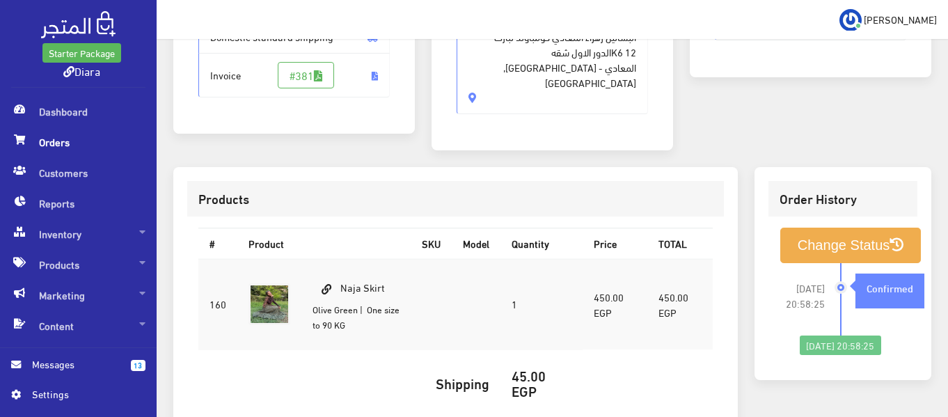
drag, startPoint x: 394, startPoint y: 272, endPoint x: 342, endPoint y: 278, distance: 52.6
click at [342, 278] on td "Naja Skirt Olive Green | One size to 90 KG" at bounding box center [355, 304] width 109 height 91
copy td "Naja Skirt"
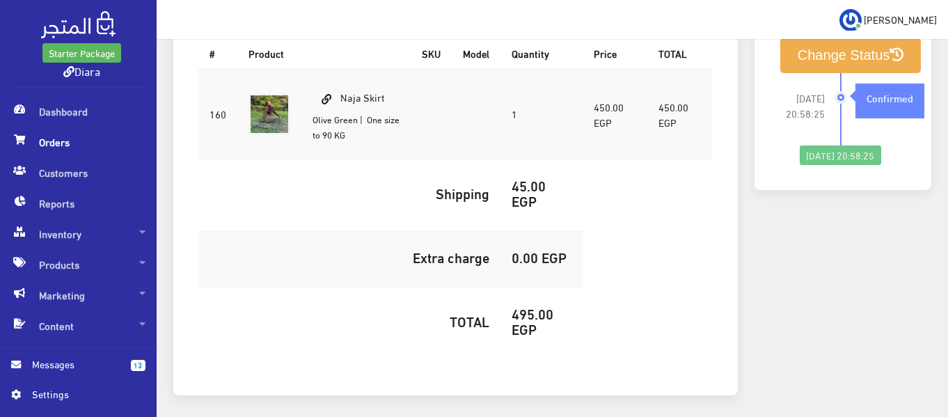
scroll to position [508, 0]
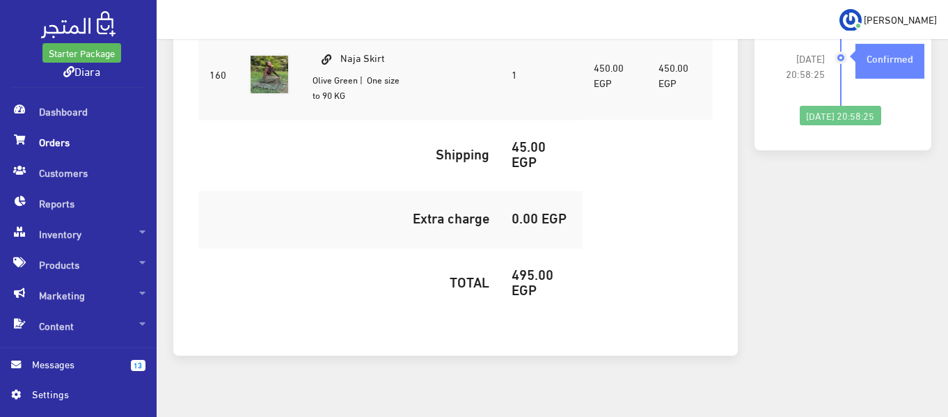
click at [524, 266] on h5 "495.00 EGP" at bounding box center [542, 281] width 60 height 31
copy h5 "495.00"
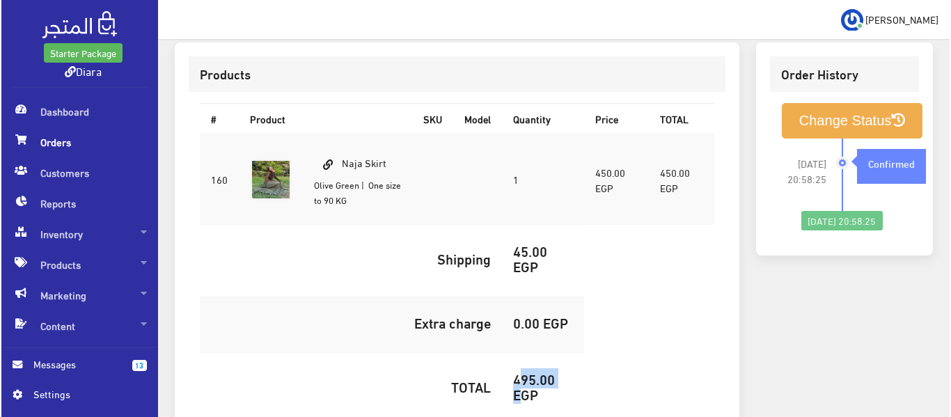
scroll to position [369, 0]
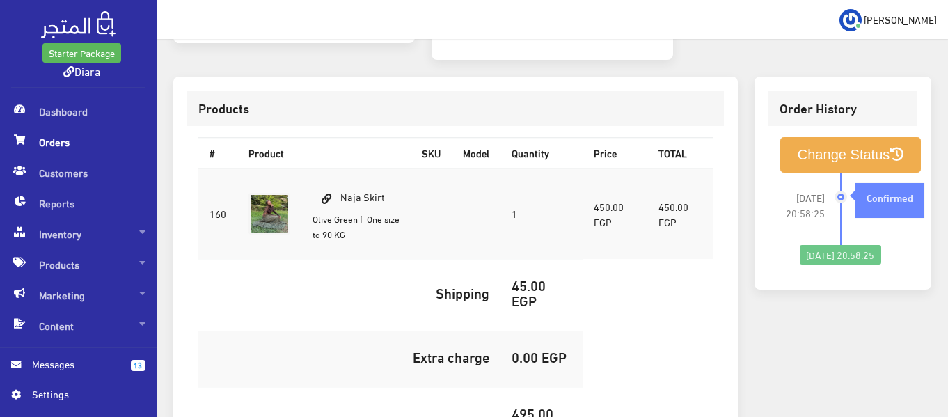
click at [819, 126] on div "Change Status 2025-08-15 20:58:25 Confirmed" at bounding box center [843, 201] width 149 height 150
click at [801, 142] on button "Change Status" at bounding box center [850, 155] width 141 height 36
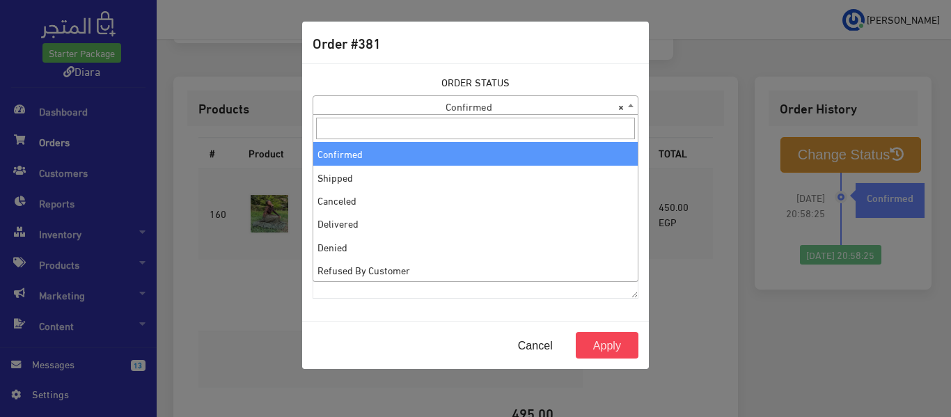
click at [430, 103] on span "× Confirmed" at bounding box center [475, 105] width 324 height 19
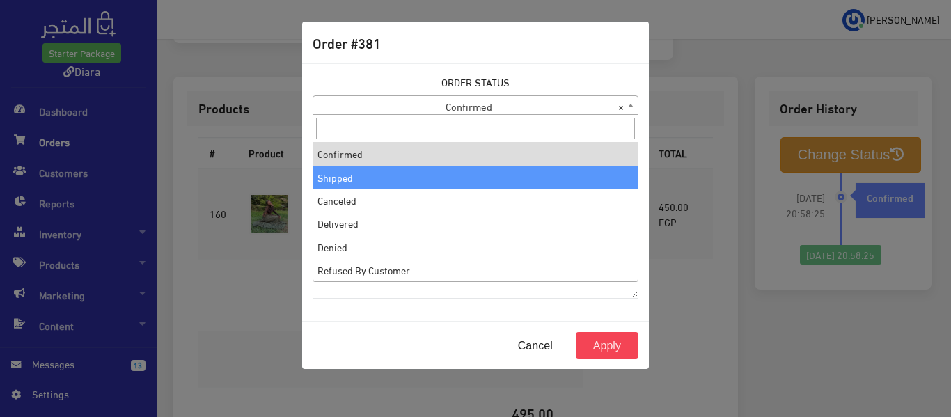
select select "2"
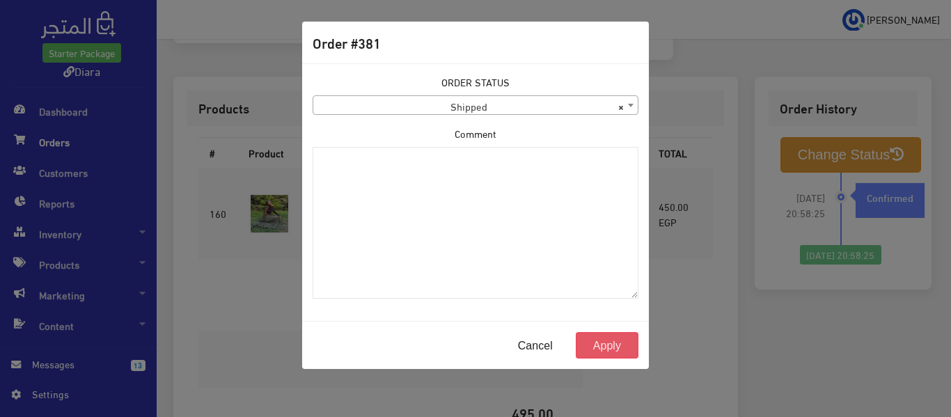
drag, startPoint x: 587, startPoint y: 343, endPoint x: 583, endPoint y: 318, distance: 24.7
click at [586, 343] on button "Apply" at bounding box center [607, 345] width 63 height 26
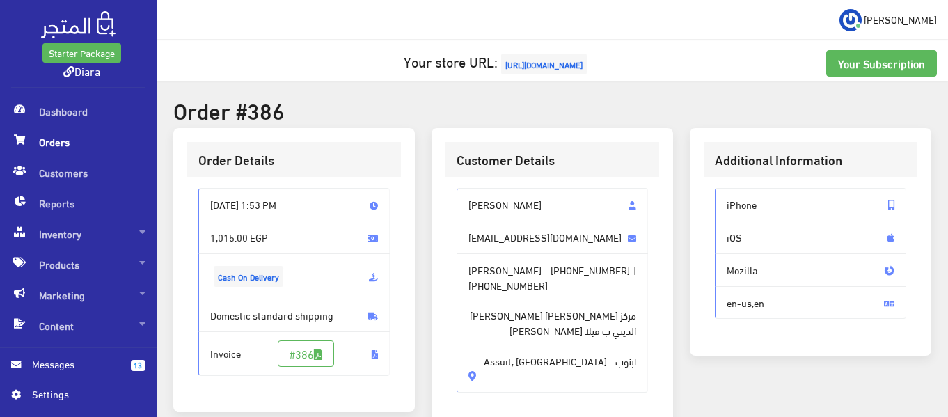
drag, startPoint x: 524, startPoint y: 362, endPoint x: 466, endPoint y: 181, distance: 190.0
click at [466, 181] on div "[PERSON_NAME] [EMAIL_ADDRESS][DOMAIN_NAME] [PERSON_NAME] - [PHONE_NUMBER] | [PH…" at bounding box center [553, 296] width 214 height 238
copy div "Habiba Ahmed [EMAIL_ADDRESS][DOMAIN_NAME] [PERSON_NAME] - [PHONE_NUMBER] | [PHO…"
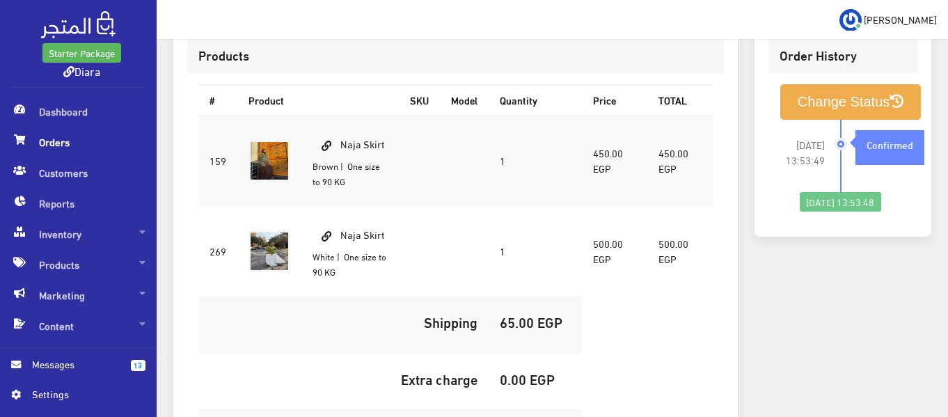
scroll to position [418, 0]
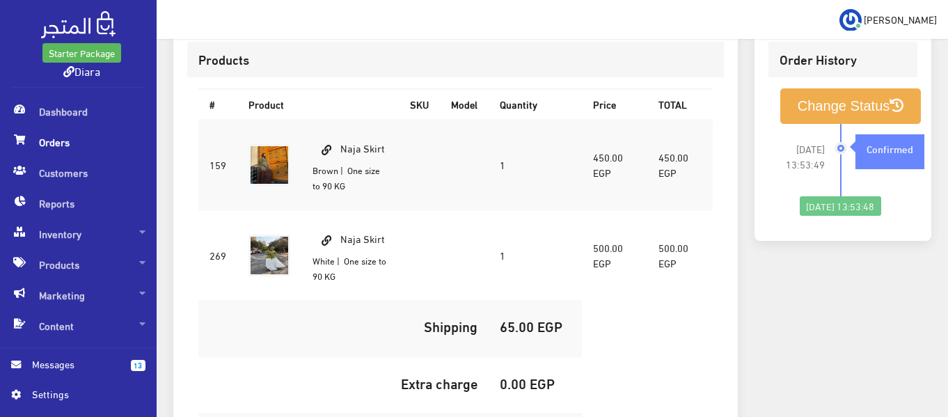
drag, startPoint x: 379, startPoint y: 147, endPoint x: 344, endPoint y: 146, distance: 35.5
click at [344, 146] on td "Naja Skirt Brown | One size to 90 KG" at bounding box center [349, 165] width 97 height 91
copy td "Naja Skirt"
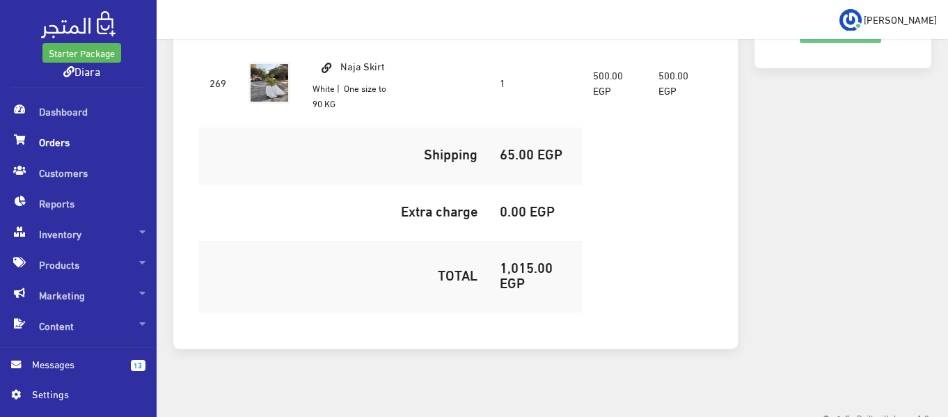
scroll to position [600, 0]
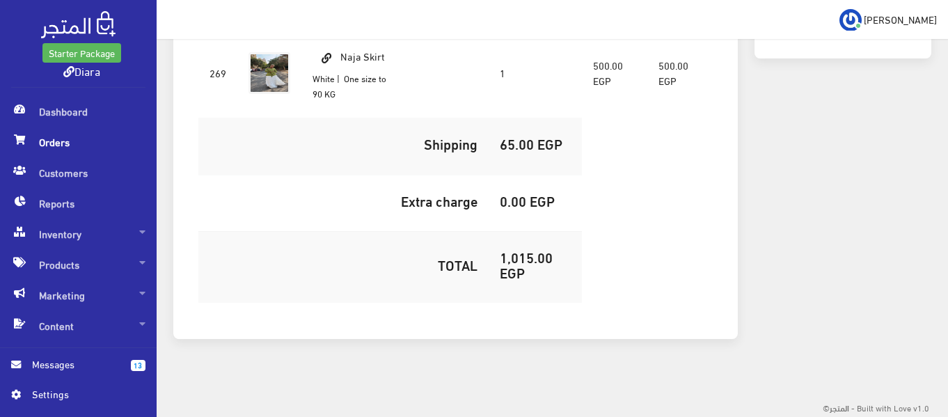
click at [521, 244] on td "1,015.00 EGP" at bounding box center [535, 267] width 93 height 72
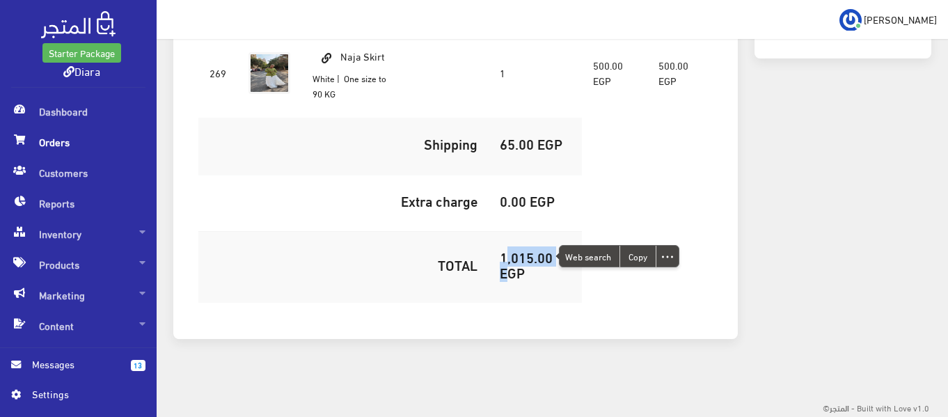
copy h5 "1,015.00"
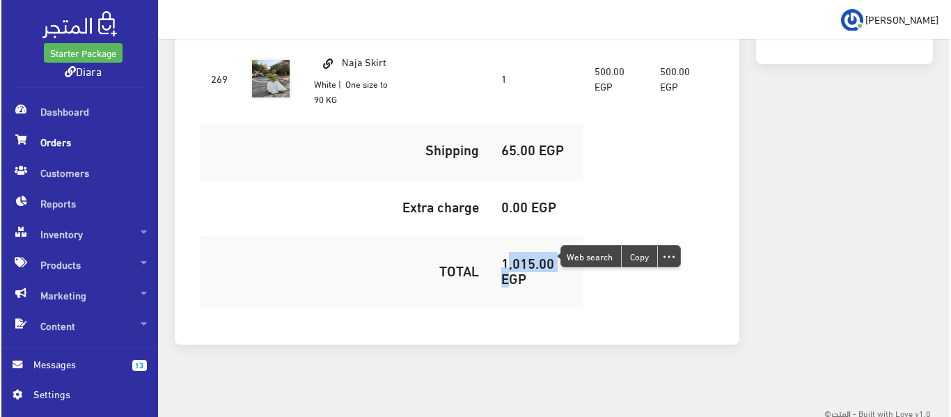
scroll to position [252, 0]
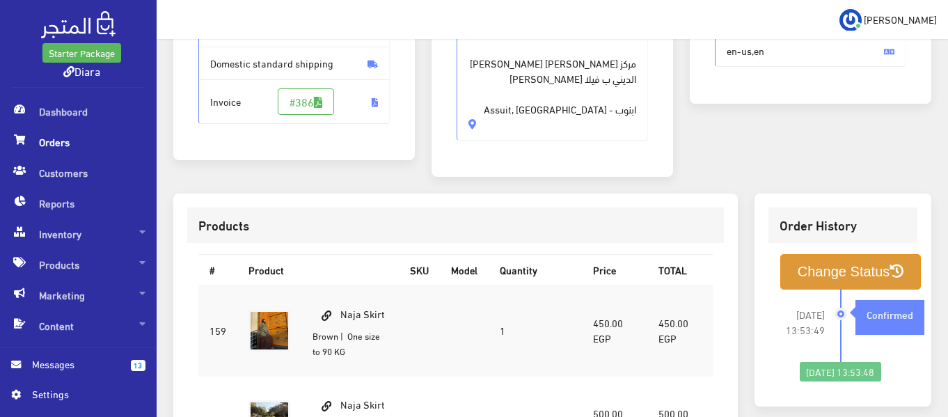
click at [802, 269] on button "Change Status" at bounding box center [850, 272] width 141 height 36
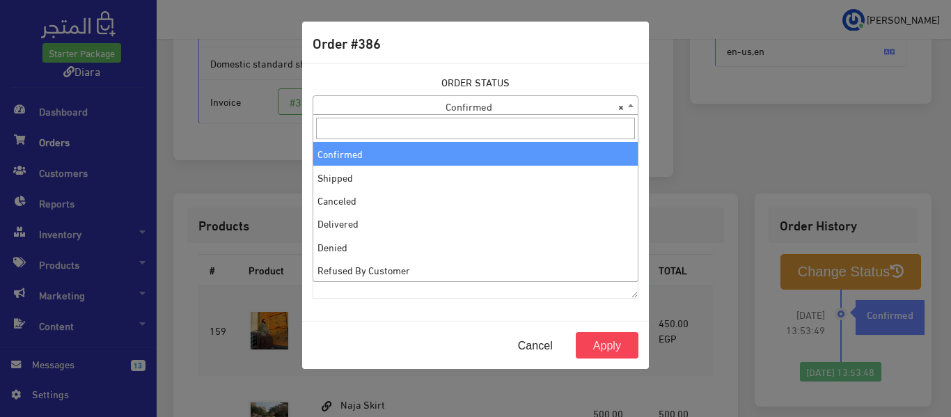
click at [426, 102] on span "× Confirmed" at bounding box center [475, 105] width 324 height 19
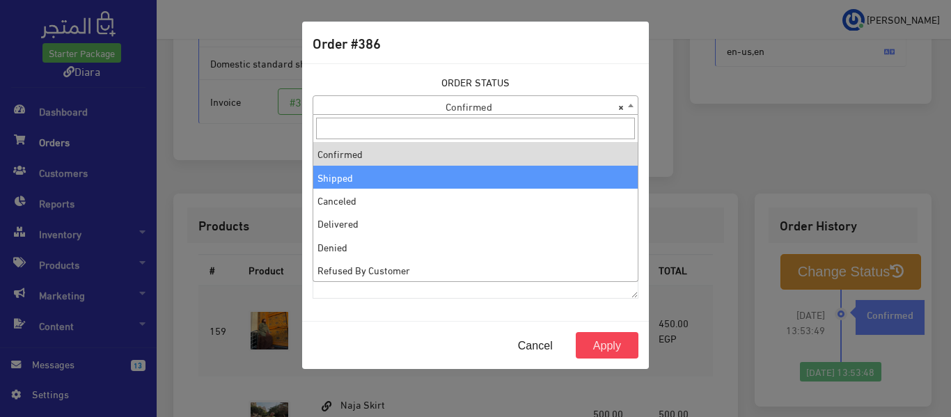
select select "2"
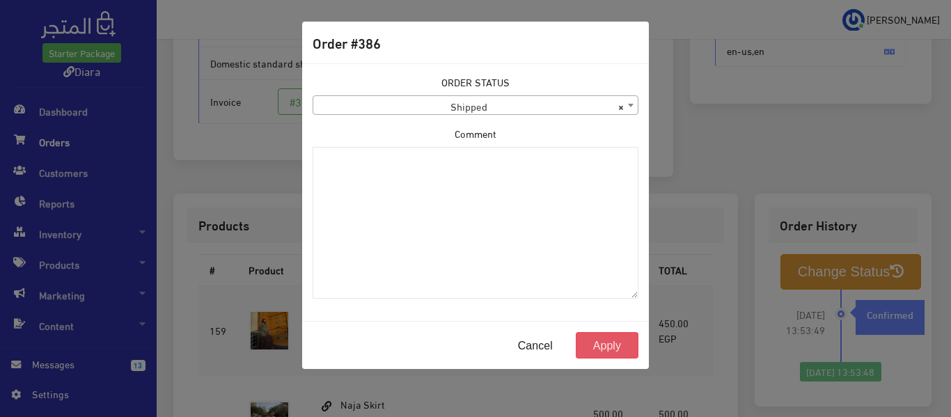
click at [604, 345] on button "Apply" at bounding box center [607, 345] width 63 height 26
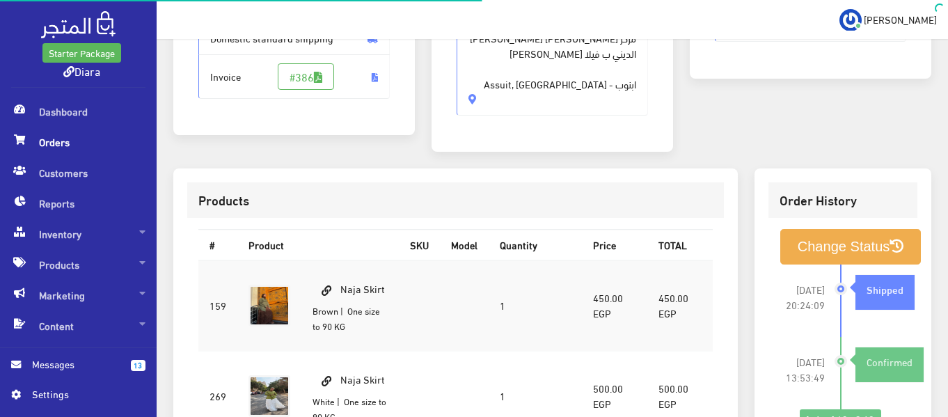
scroll to position [418, 0]
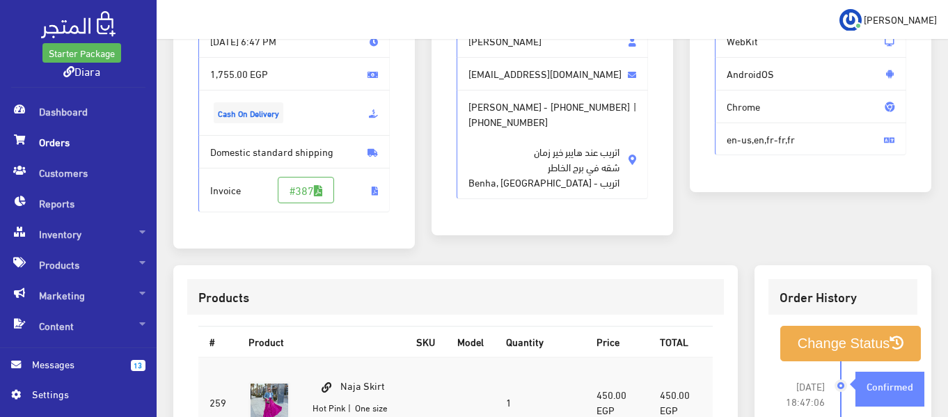
scroll to position [70, 0]
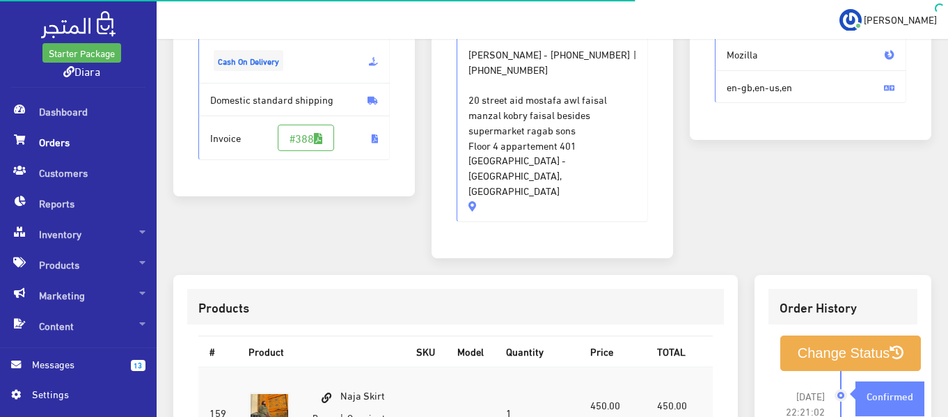
scroll to position [139, 0]
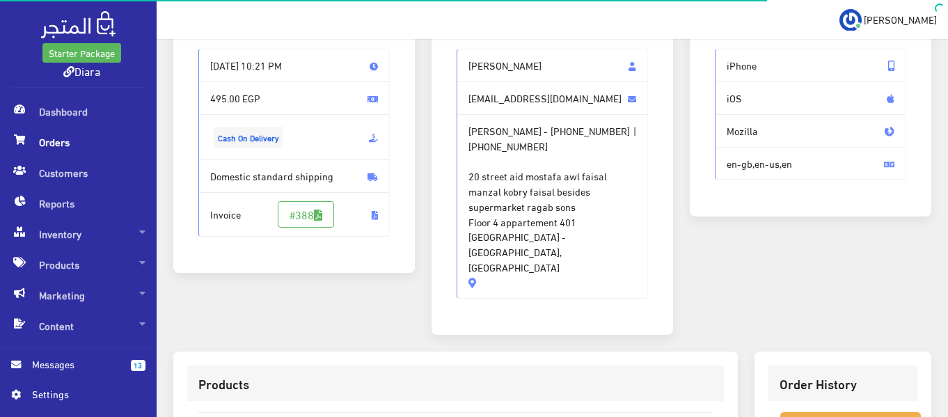
drag, startPoint x: 594, startPoint y: 233, endPoint x: 450, endPoint y: 71, distance: 216.5
click at [450, 71] on div "[PERSON_NAME] [EMAIL_ADDRESS][DOMAIN_NAME] [PERSON_NAME] - [PHONE_NUMBER] | [PH…" at bounding box center [553, 179] width 214 height 283
copy div "Dounya Mohammed [EMAIL_ADDRESS][DOMAIN_NAME] [PERSON_NAME] - [PHONE_NUMBER] | […"
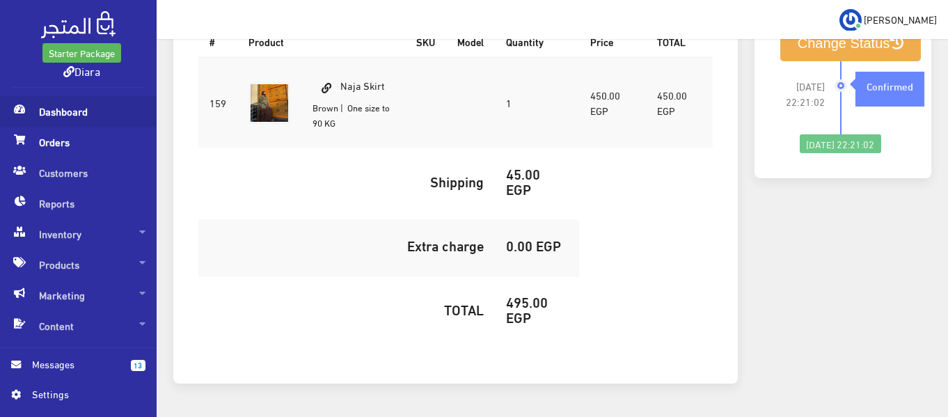
scroll to position [540, 0]
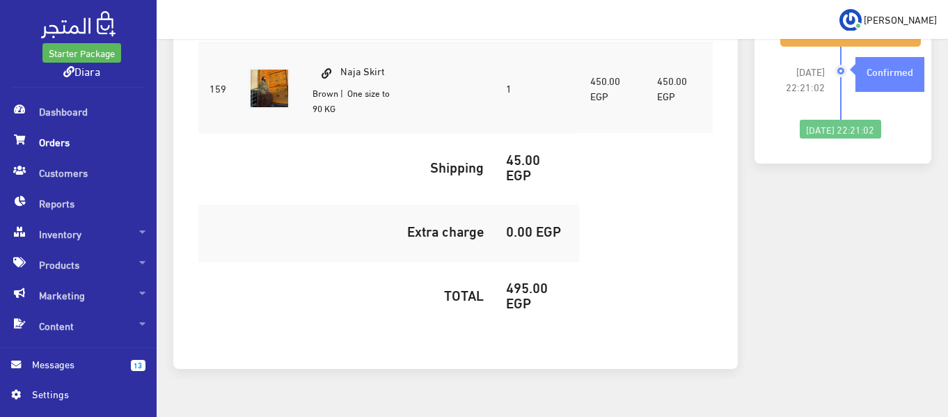
drag, startPoint x: 368, startPoint y: 42, endPoint x: 344, endPoint y: 45, distance: 23.9
click at [344, 45] on td "Naja Skirt Brown | One size to 90 KG" at bounding box center [353, 87] width 104 height 91
copy td "Naja Skirt"
click at [517, 279] on h5 "495.00 EGP" at bounding box center [537, 294] width 62 height 31
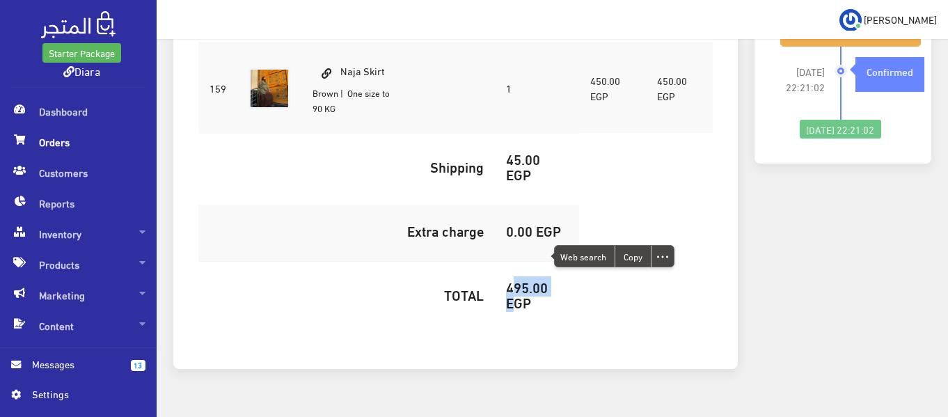
copy h5 "495.00"
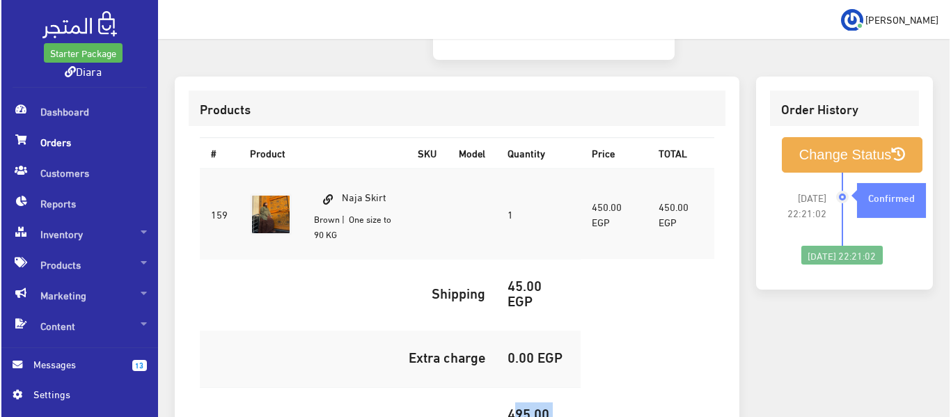
scroll to position [401, 0]
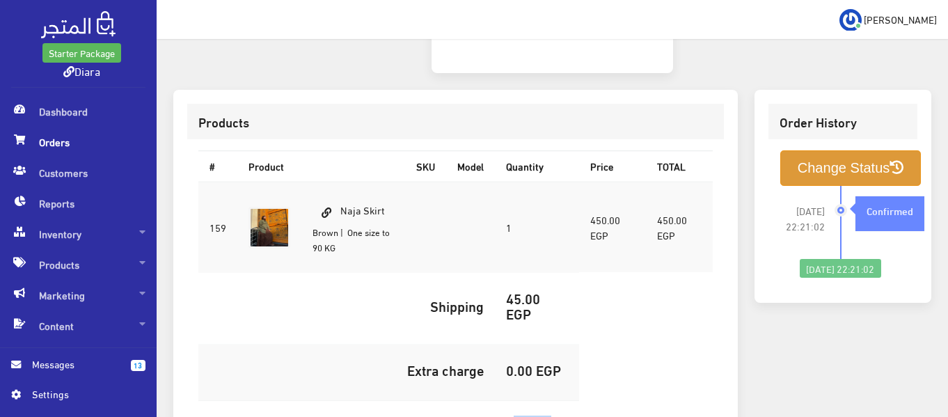
click at [844, 150] on button "Change Status" at bounding box center [850, 168] width 141 height 36
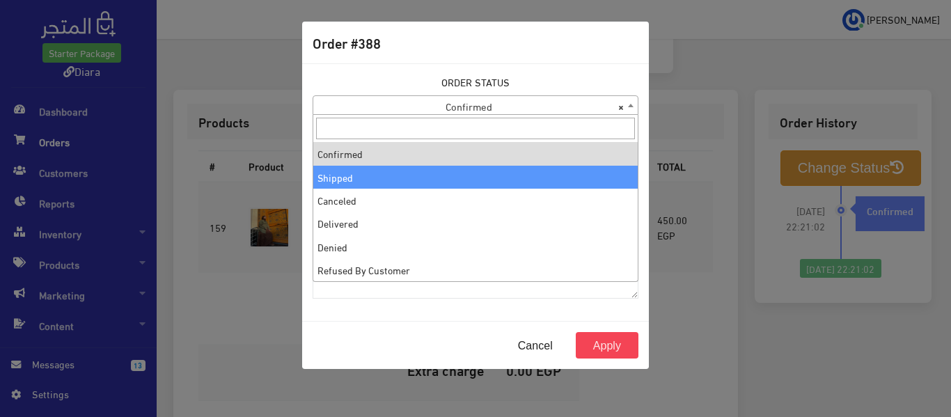
select select "2"
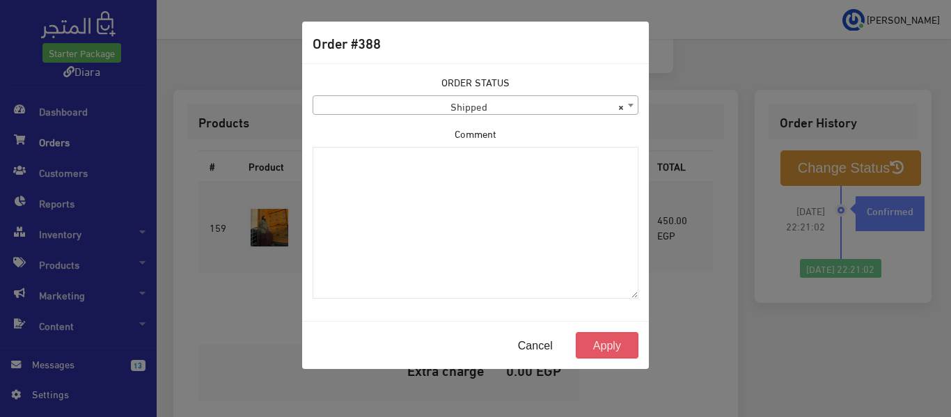
click at [613, 352] on button "Apply" at bounding box center [607, 345] width 63 height 26
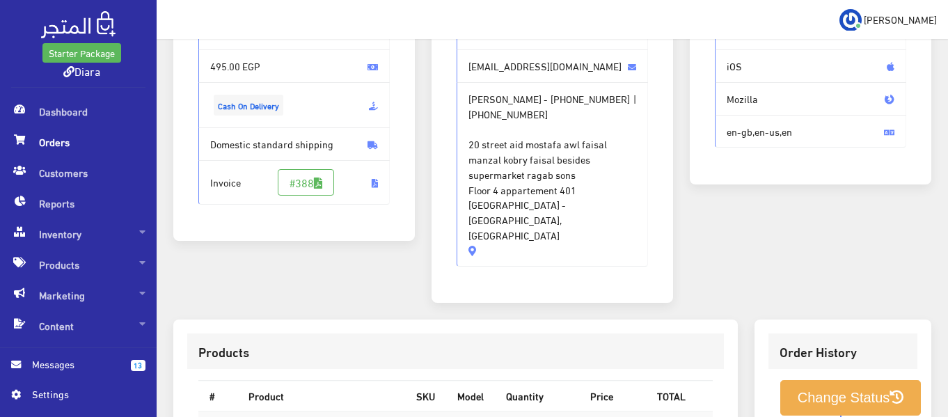
scroll to position [139, 0]
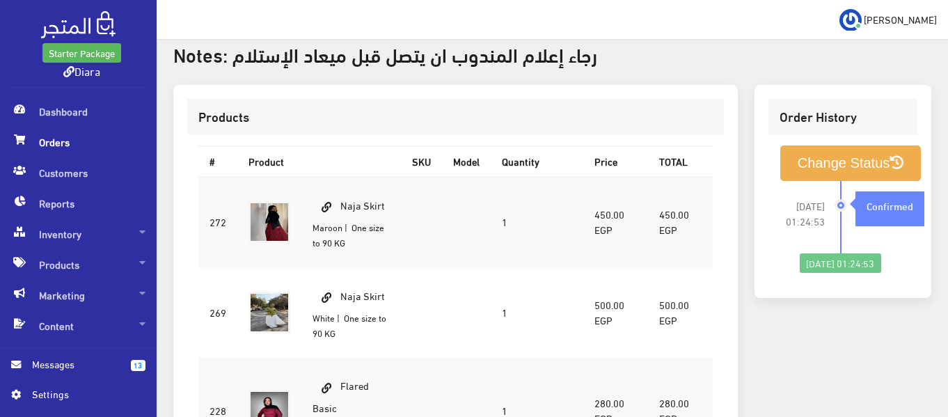
scroll to position [487, 0]
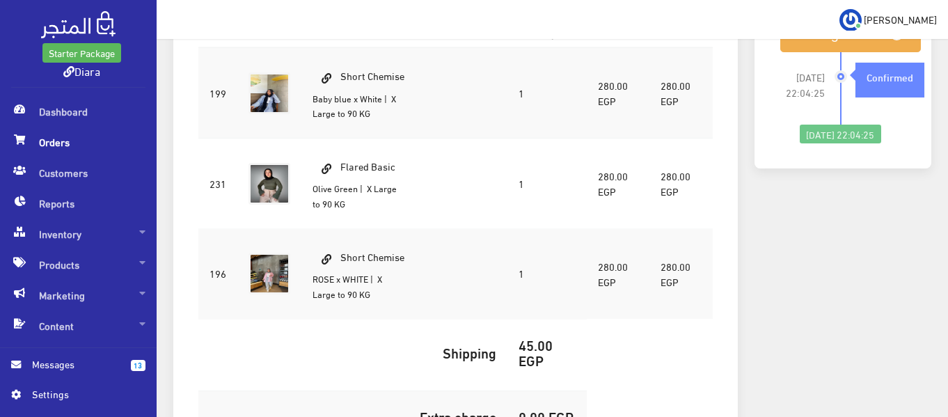
scroll to position [487, 0]
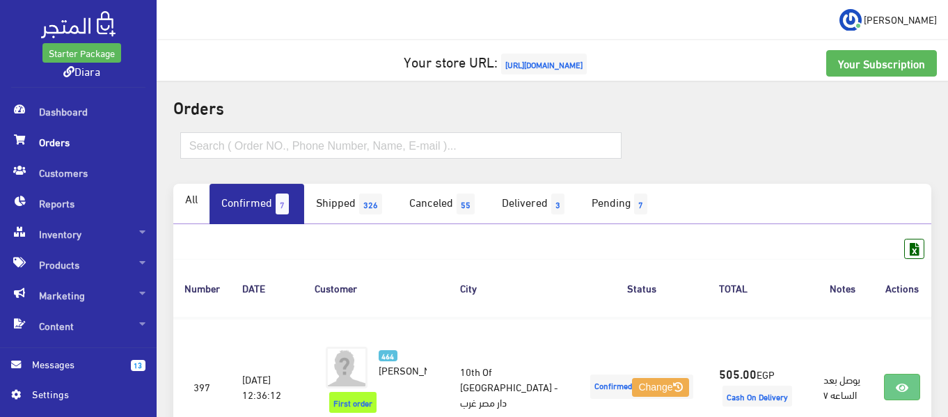
click at [275, 198] on link "Confirmed 7" at bounding box center [257, 204] width 95 height 40
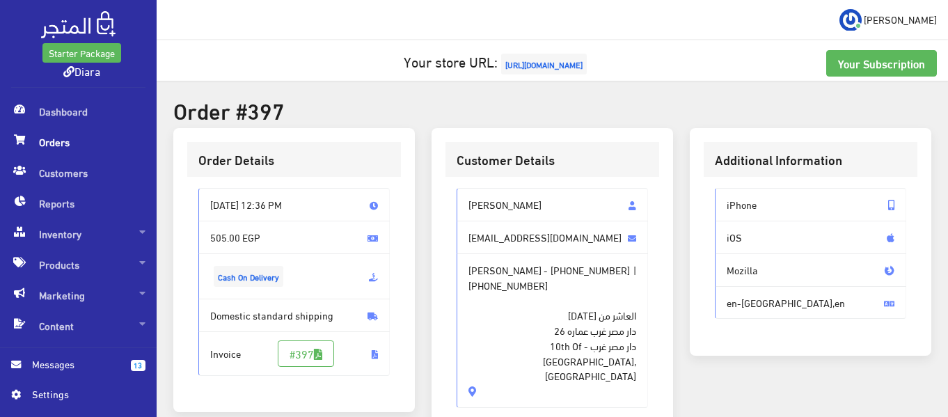
drag, startPoint x: 538, startPoint y: 367, endPoint x: 423, endPoint y: 178, distance: 221.3
click at [423, 178] on div "Customer Details [PERSON_NAME] [EMAIL_ADDRESS][DOMAIN_NAME] [PERSON_NAME] - [PH…" at bounding box center [552, 294] width 258 height 333
copy div "[PERSON_NAME] [EMAIL_ADDRESS][DOMAIN_NAME] [PERSON_NAME] - [PHONE_NUMBER] | [PH…"
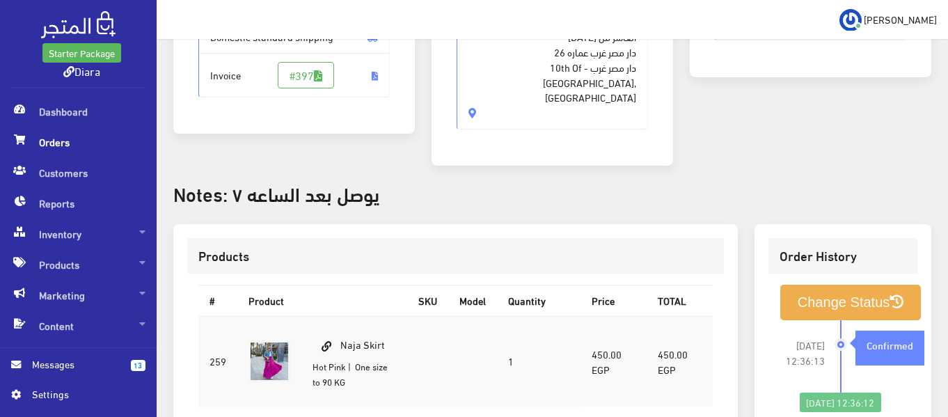
scroll to position [418, 0]
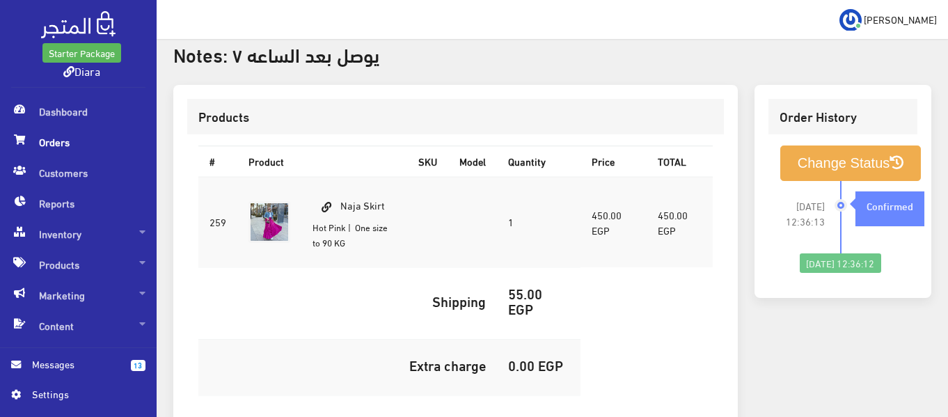
drag, startPoint x: 371, startPoint y: 188, endPoint x: 343, endPoint y: 194, distance: 29.2
click at [343, 194] on td "Naja Skirt Hot Pink | One size to 90 KG" at bounding box center [354, 222] width 106 height 91
copy td "Naja Skirt"
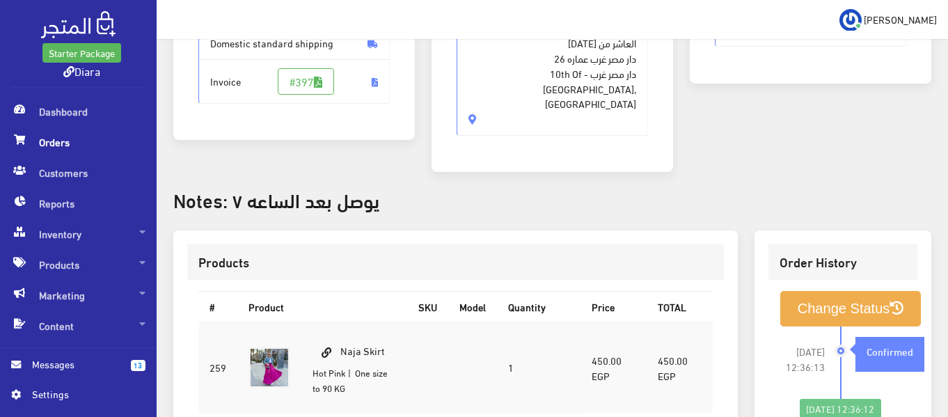
scroll to position [348, 0]
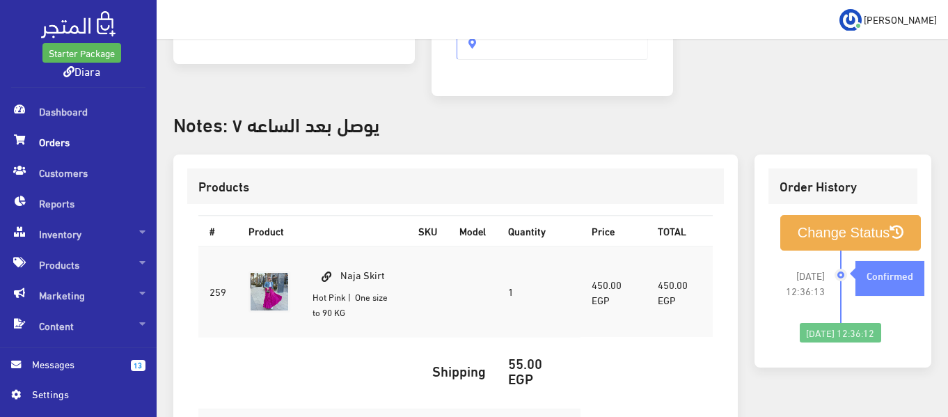
copy td "Naja Skirt"
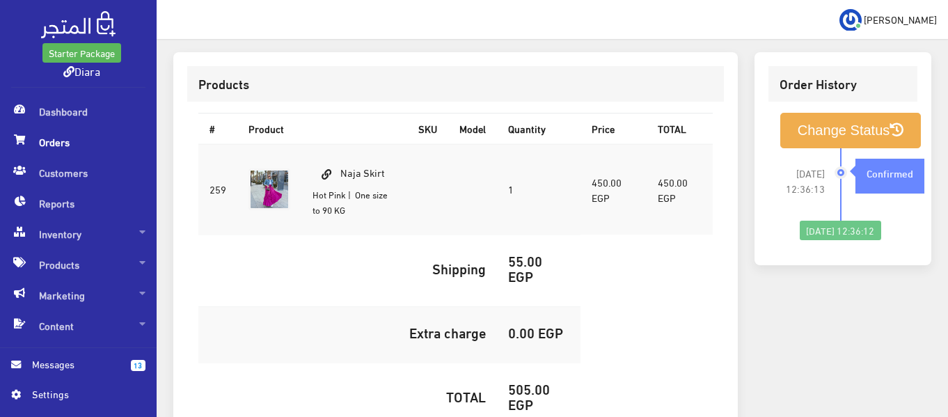
scroll to position [557, 0]
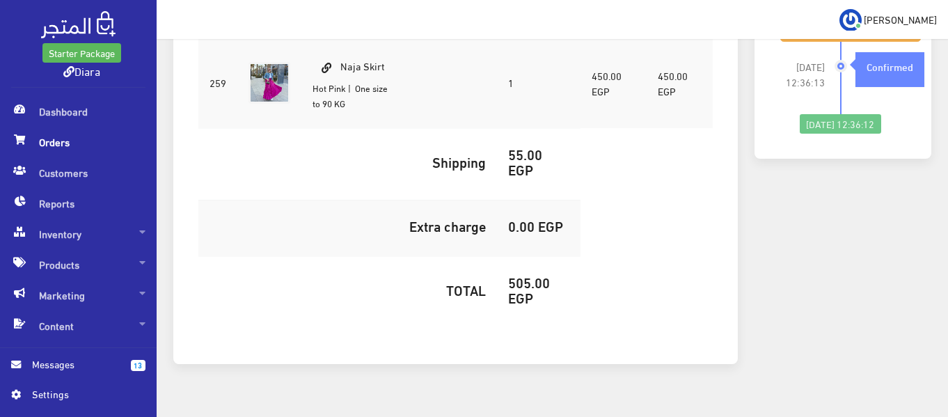
drag, startPoint x: 557, startPoint y: 271, endPoint x: 546, endPoint y: 268, distance: 11.5
click at [556, 274] on h5 "505.00 EGP" at bounding box center [538, 289] width 61 height 31
click at [545, 274] on h5 "505.00 EGP" at bounding box center [538, 289] width 61 height 31
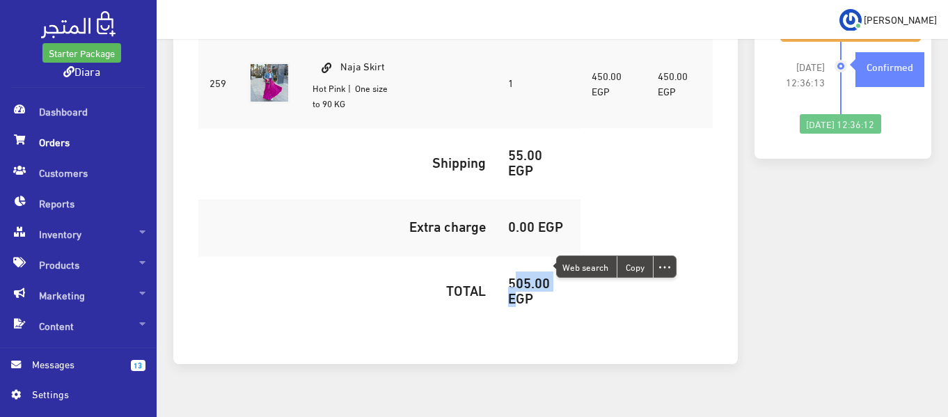
copy h5 "505.00"
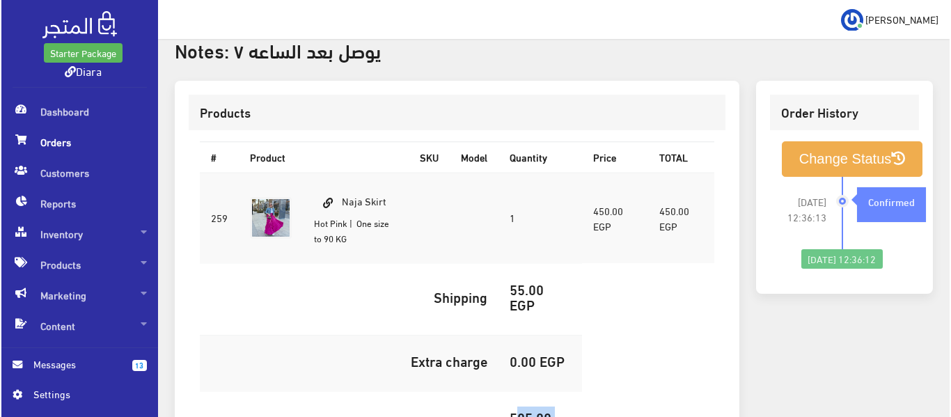
scroll to position [418, 0]
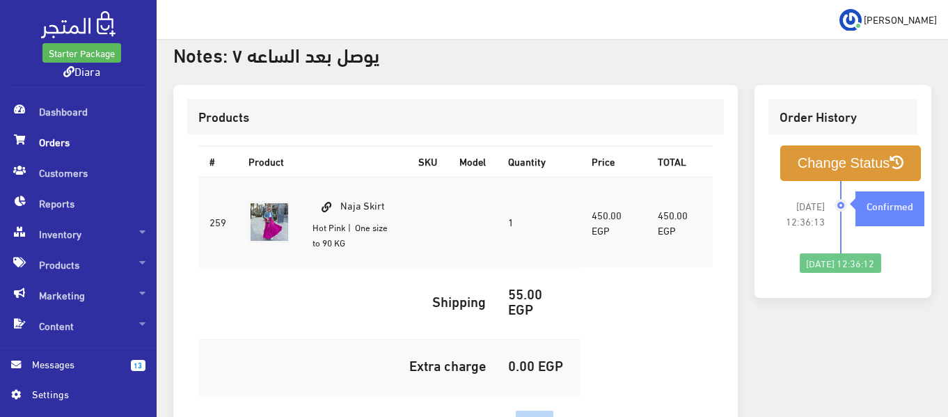
click at [887, 146] on button "Change Status" at bounding box center [850, 164] width 141 height 36
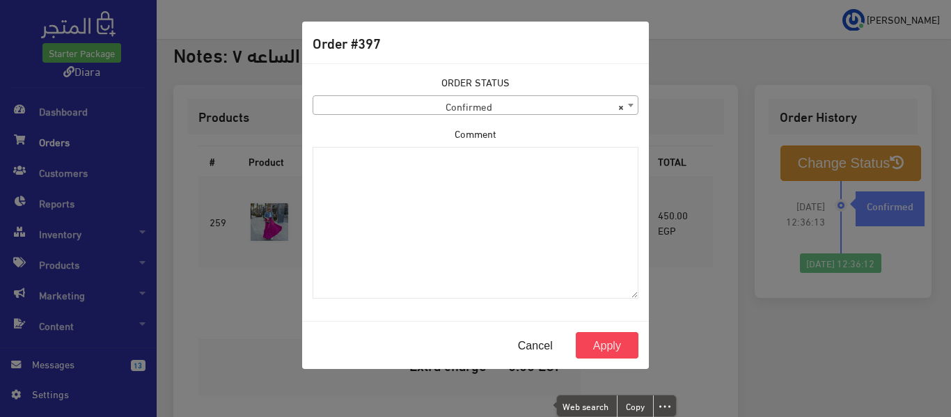
click at [445, 117] on div "ORDER STATUS Confirmed Shipped Canceled Delivered Denied Refused By Customer Pe…" at bounding box center [475, 191] width 343 height 235
click at [452, 111] on span "× Confirmed" at bounding box center [475, 105] width 324 height 19
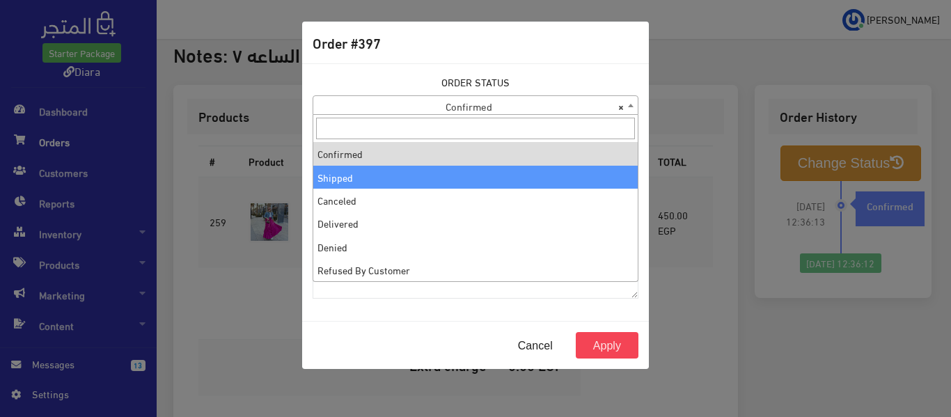
select select "2"
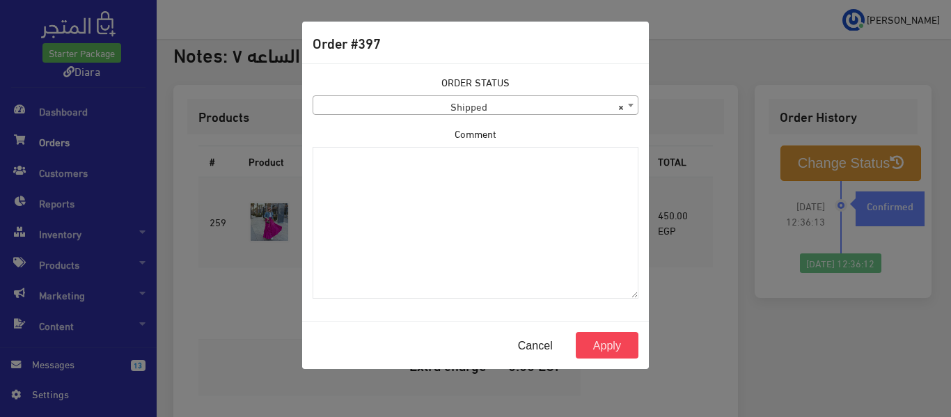
click at [604, 331] on div "Cancel Apply" at bounding box center [475, 345] width 347 height 48
click at [606, 346] on button "Apply" at bounding box center [607, 345] width 63 height 26
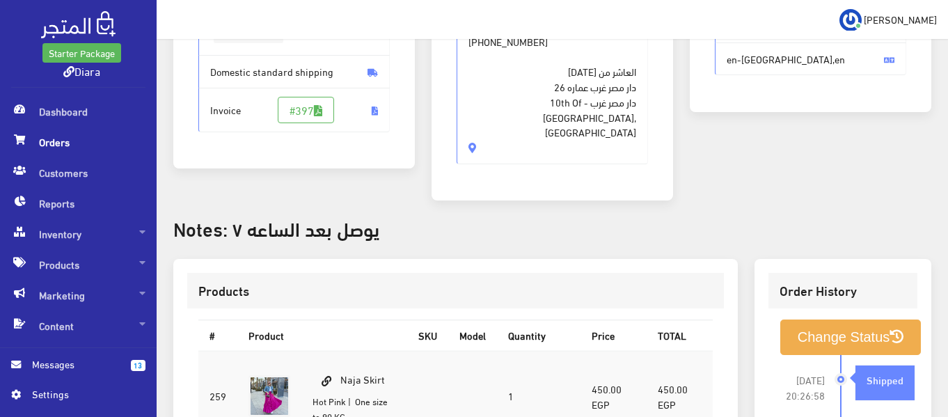
scroll to position [278, 0]
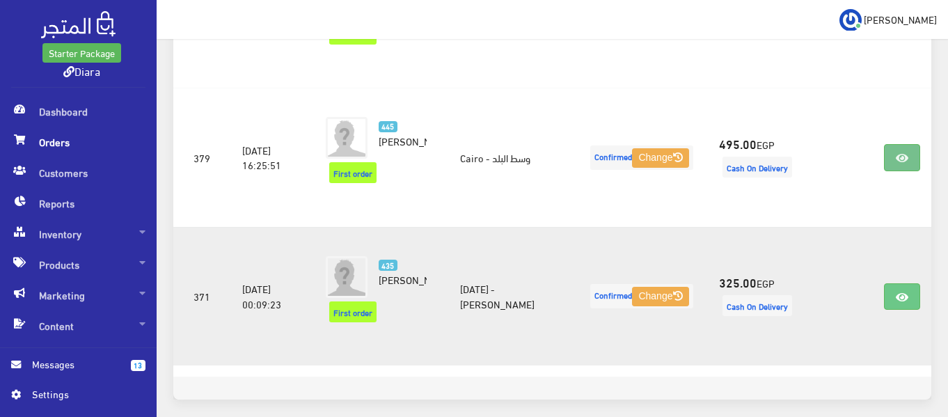
scroll to position [808, 0]
drag, startPoint x: 907, startPoint y: 240, endPoint x: 866, endPoint y: 246, distance: 41.6
click at [866, 246] on td at bounding box center [843, 295] width 61 height 139
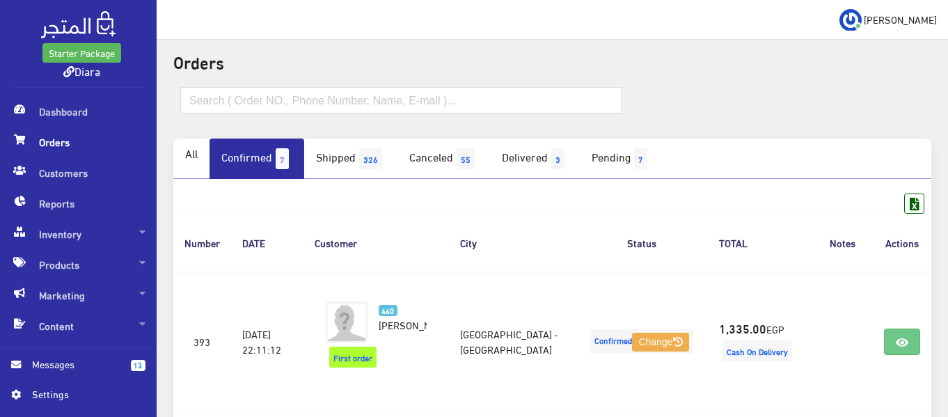
scroll to position [139, 0]
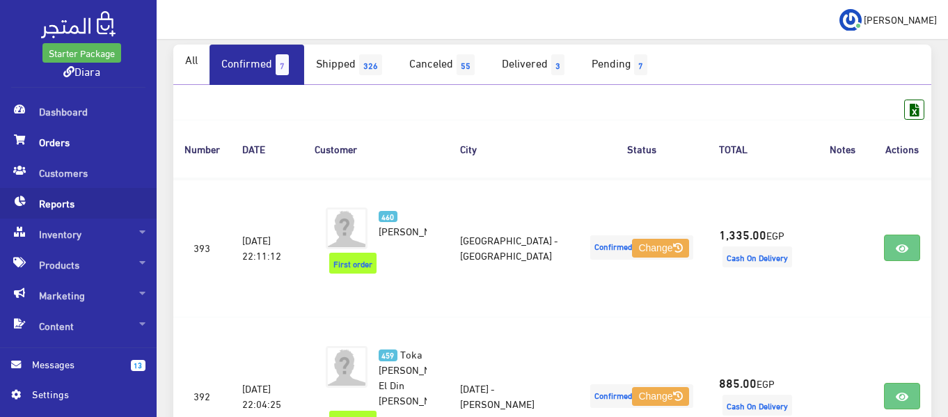
click at [55, 206] on span "Reports" at bounding box center [78, 203] width 134 height 31
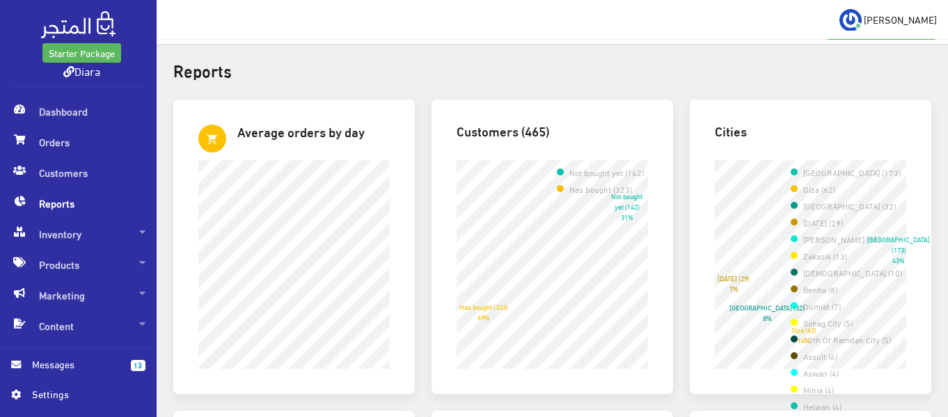
scroll to position [70, 0]
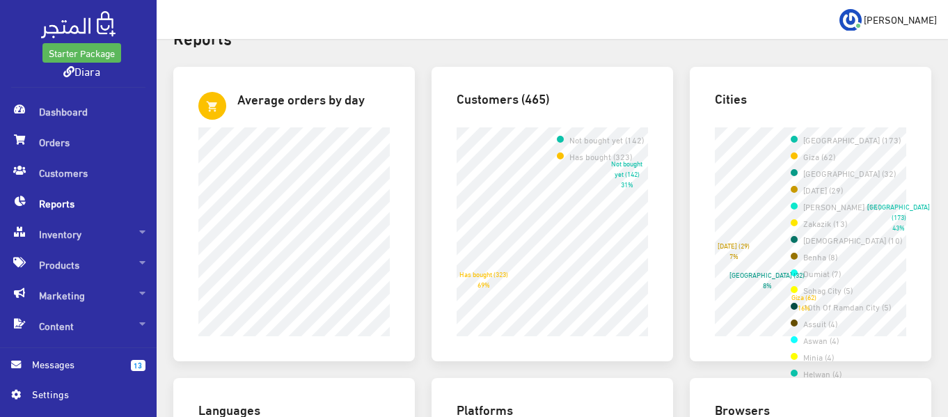
click at [858, 143] on td "[GEOGRAPHIC_DATA] (173)" at bounding box center [853, 139] width 100 height 17
click at [858, 143] on td "Cairo (173)" at bounding box center [853, 139] width 100 height 17
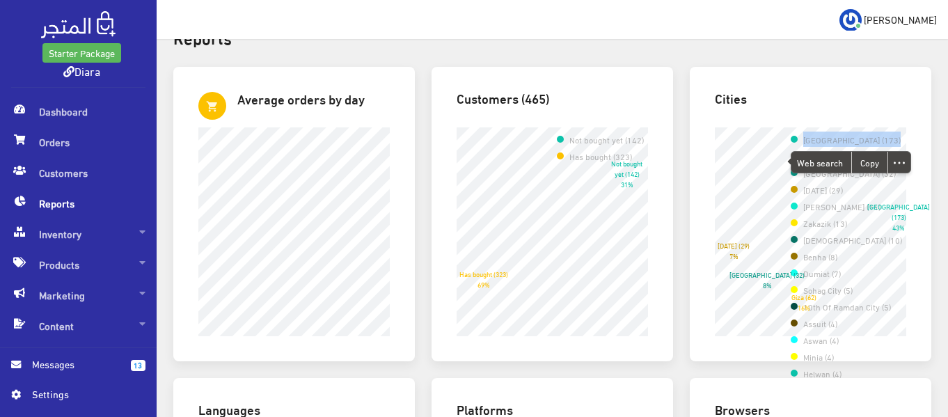
drag, startPoint x: 846, startPoint y: 189, endPoint x: 842, endPoint y: 229, distance: 40.5
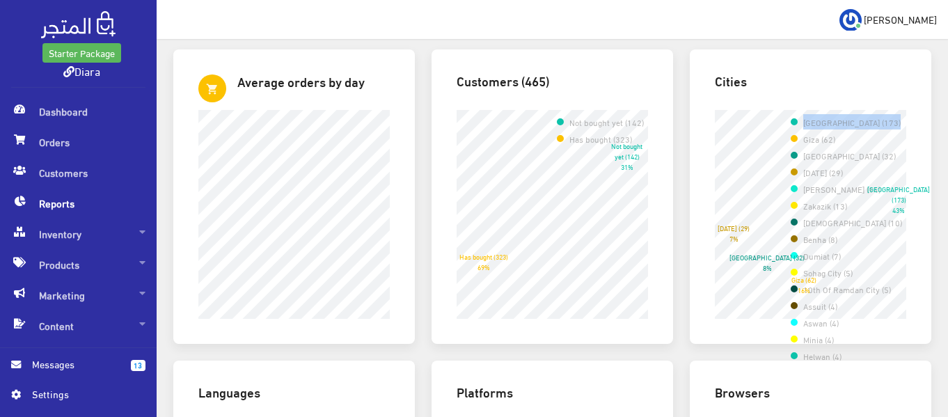
scroll to position [278, 0]
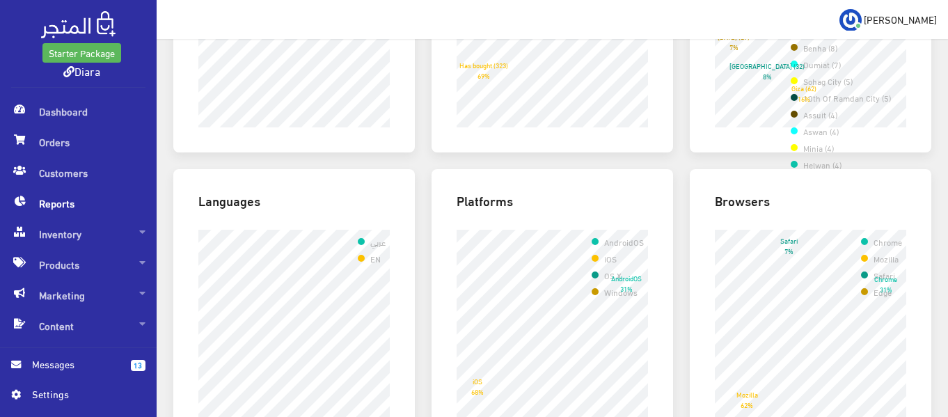
click at [774, 169] on div "Browsers Chrome Mozilla Safari Edge Chrome 31% Mozilla 62% Safari 7%" at bounding box center [811, 316] width 242 height 295
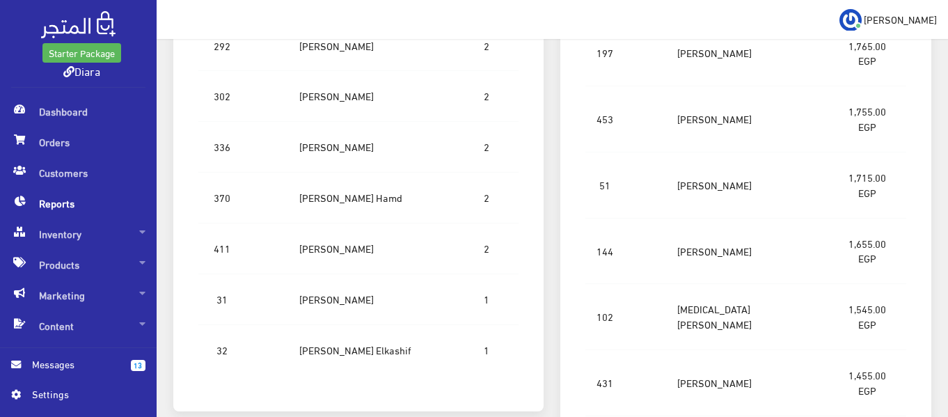
scroll to position [1872, 0]
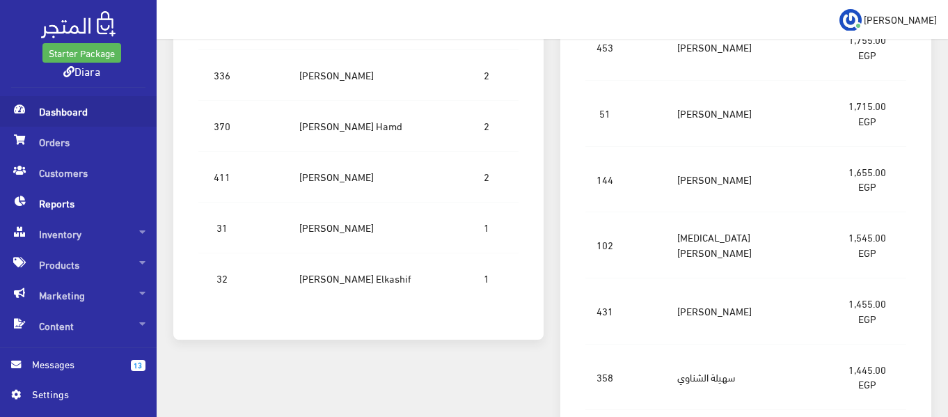
click at [70, 105] on span "Dashboard" at bounding box center [78, 111] width 134 height 31
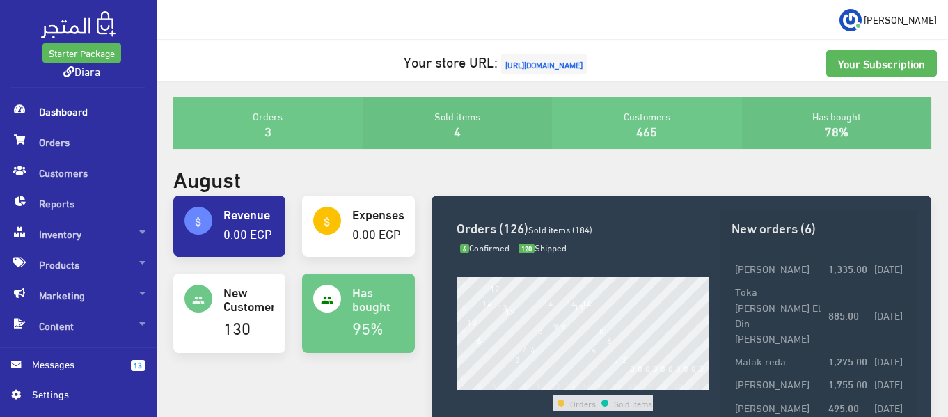
click at [73, 109] on span "Dashboard" at bounding box center [78, 111] width 134 height 31
click at [52, 109] on span "Dashboard" at bounding box center [78, 111] width 134 height 31
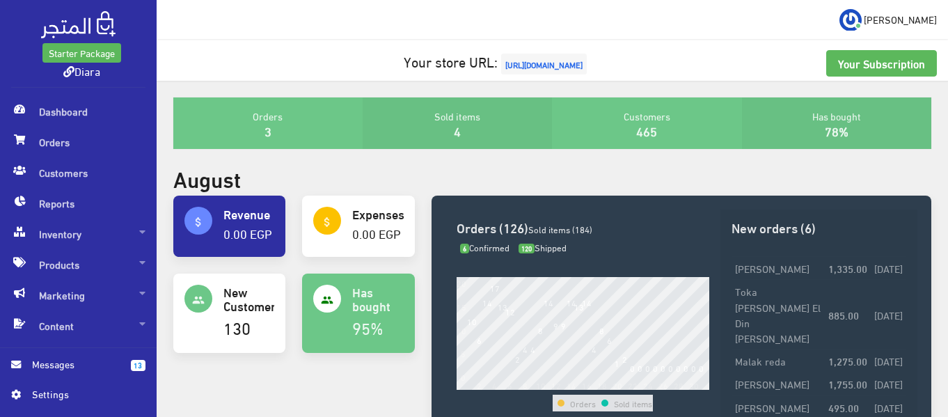
click at [545, 67] on span "[URL][DOMAIN_NAME]" at bounding box center [544, 64] width 86 height 21
click at [129, 235] on span "Inventory" at bounding box center [78, 234] width 134 height 31
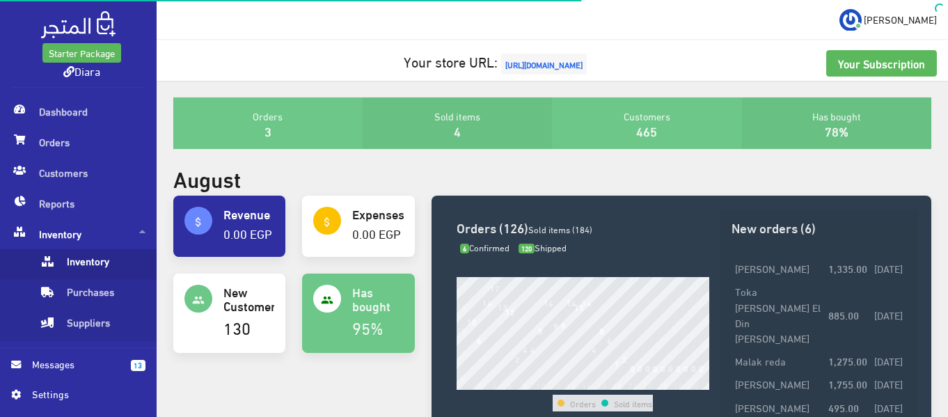
click at [114, 267] on span "Inventory" at bounding box center [92, 264] width 106 height 31
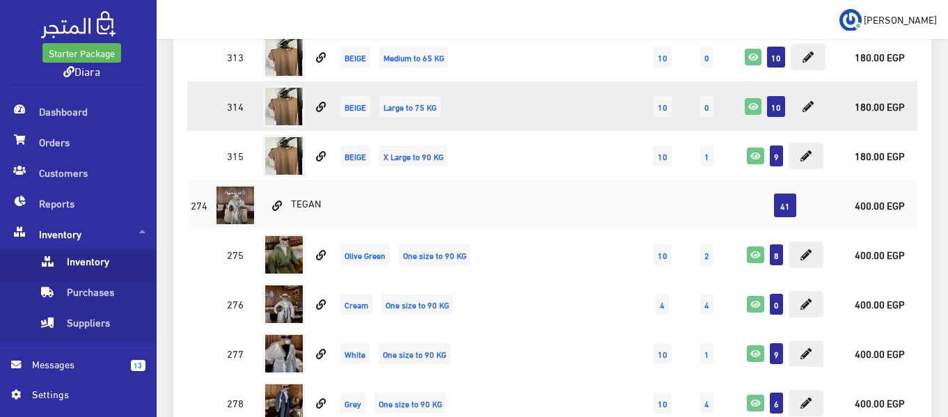
scroll to position [1601, 0]
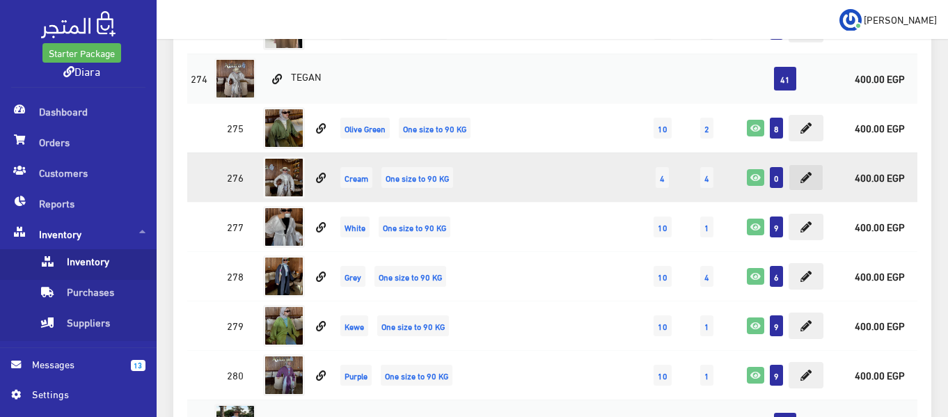
click at [801, 179] on icon at bounding box center [806, 177] width 11 height 11
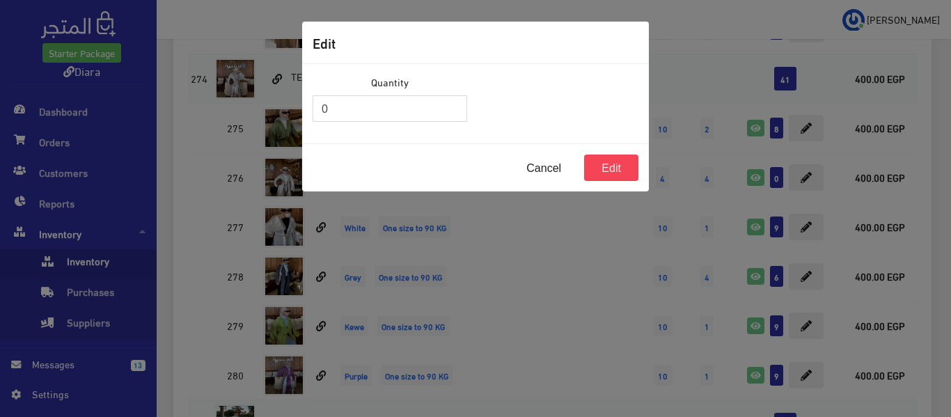
click at [419, 112] on input "0" at bounding box center [390, 108] width 155 height 26
click at [419, 111] on input "0" at bounding box center [390, 108] width 155 height 26
type input "20"
click at [620, 168] on button "Edit" at bounding box center [611, 168] width 54 height 26
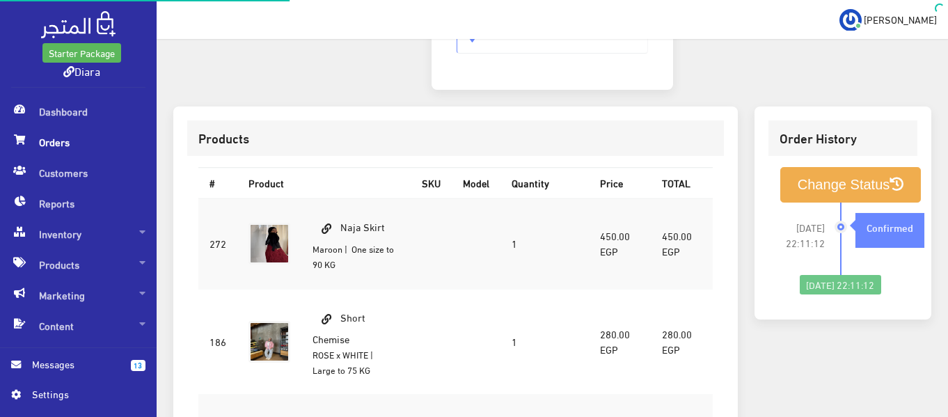
scroll to position [418, 0]
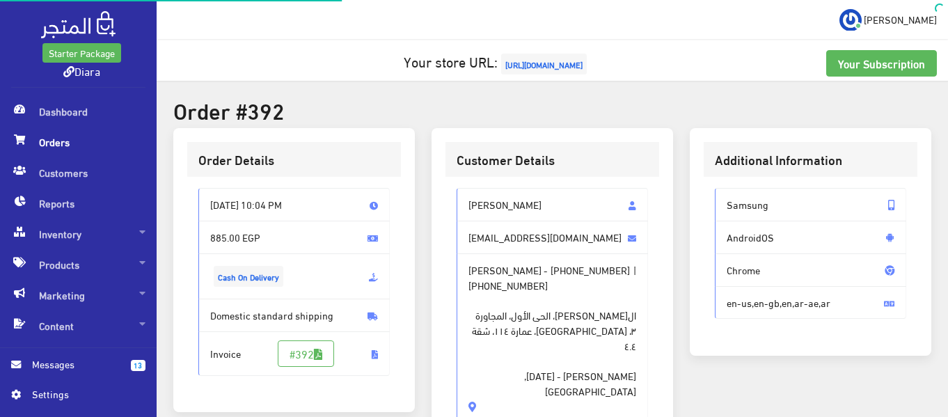
scroll to position [487, 0]
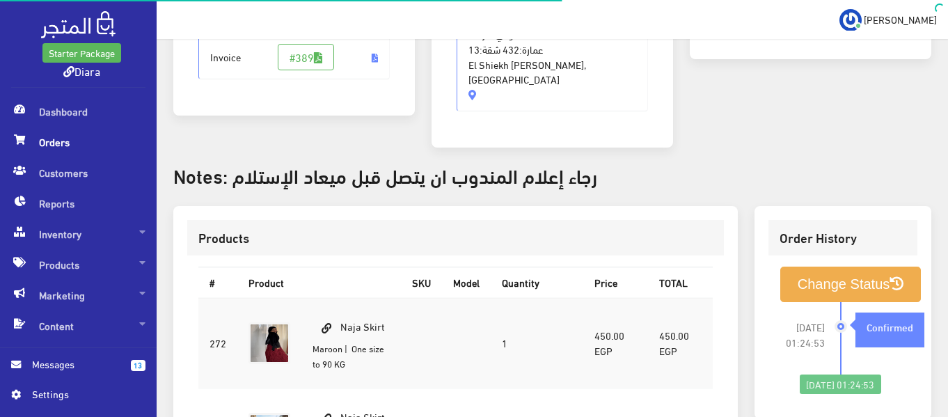
scroll to position [487, 0]
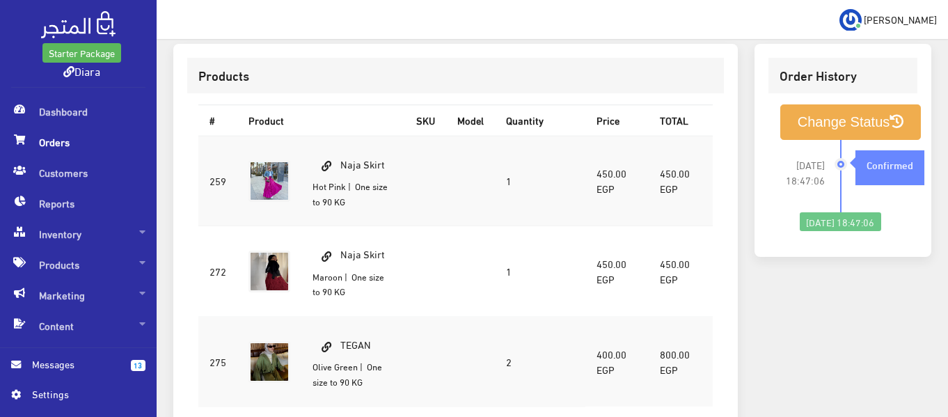
scroll to position [418, 0]
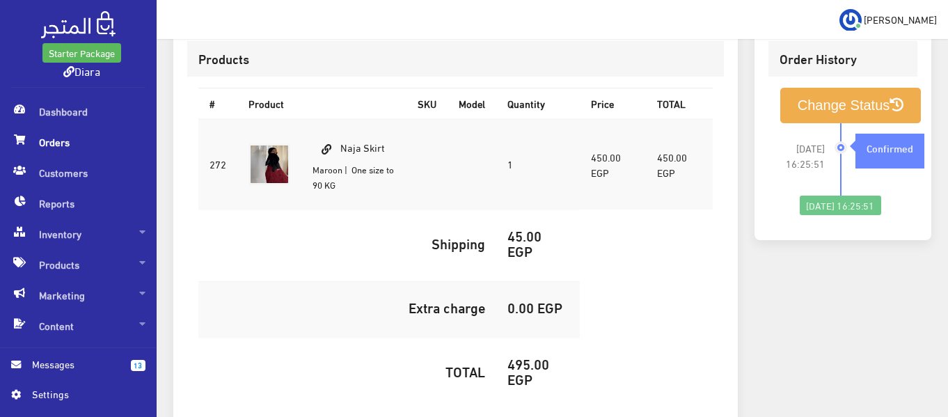
scroll to position [418, 0]
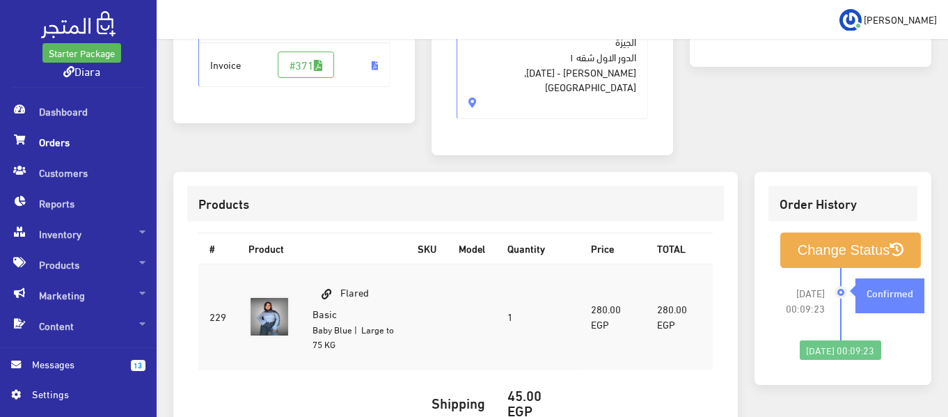
scroll to position [418, 0]
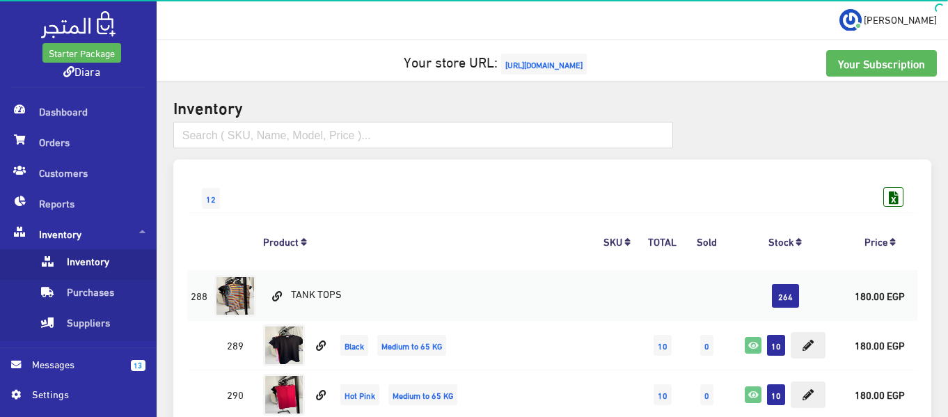
scroll to position [3620, 0]
